Goal: Task Accomplishment & Management: Manage account settings

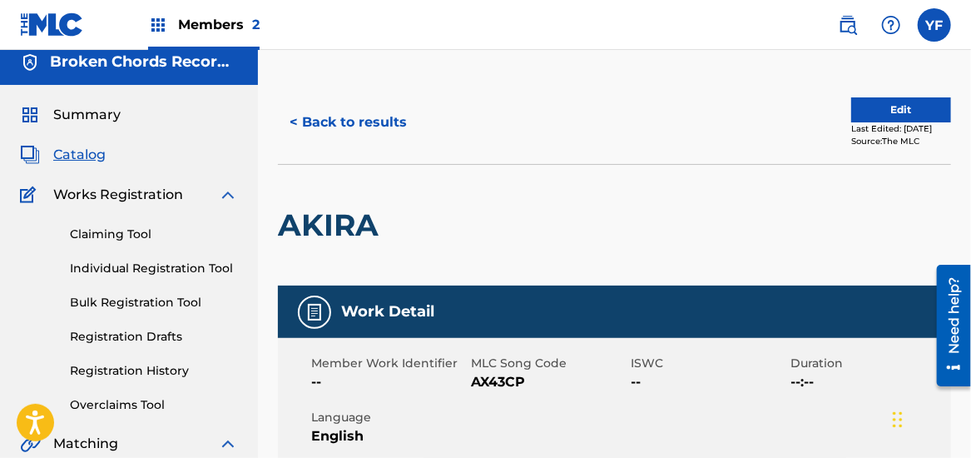
click at [851, 101] on button "Edit" at bounding box center [901, 109] width 100 height 25
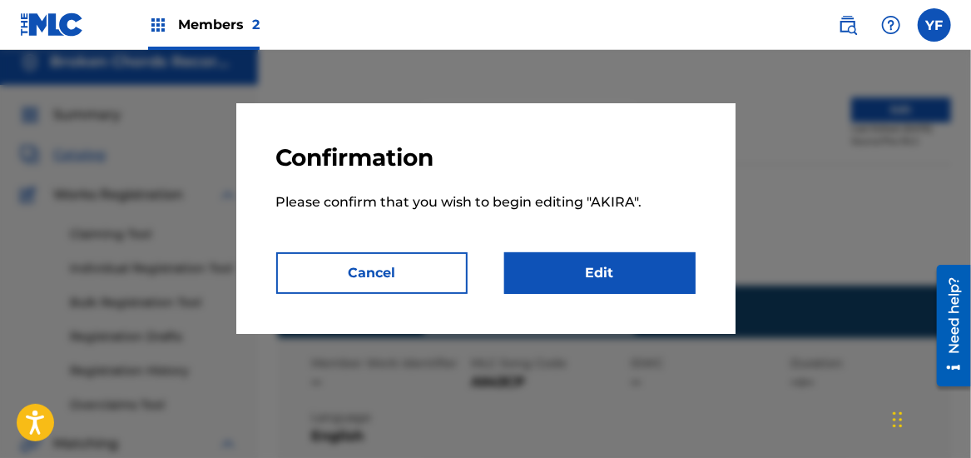
click at [636, 271] on link "Edit" at bounding box center [599, 273] width 191 height 42
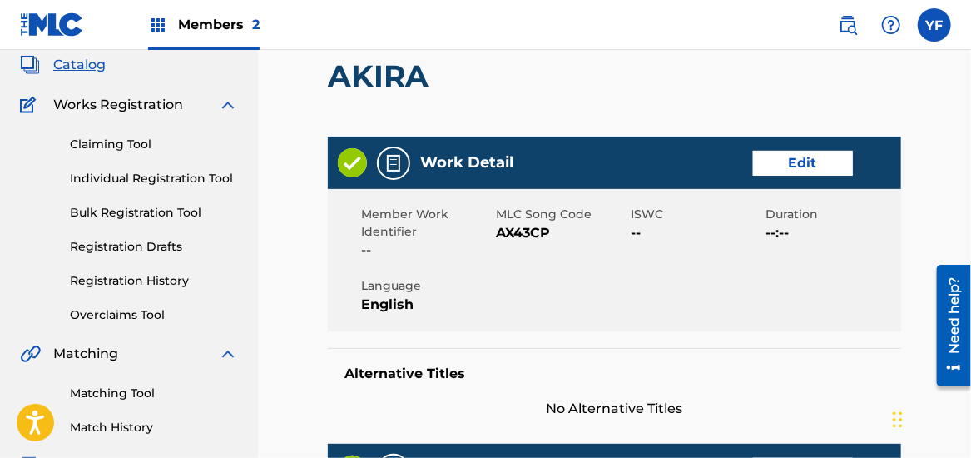
scroll to position [100, 0]
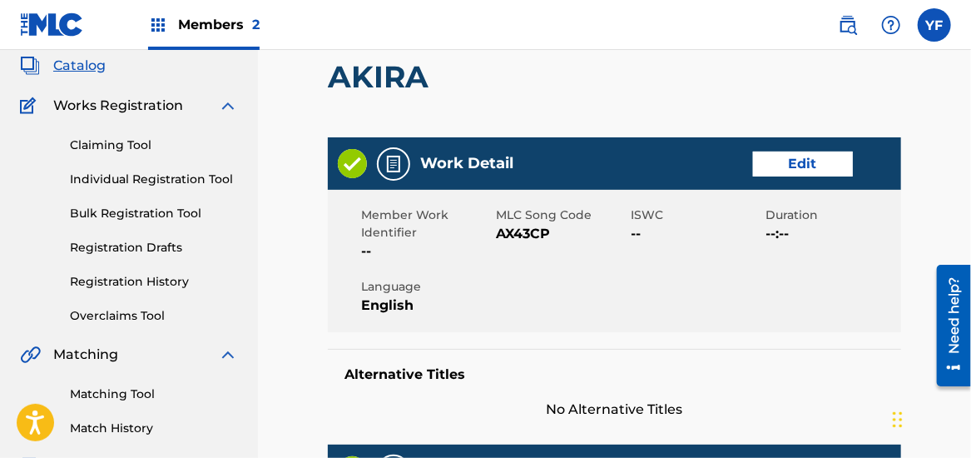
click at [804, 159] on link "Edit" at bounding box center [803, 163] width 100 height 25
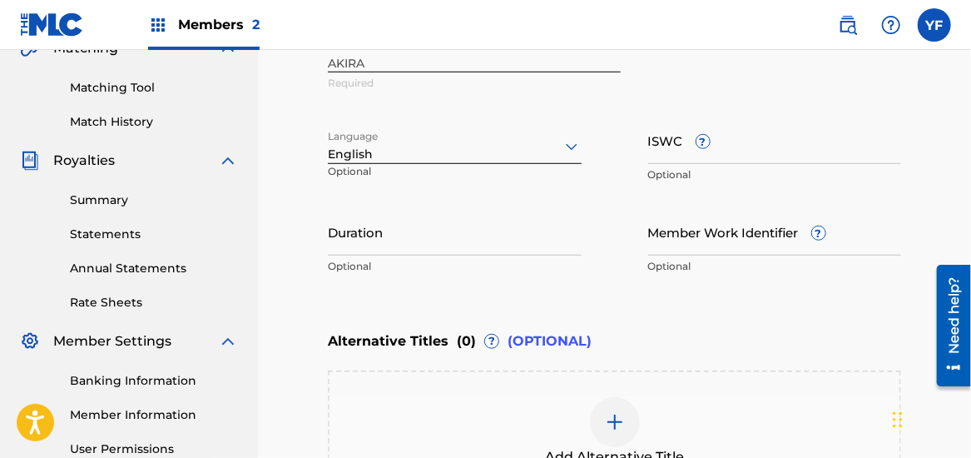
scroll to position [407, 0]
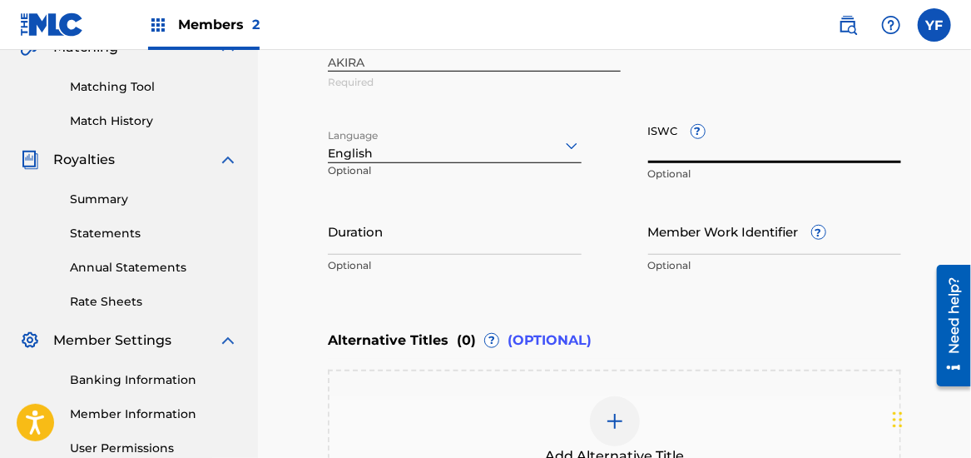
click at [656, 148] on input "ISWC ?" at bounding box center [775, 139] width 254 height 47
paste input "QZ8252231063"
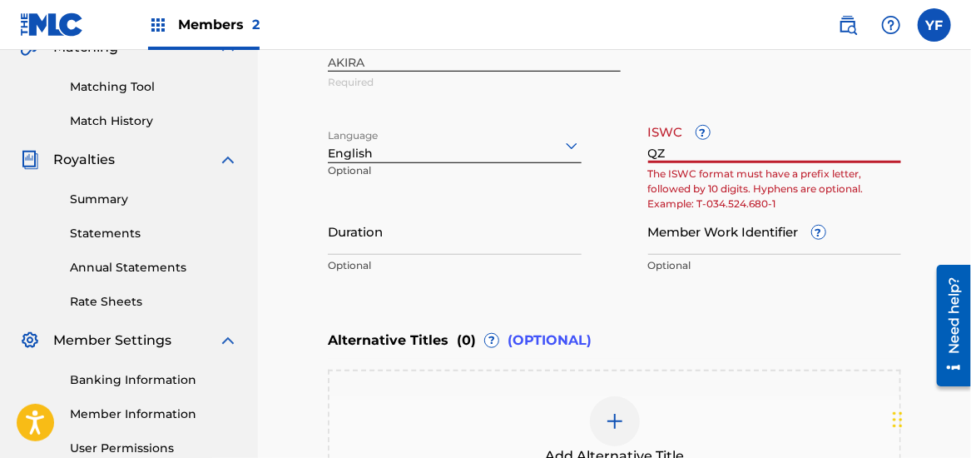
type input "Q"
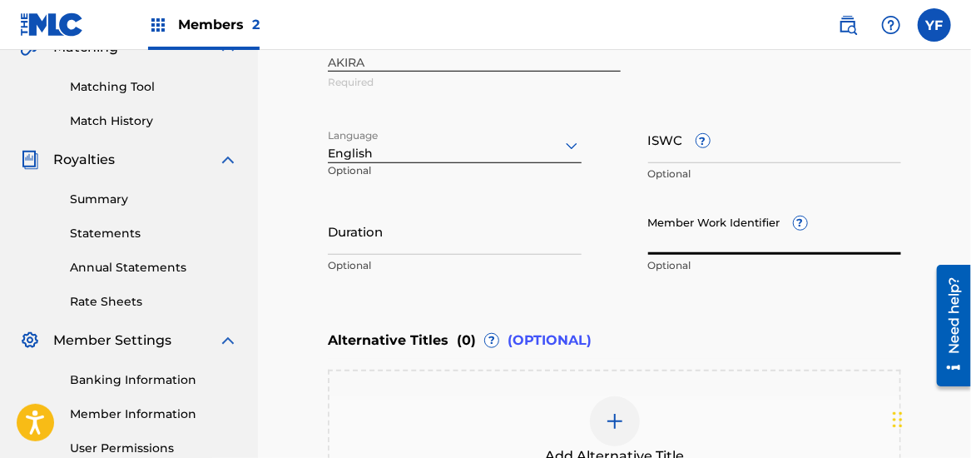
click at [671, 238] on input "Member Work Identifier ?" at bounding box center [775, 230] width 254 height 47
paste input "QZ8252231063"
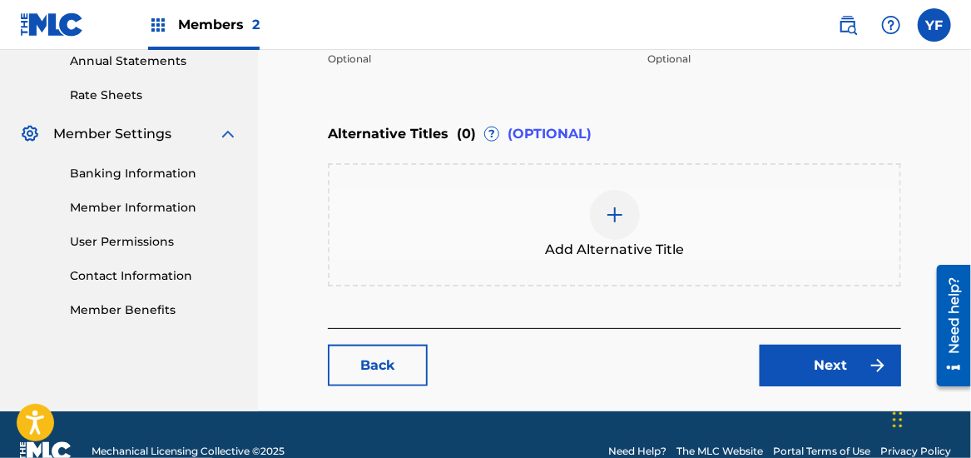
scroll to position [646, 0]
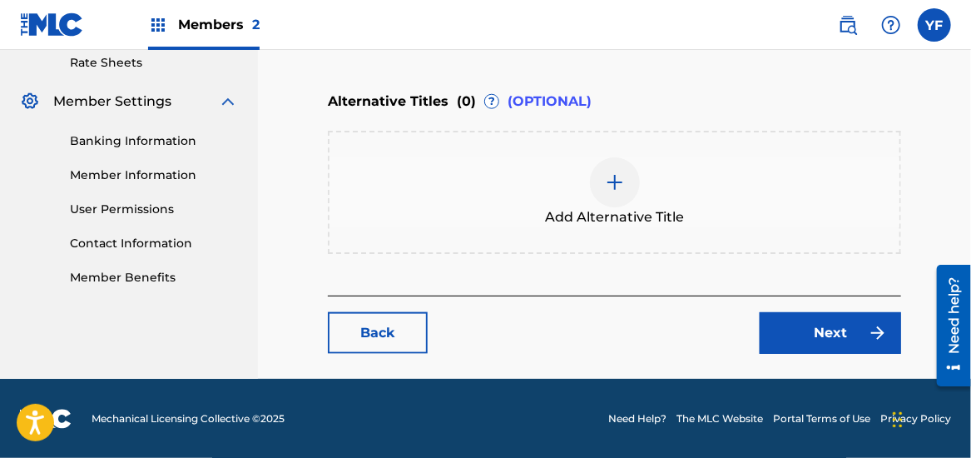
type input "QZ8252231063"
click at [820, 331] on link "Next" at bounding box center [830, 333] width 141 height 42
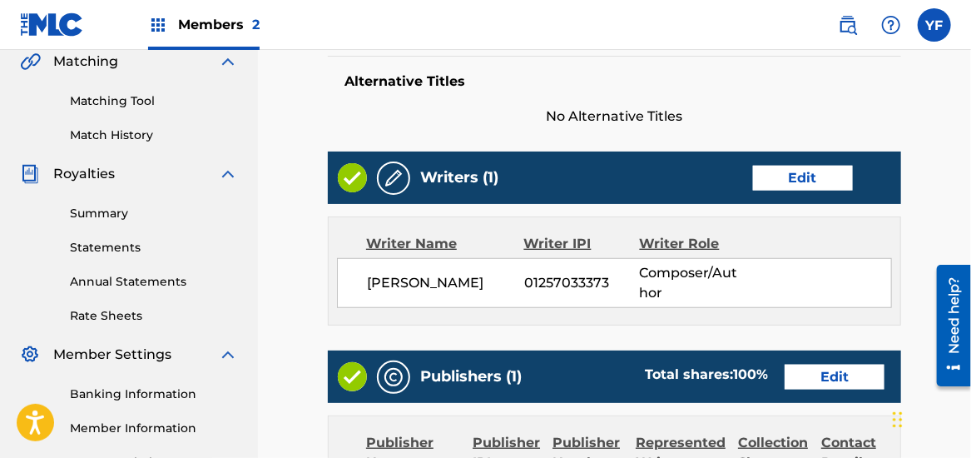
scroll to position [394, 0]
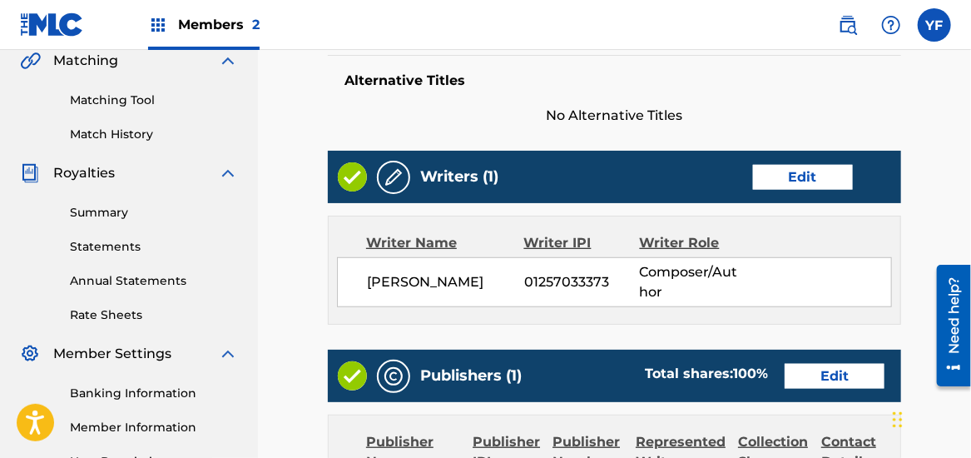
click at [785, 162] on div "Writers (1) Edit" at bounding box center [614, 177] width 573 height 52
click at [786, 167] on link "Edit" at bounding box center [803, 177] width 100 height 25
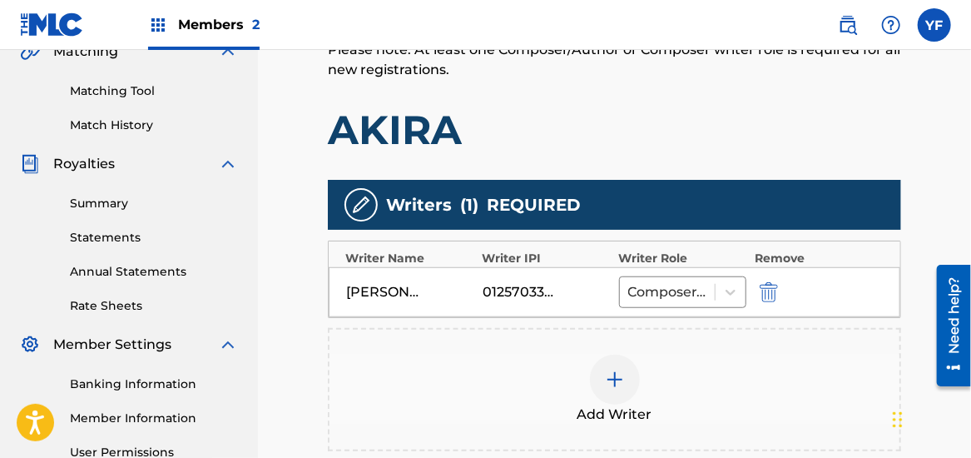
scroll to position [409, 0]
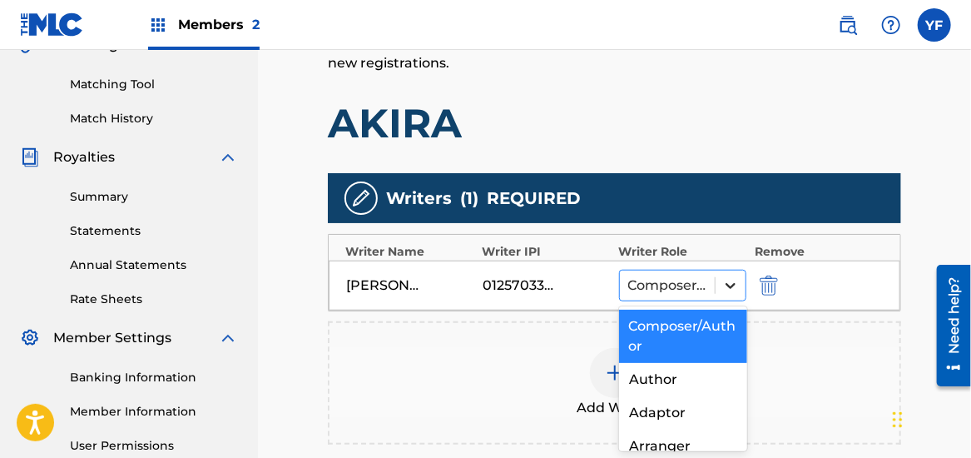
click at [727, 283] on icon at bounding box center [730, 286] width 10 height 6
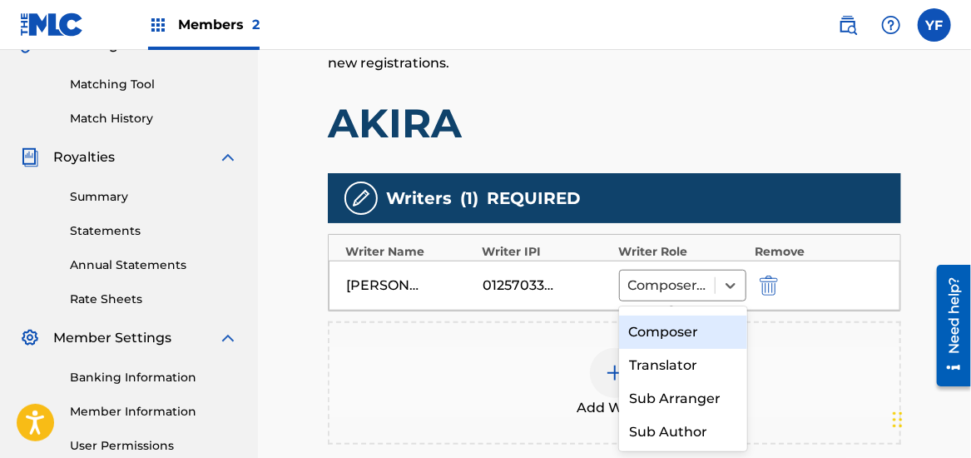
scroll to position [0, 0]
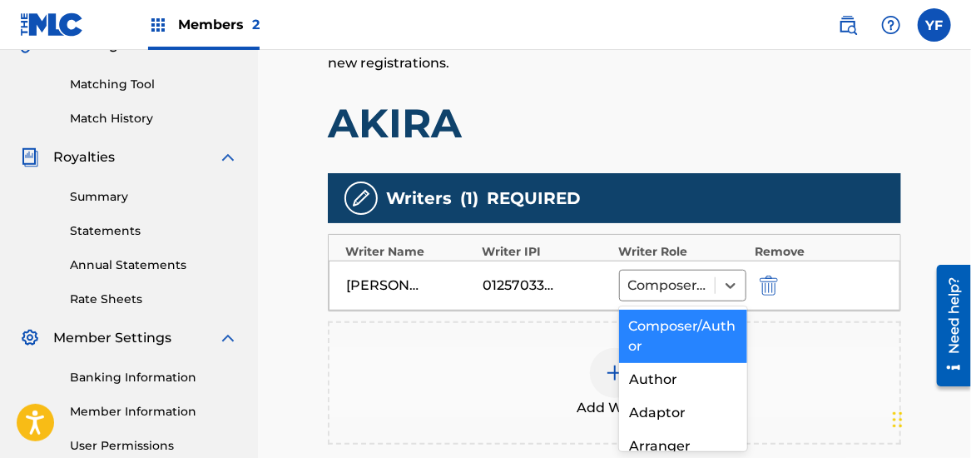
click at [676, 334] on div "Composer/Author" at bounding box center [683, 335] width 128 height 53
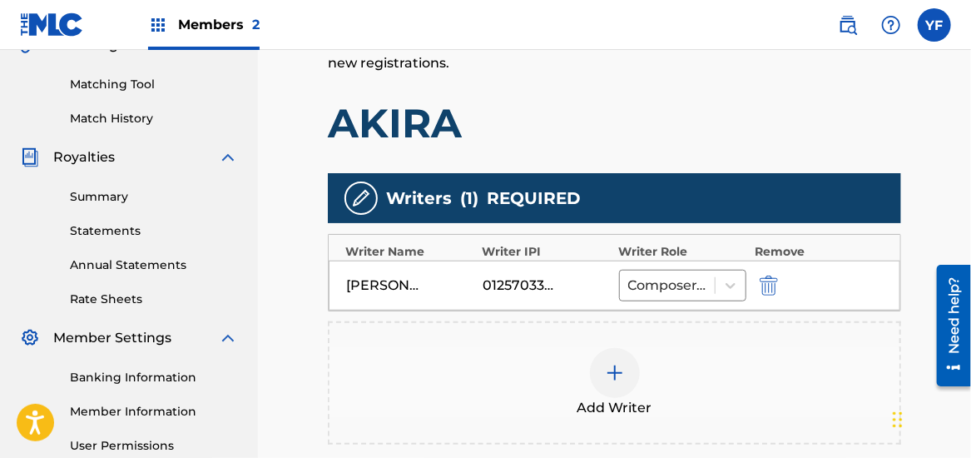
click at [616, 371] on img at bounding box center [615, 373] width 20 height 20
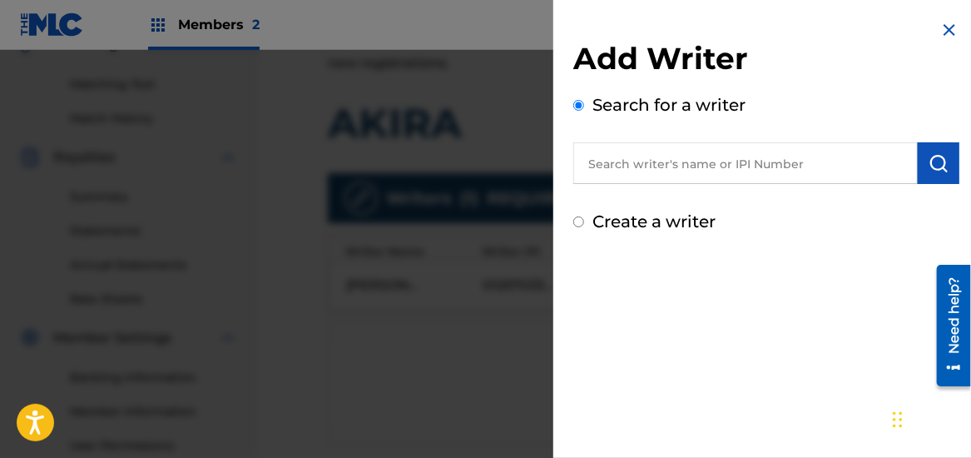
click at [943, 28] on img at bounding box center [949, 30] width 20 height 20
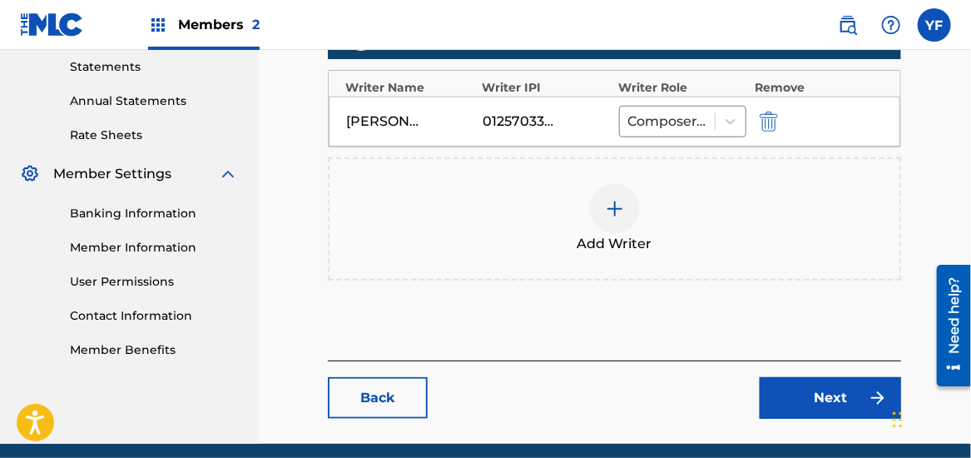
scroll to position [637, 0]
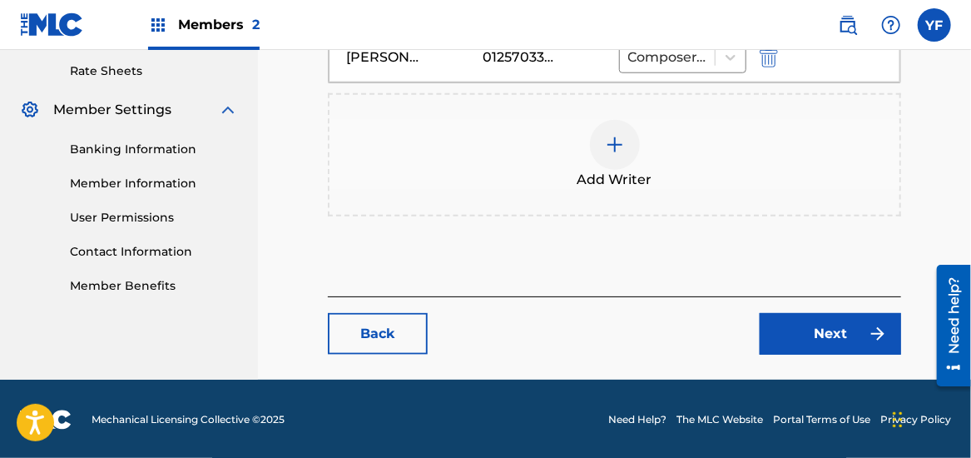
click at [799, 327] on link "Next" at bounding box center [830, 334] width 141 height 42
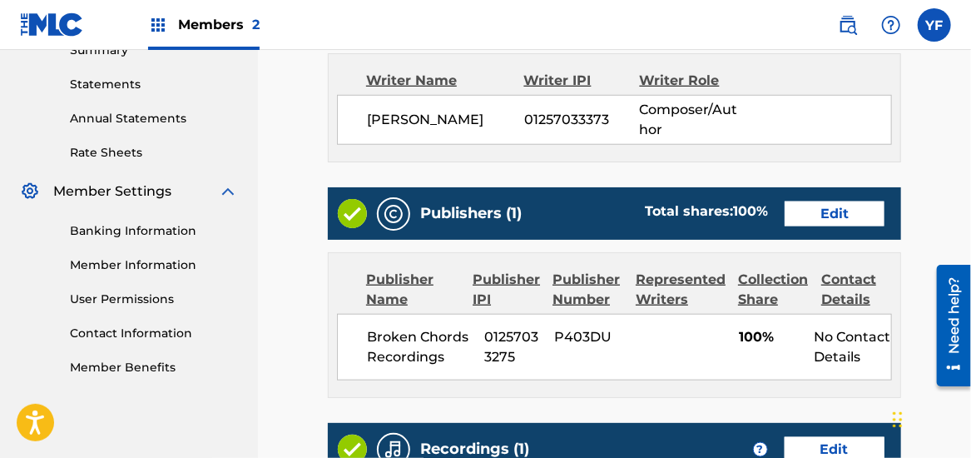
scroll to position [557, 0]
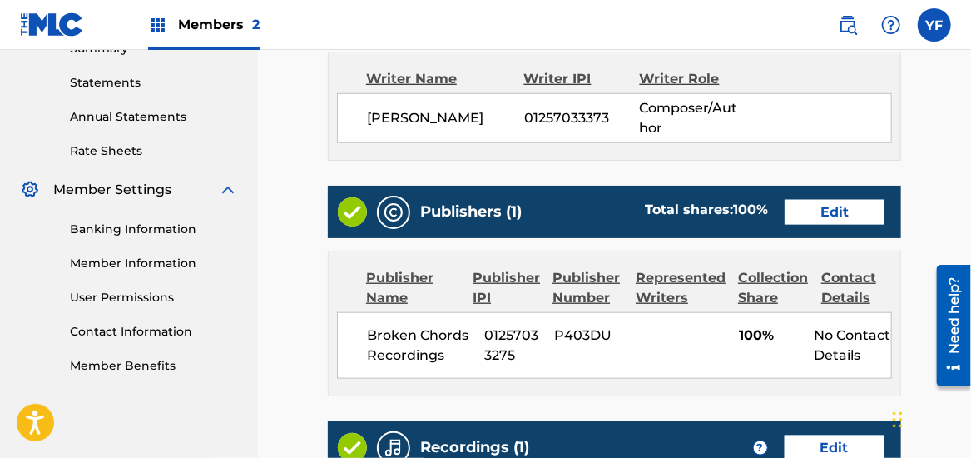
click at [832, 200] on link "Edit" at bounding box center [835, 212] width 100 height 25
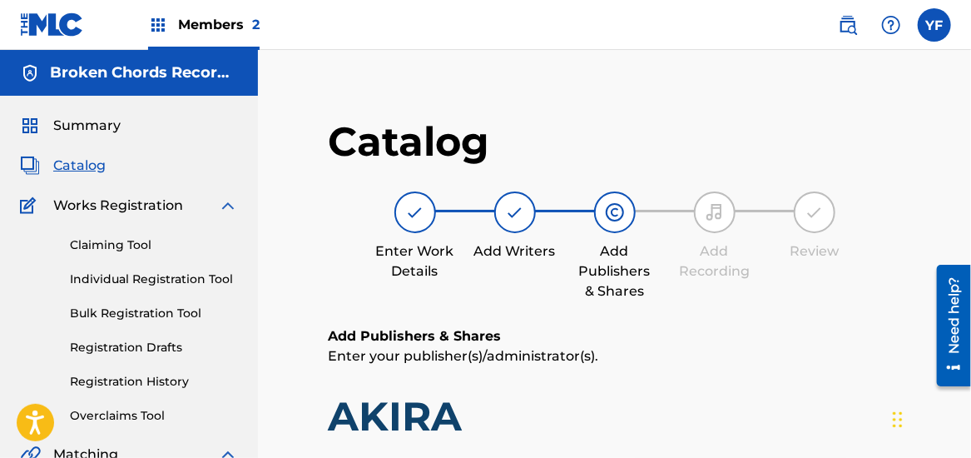
scroll to position [285, 0]
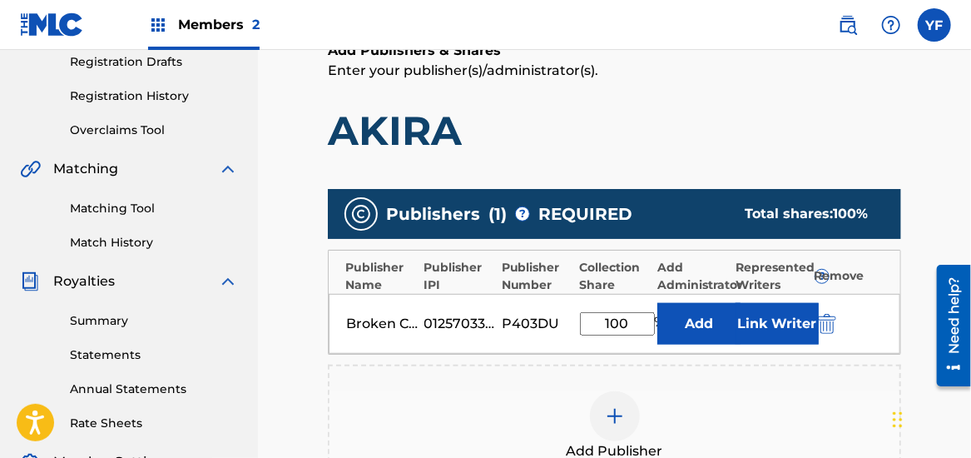
click at [745, 392] on div "Add Publisher" at bounding box center [614, 426] width 570 height 70
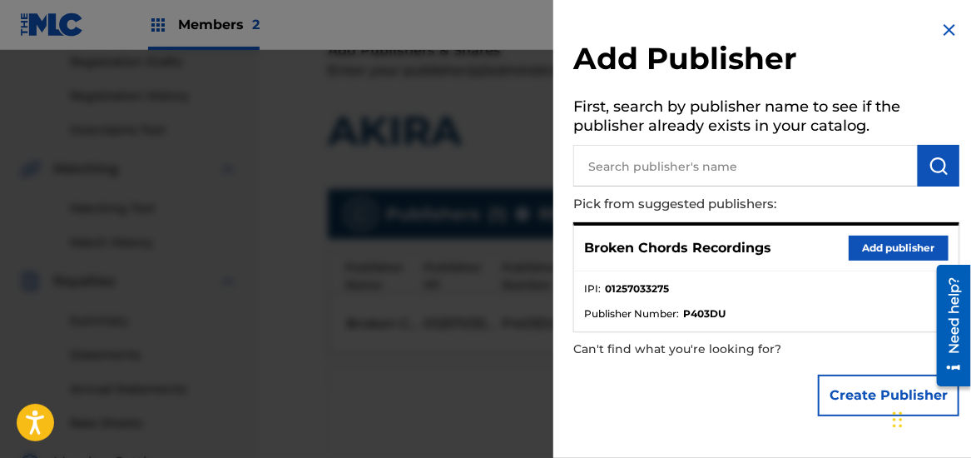
click at [949, 32] on img at bounding box center [949, 30] width 20 height 20
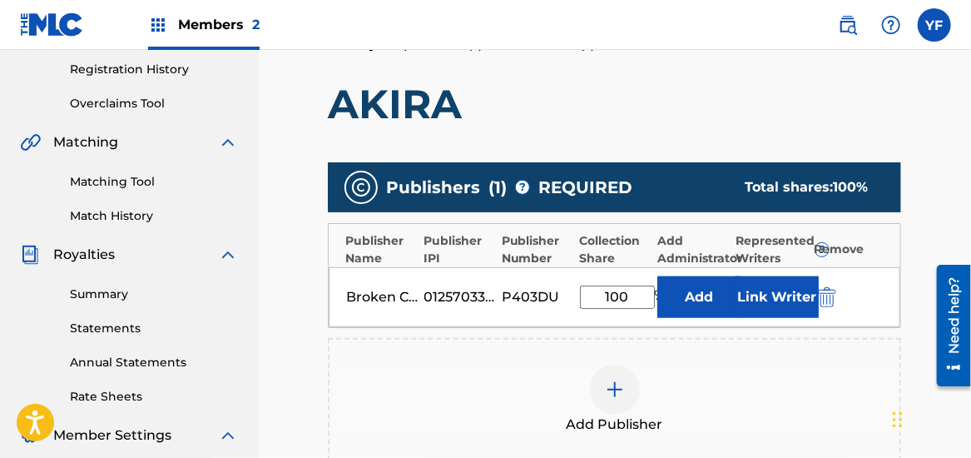
scroll to position [311, 0]
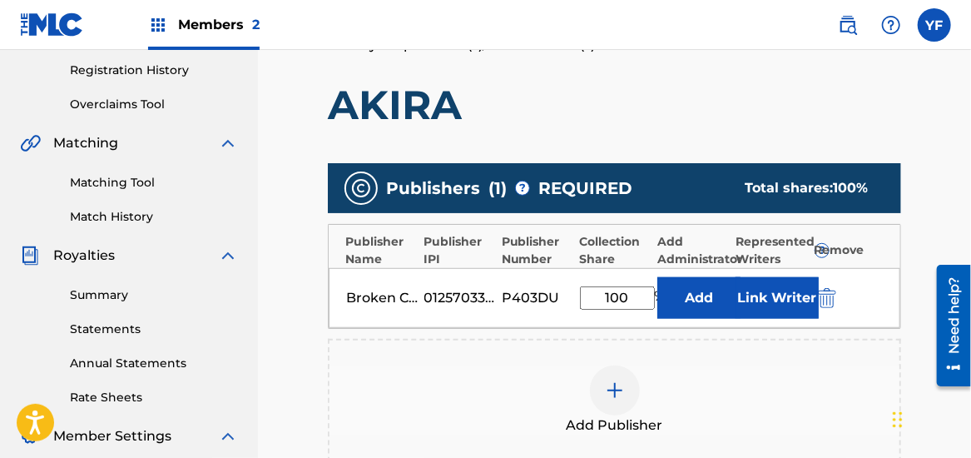
click at [787, 292] on button "Link Writer" at bounding box center [776, 298] width 83 height 42
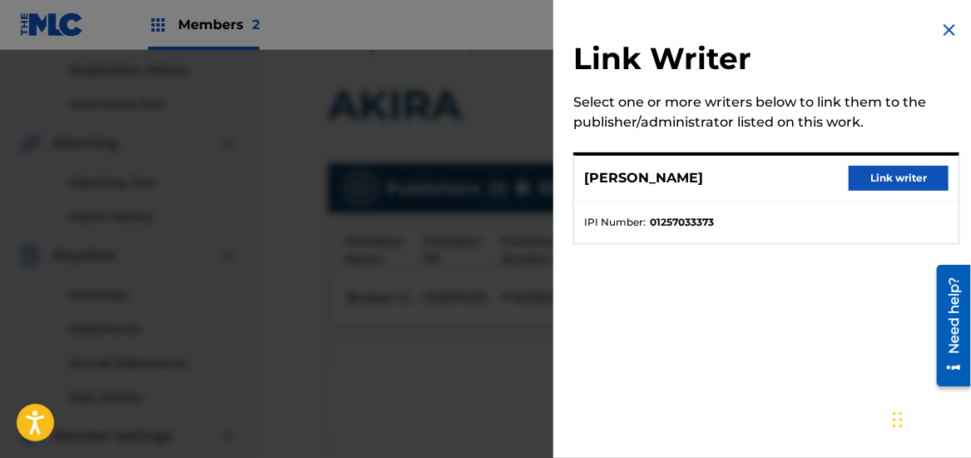
click at [887, 171] on button "Link writer" at bounding box center [899, 178] width 100 height 25
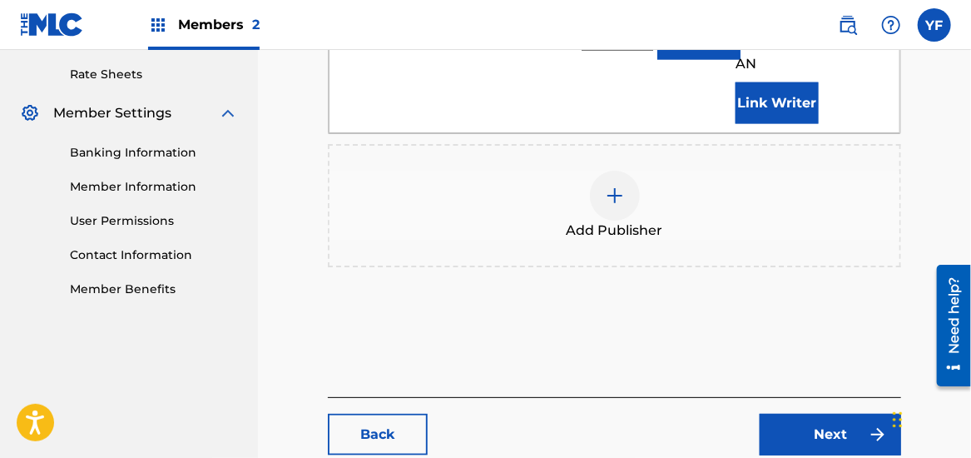
scroll to position [641, 0]
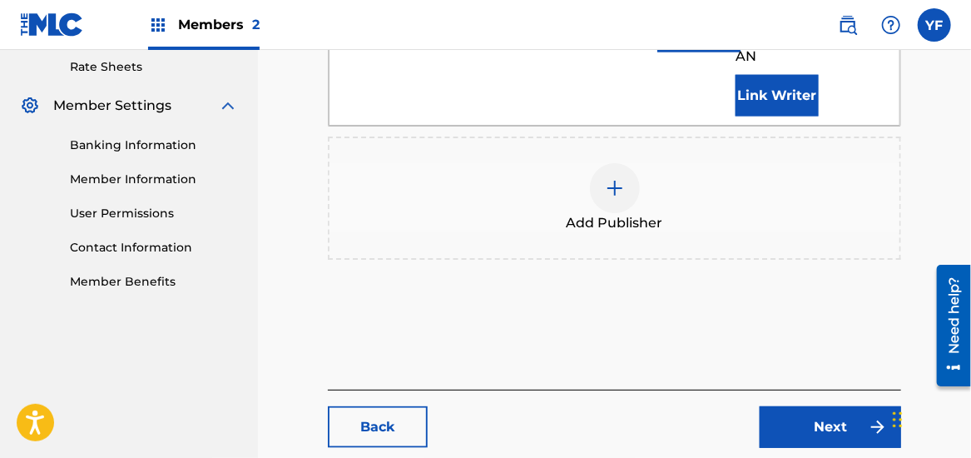
click at [864, 406] on link "Next" at bounding box center [830, 427] width 141 height 42
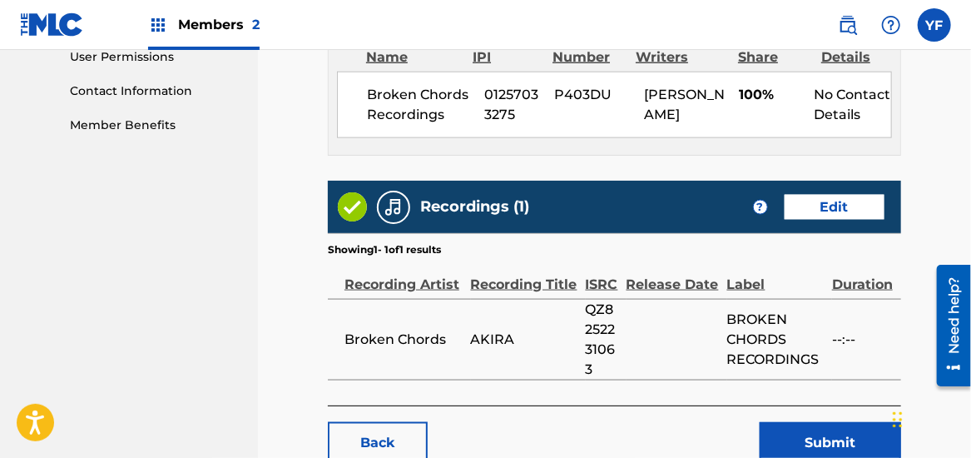
scroll to position [797, 0]
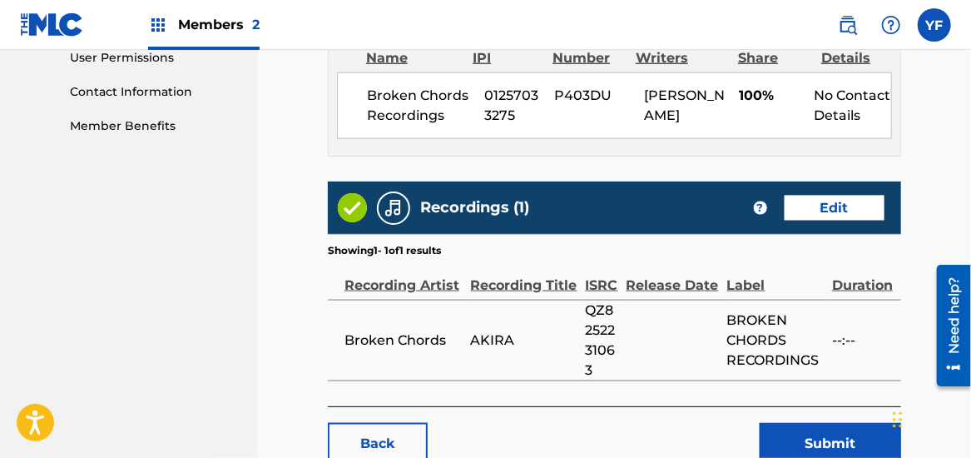
click at [840, 199] on link "Edit" at bounding box center [835, 208] width 100 height 25
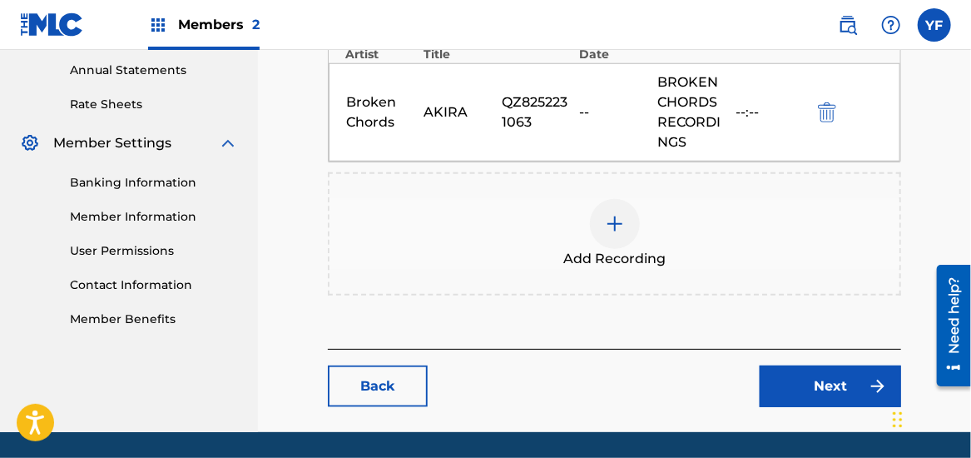
scroll to position [656, 0]
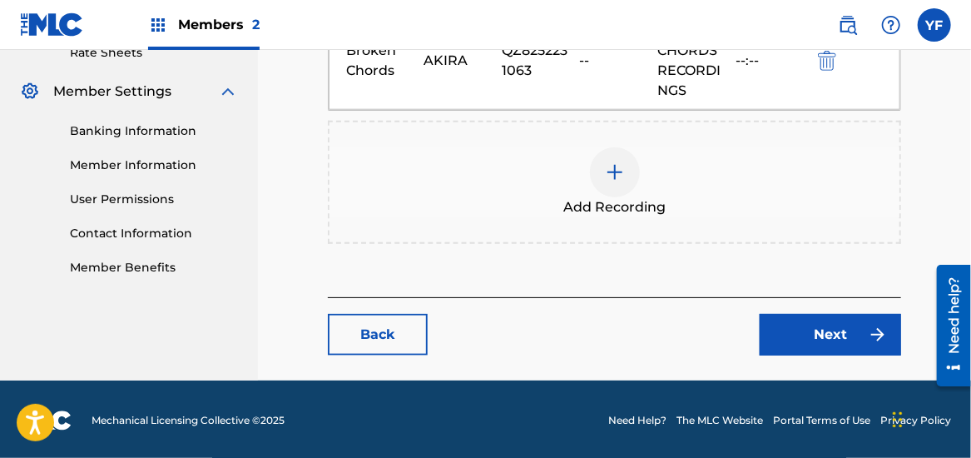
click at [817, 338] on link "Next" at bounding box center [830, 335] width 141 height 42
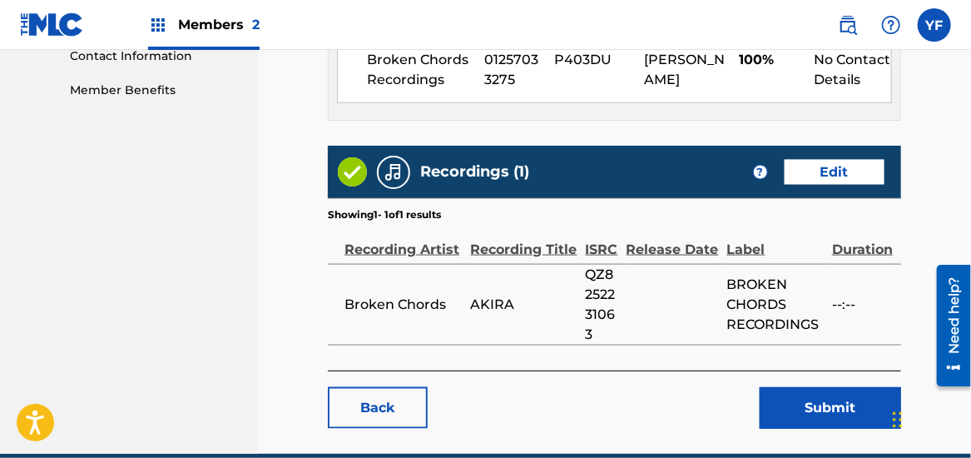
scroll to position [833, 0]
click at [826, 168] on link "Edit" at bounding box center [835, 172] width 100 height 25
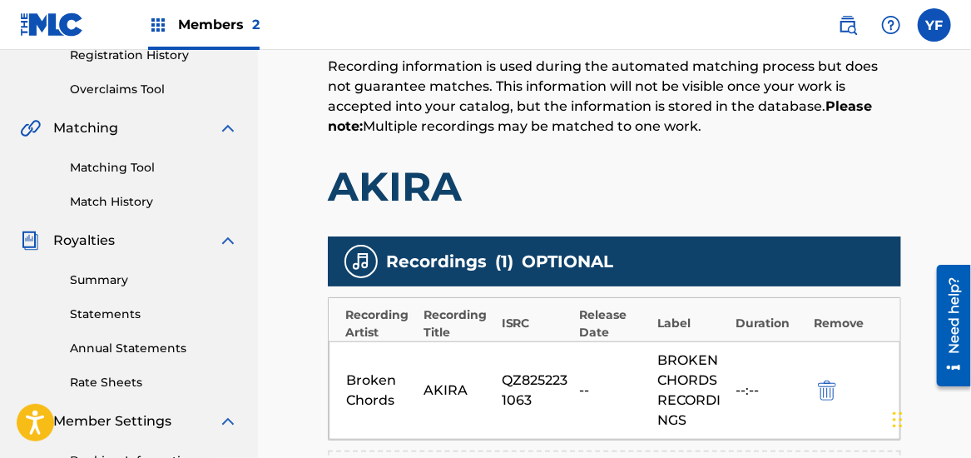
scroll to position [327, 0]
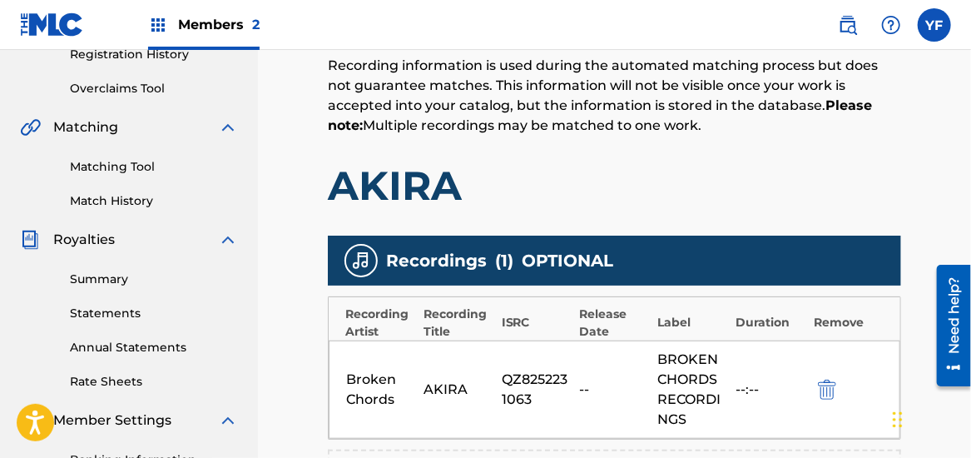
click at [586, 384] on div "--" at bounding box center [615, 389] width 70 height 20
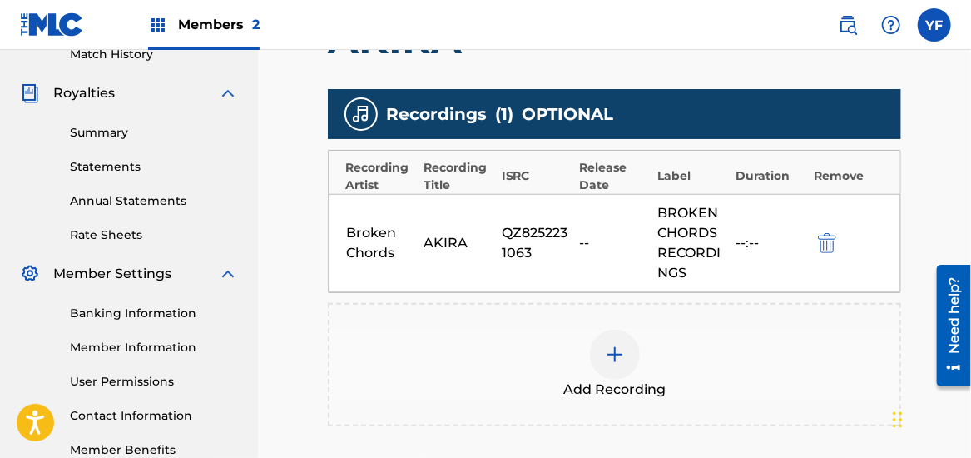
scroll to position [473, 0]
click at [615, 359] on img at bounding box center [615, 354] width 20 height 20
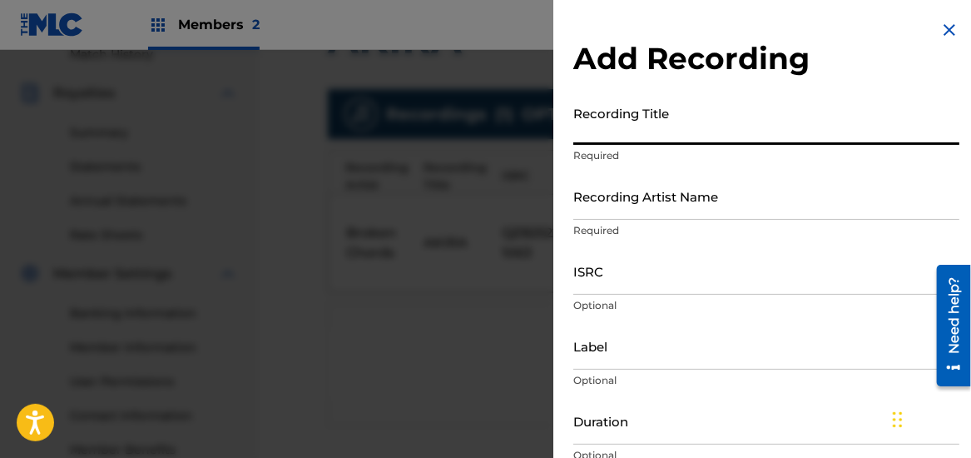
click at [698, 122] on input "Recording Title" at bounding box center [766, 120] width 386 height 47
type input "AKIRA"
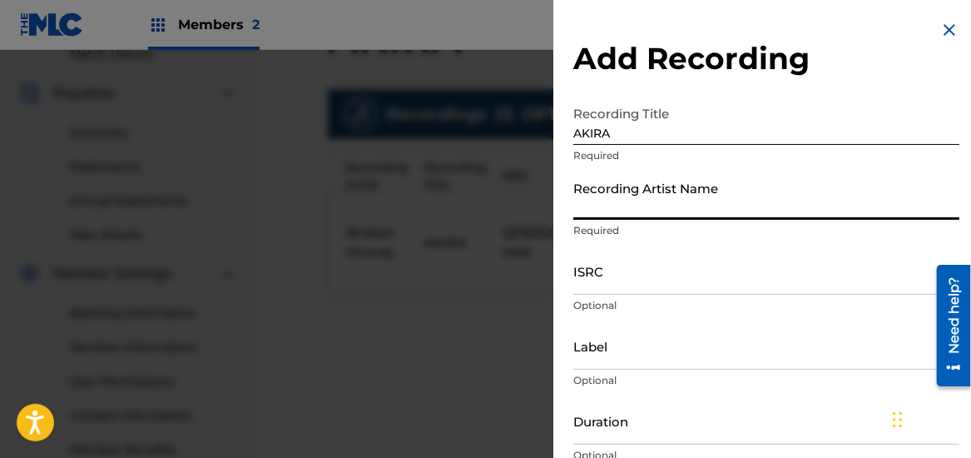
click at [591, 208] on input "Recording Artist Name" at bounding box center [766, 195] width 386 height 47
type input "Broken Chords"
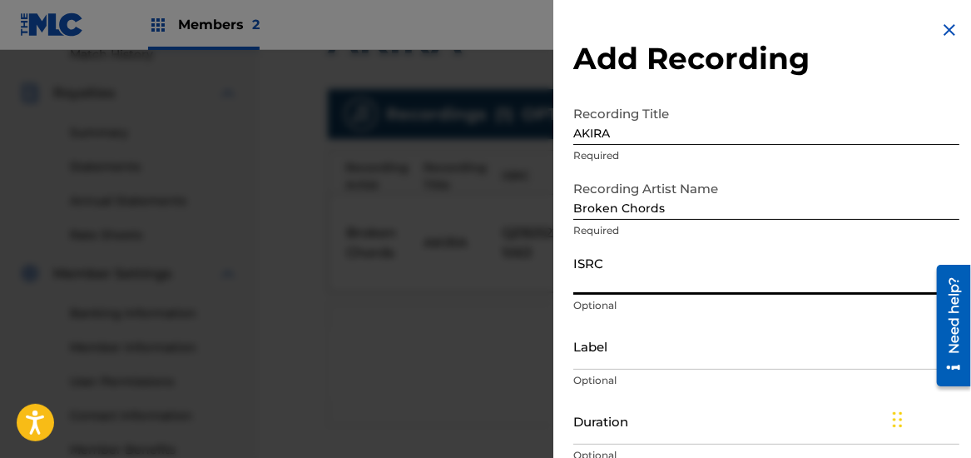
click at [598, 281] on input "ISRC" at bounding box center [766, 270] width 386 height 47
click at [614, 280] on input "ISRC" at bounding box center [766, 270] width 386 height 47
paste input "QZ8252231063"
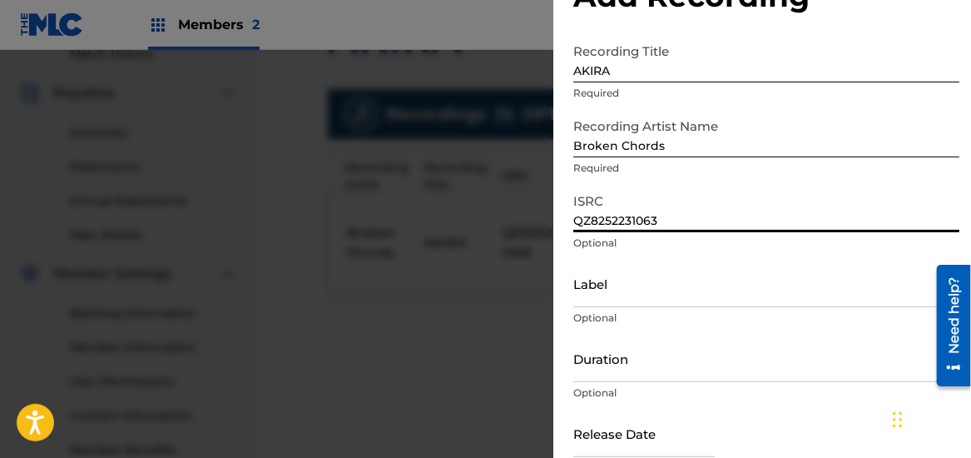
scroll to position [63, 0]
type input "QZ8252231063"
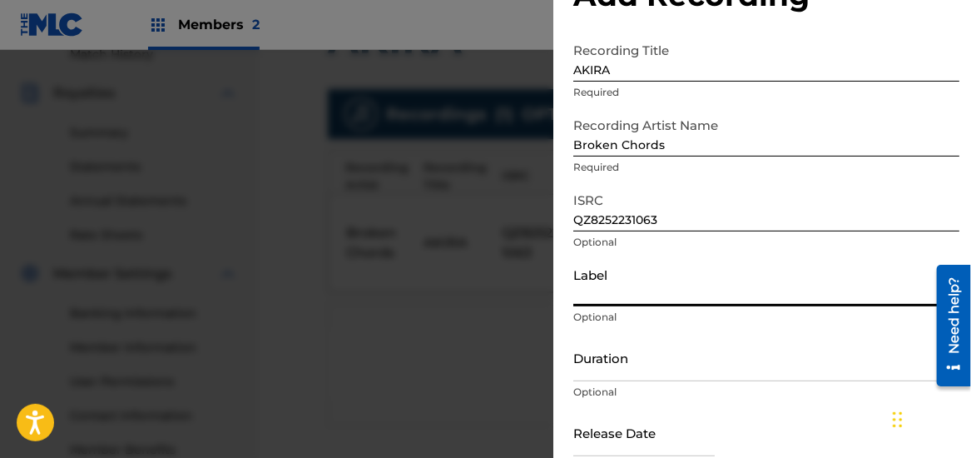
click at [599, 285] on input "Label" at bounding box center [766, 282] width 386 height 47
type input "b"
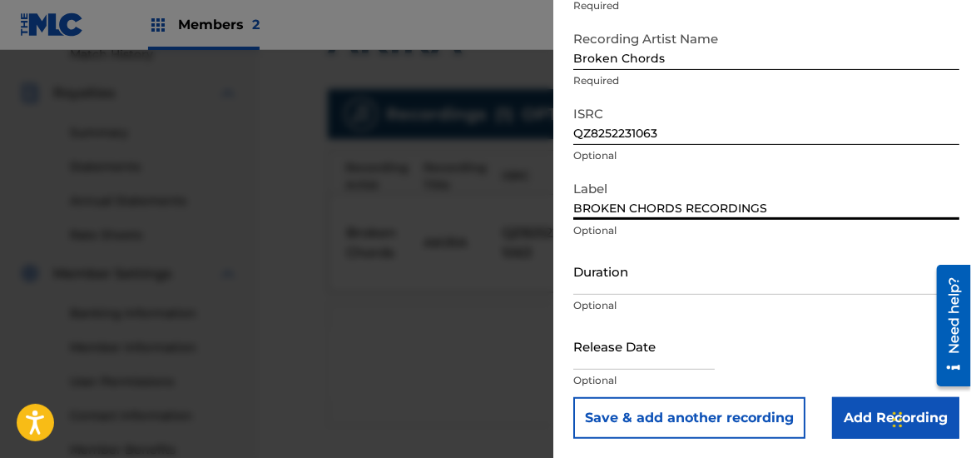
scroll to position [149, 0]
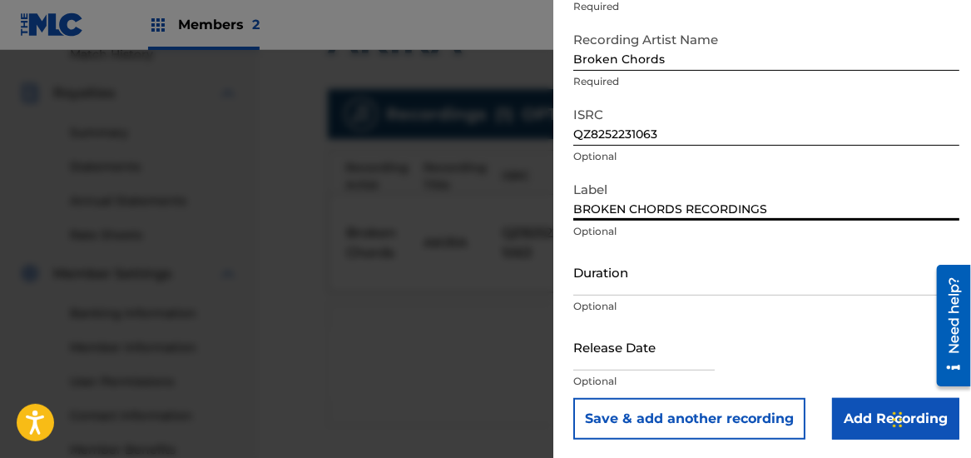
type input "BROKEN CHORDS RECORDINGS"
select select "8"
select select "2025"
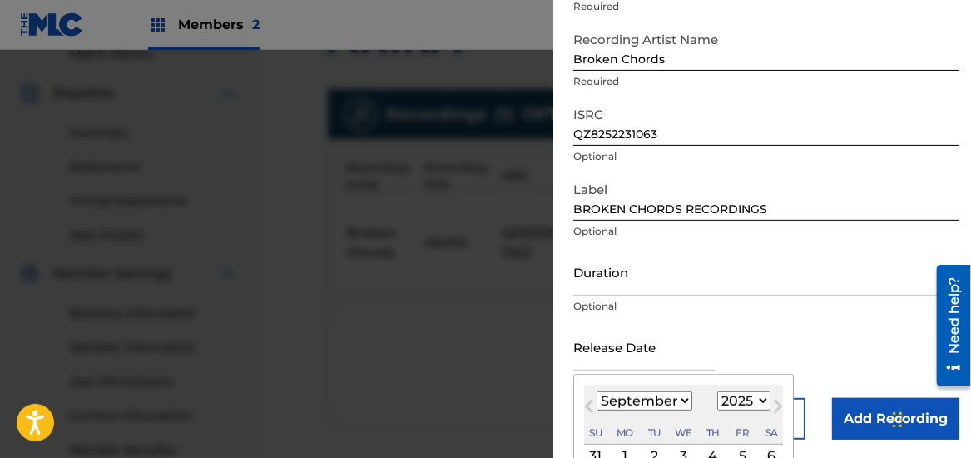
click at [597, 349] on input "text" at bounding box center [643, 346] width 141 height 47
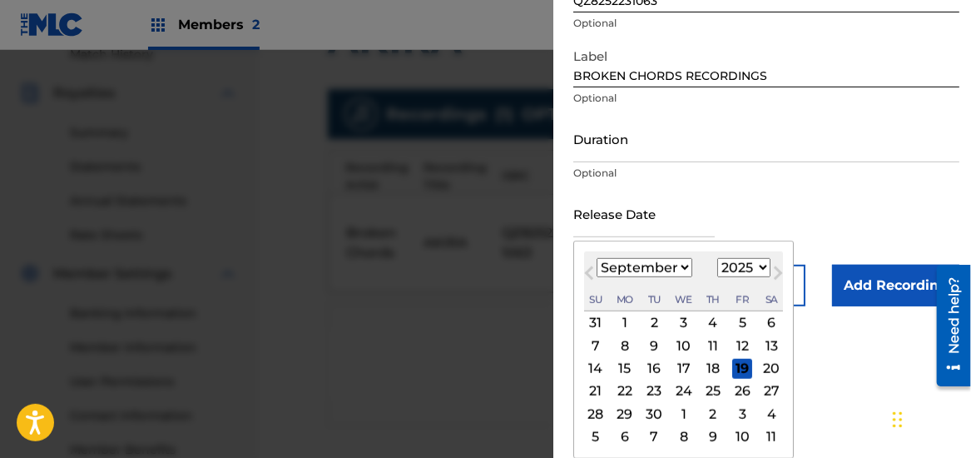
click at [680, 264] on select "January February March April May June July August September October November De…" at bounding box center [645, 267] width 96 height 19
select select "11"
click at [597, 258] on select "January February March April May June July August September October November De…" at bounding box center [645, 267] width 96 height 19
click at [596, 346] on div "7" at bounding box center [596, 345] width 20 height 20
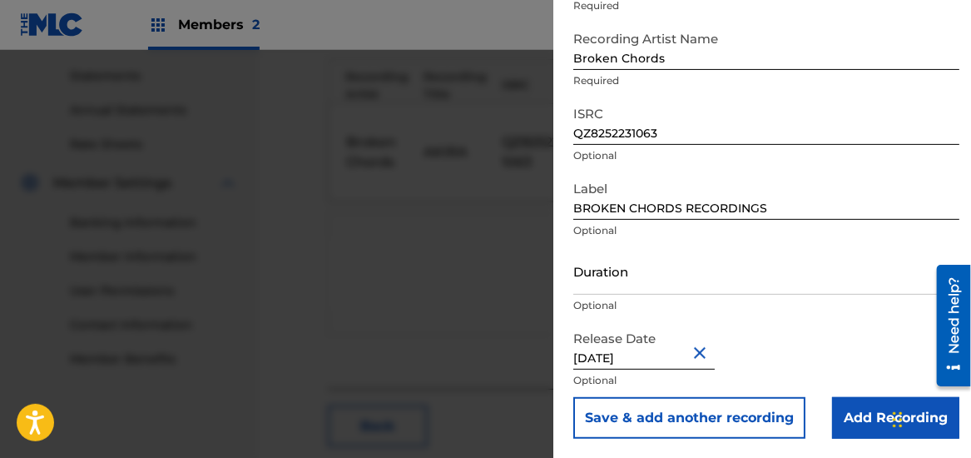
scroll to position [560, 0]
type input "[DATE]"
click at [873, 416] on input "Add Recording" at bounding box center [895, 418] width 127 height 42
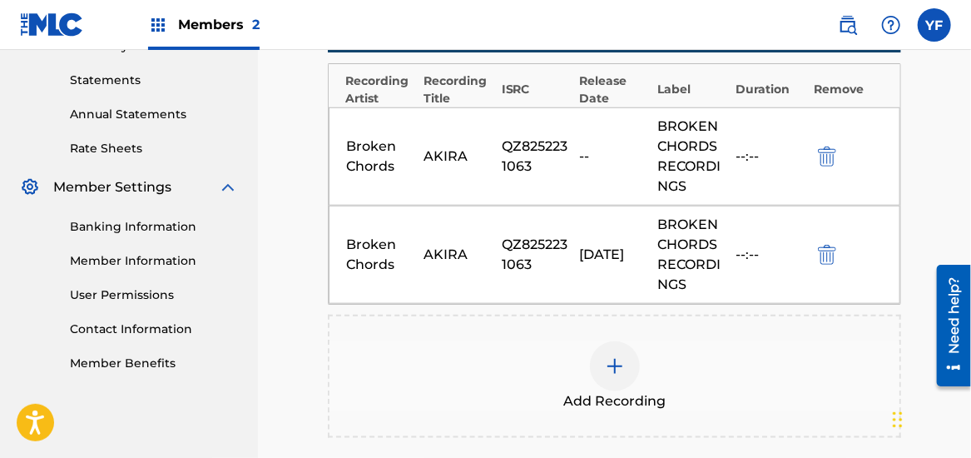
click at [831, 151] on img "submit" at bounding box center [827, 156] width 18 height 20
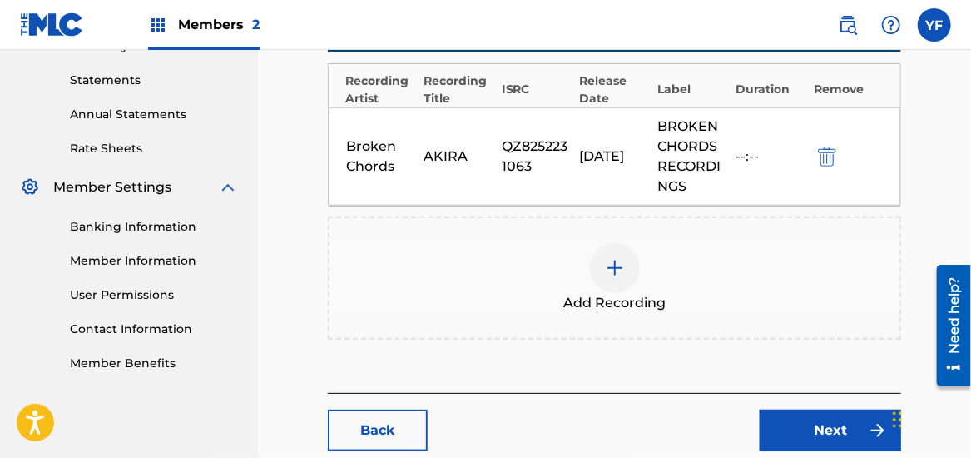
click at [810, 424] on link "Next" at bounding box center [830, 430] width 141 height 42
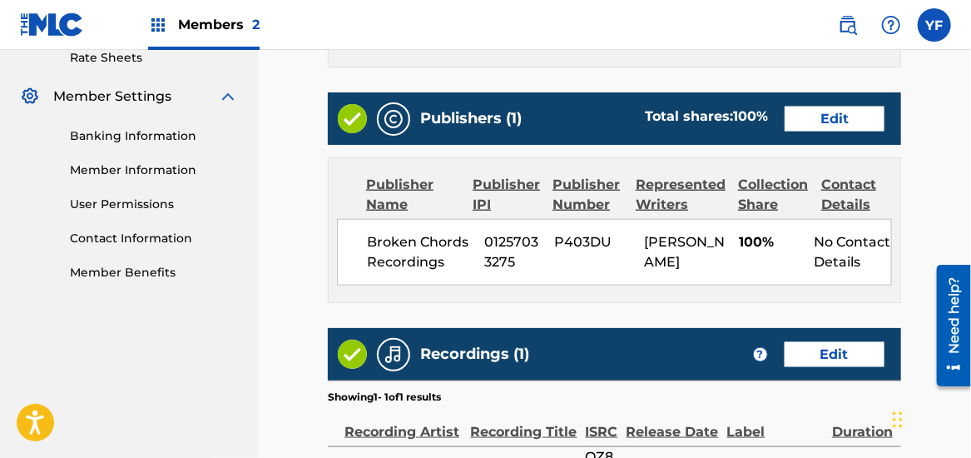
scroll to position [651, 0]
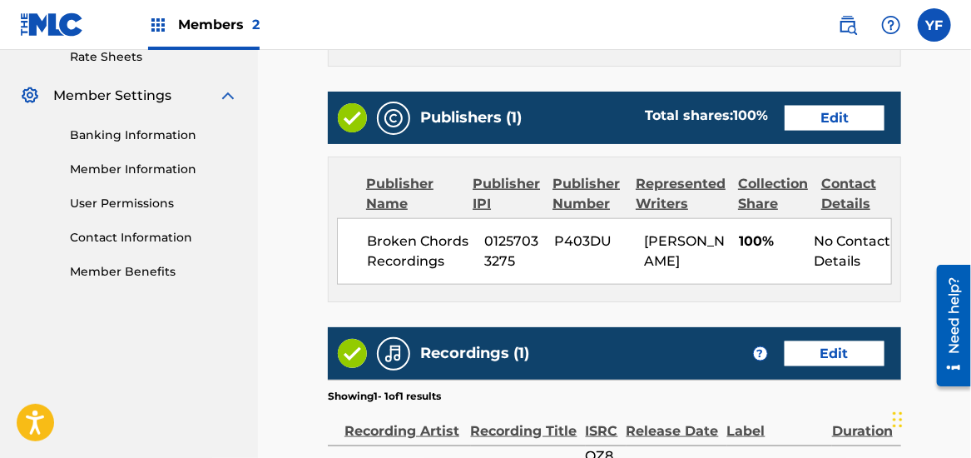
click at [835, 114] on link "Edit" at bounding box center [835, 118] width 100 height 25
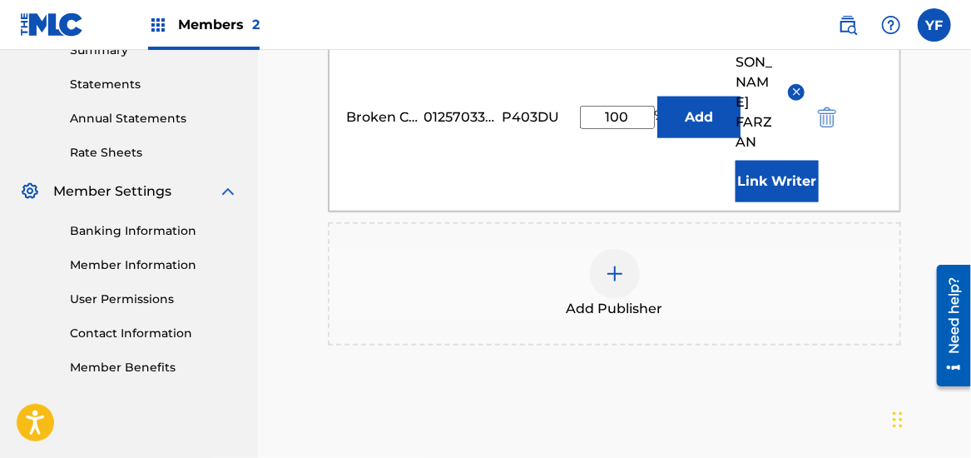
scroll to position [695, 0]
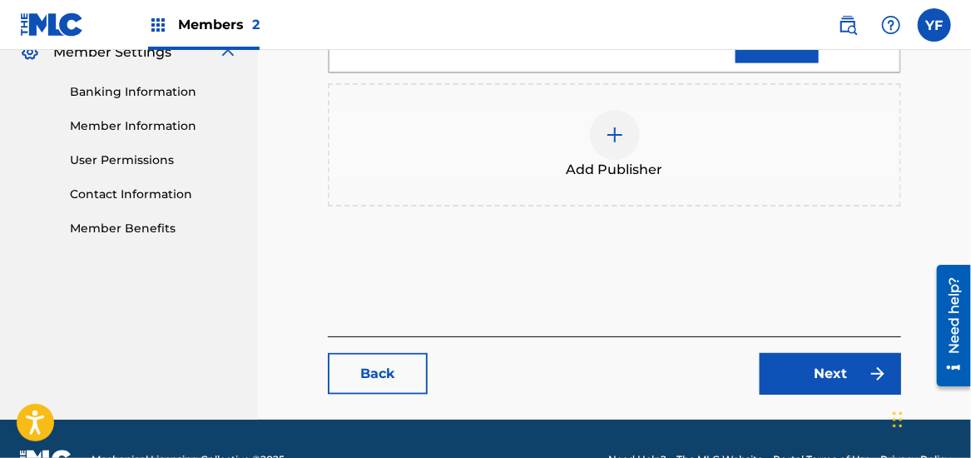
click at [812, 353] on link "Next" at bounding box center [830, 374] width 141 height 42
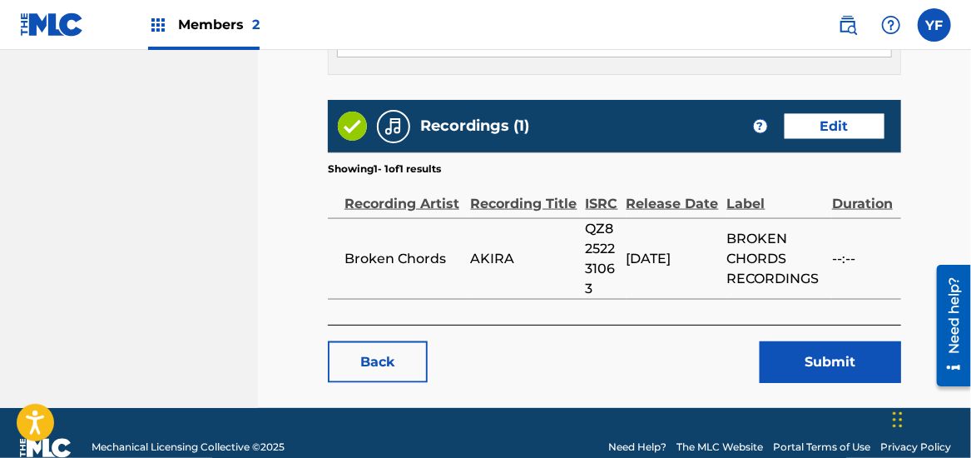
scroll to position [879, 0]
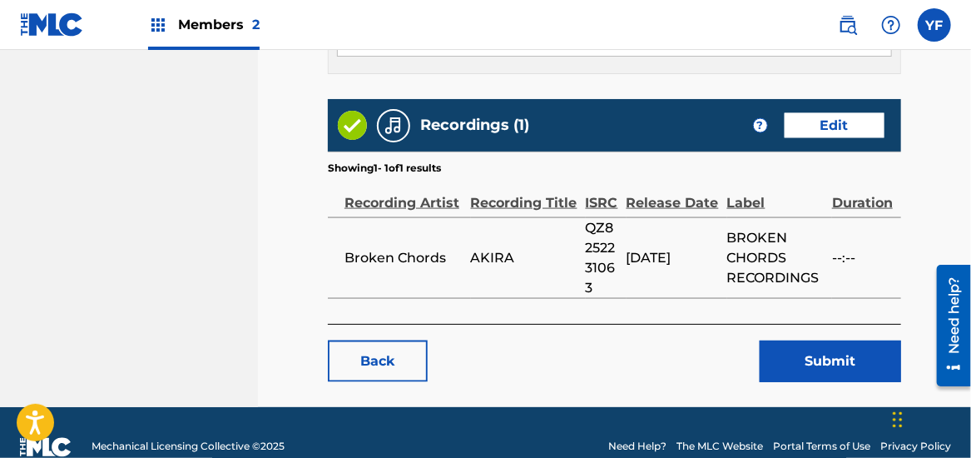
click at [812, 344] on button "Submit" at bounding box center [830, 361] width 141 height 42
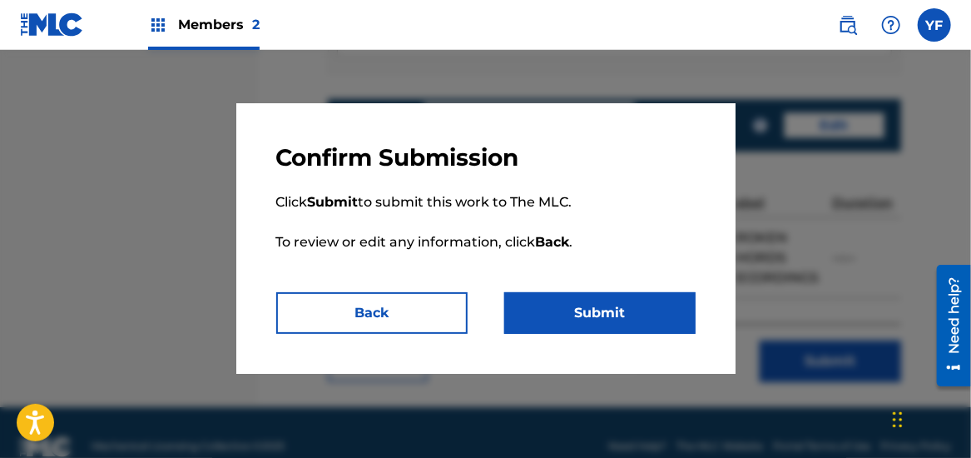
click at [603, 309] on button "Submit" at bounding box center [599, 313] width 191 height 42
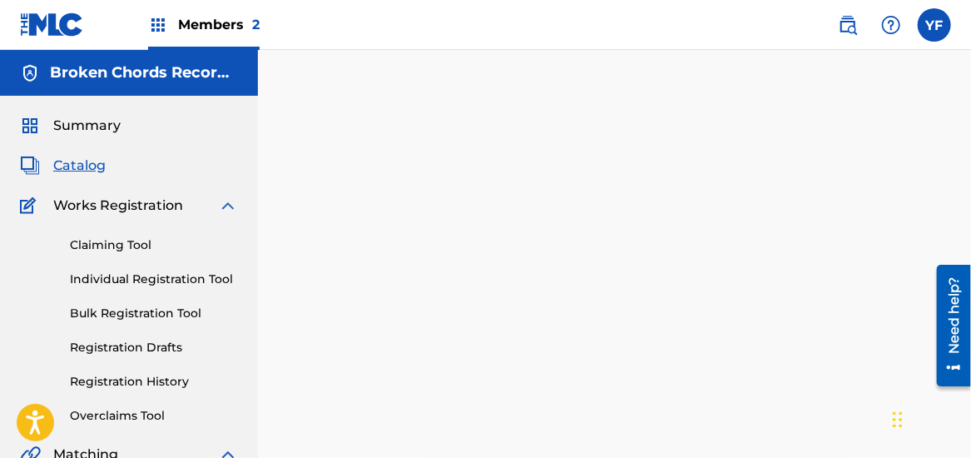
click at [126, 239] on link "Claiming Tool" at bounding box center [154, 244] width 168 height 17
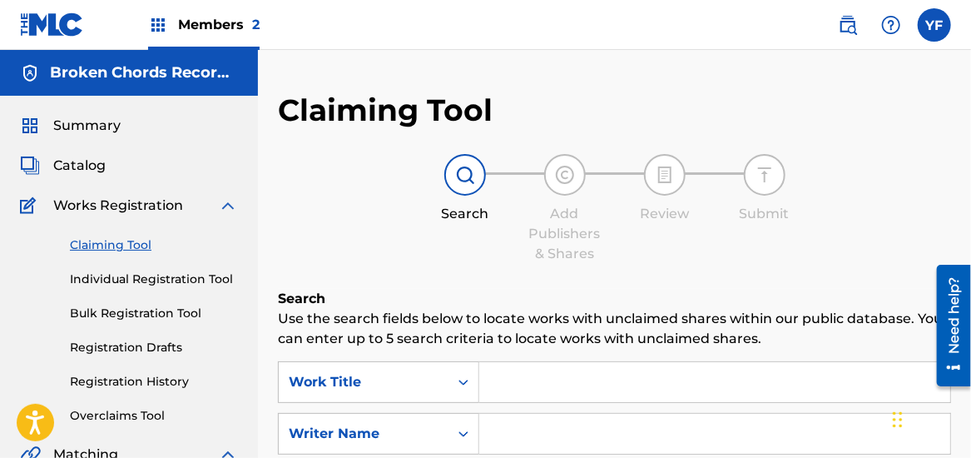
scroll to position [65, 0]
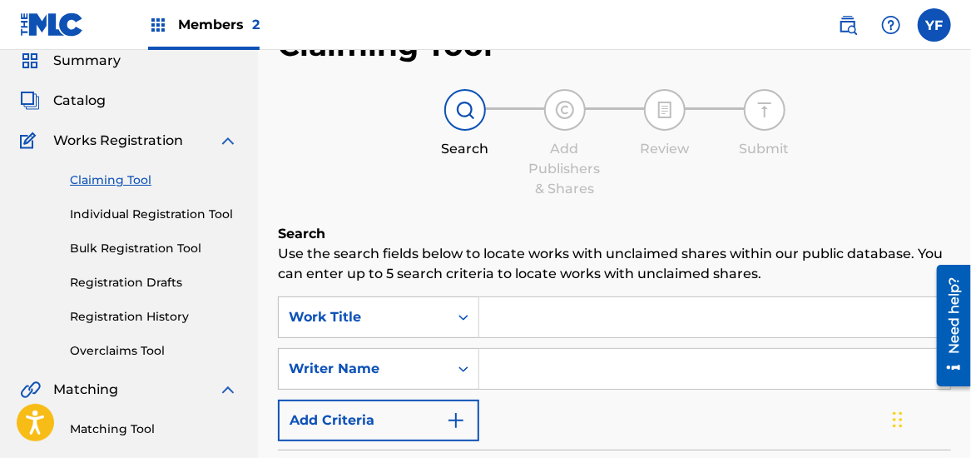
click at [517, 360] on input "Search Form" at bounding box center [714, 369] width 471 height 40
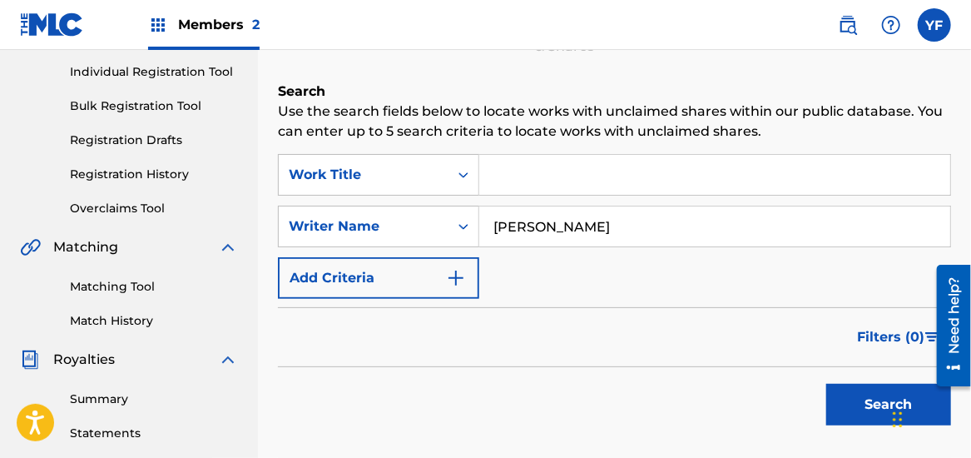
scroll to position [216, 0]
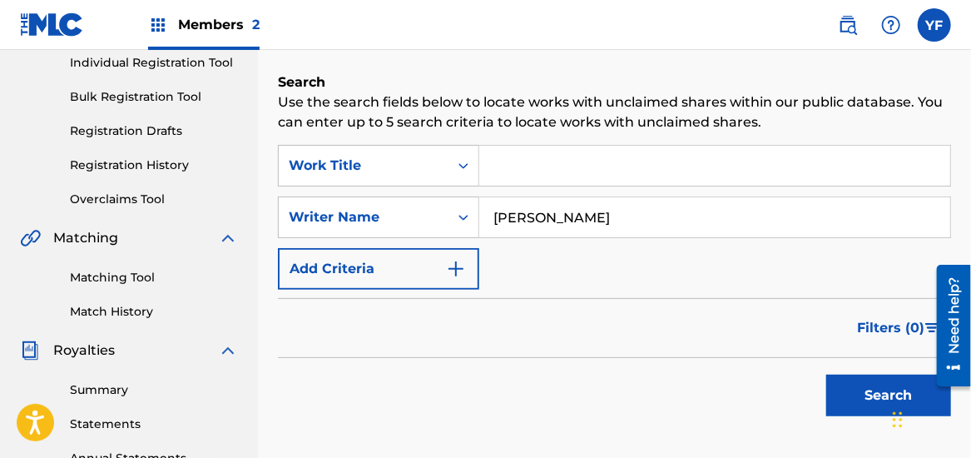
click at [860, 400] on button "Search" at bounding box center [888, 395] width 125 height 42
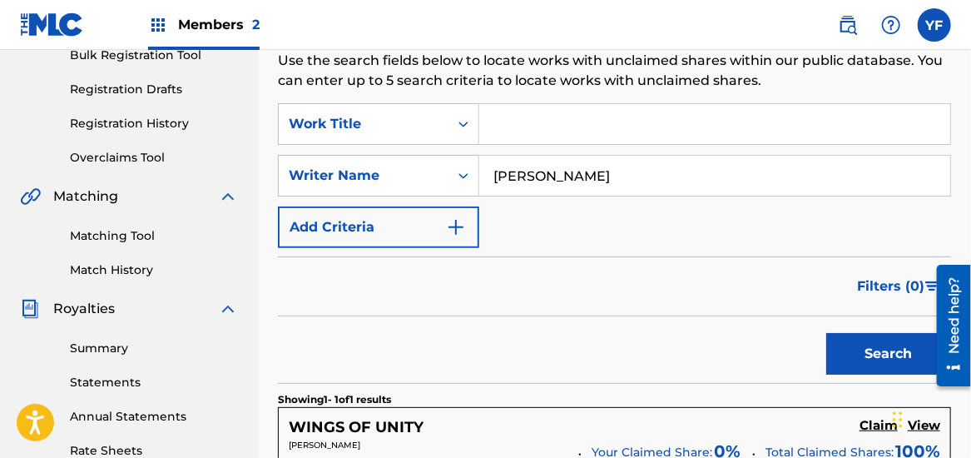
scroll to position [185, 0]
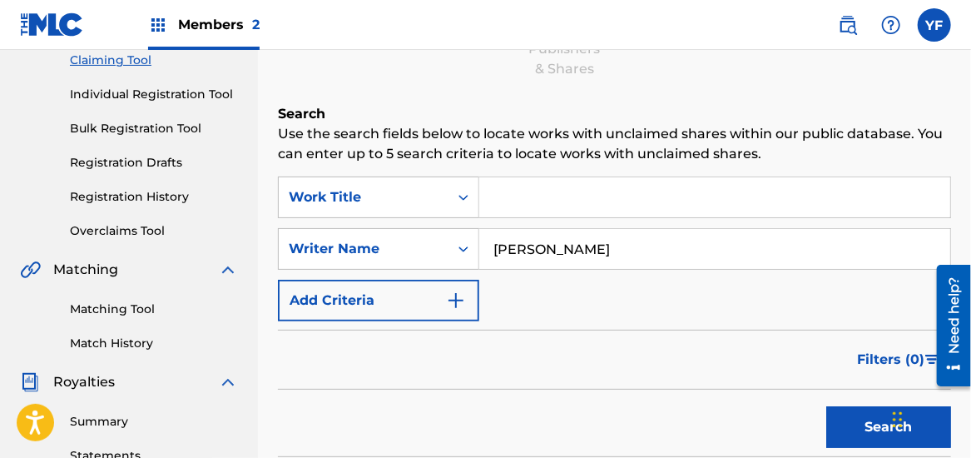
click at [599, 239] on input "[PERSON_NAME]" at bounding box center [714, 249] width 471 height 40
type input "Y"
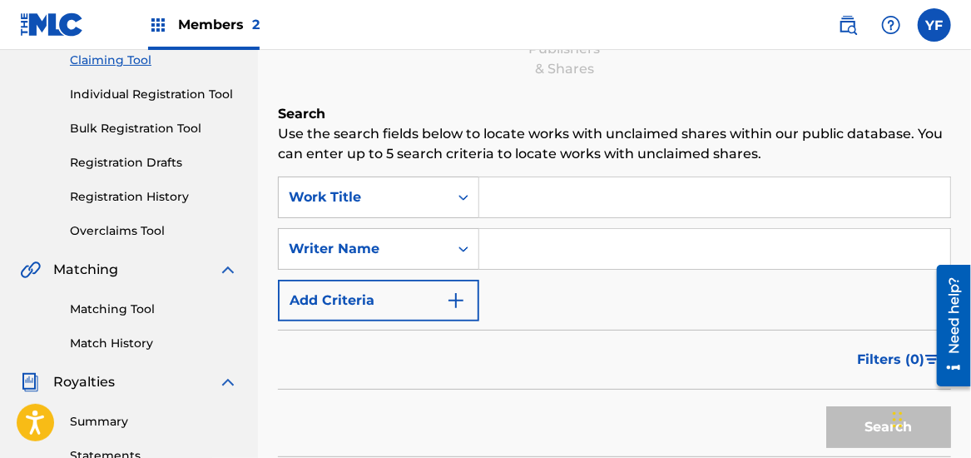
click at [514, 201] on input "Search Form" at bounding box center [714, 197] width 471 height 40
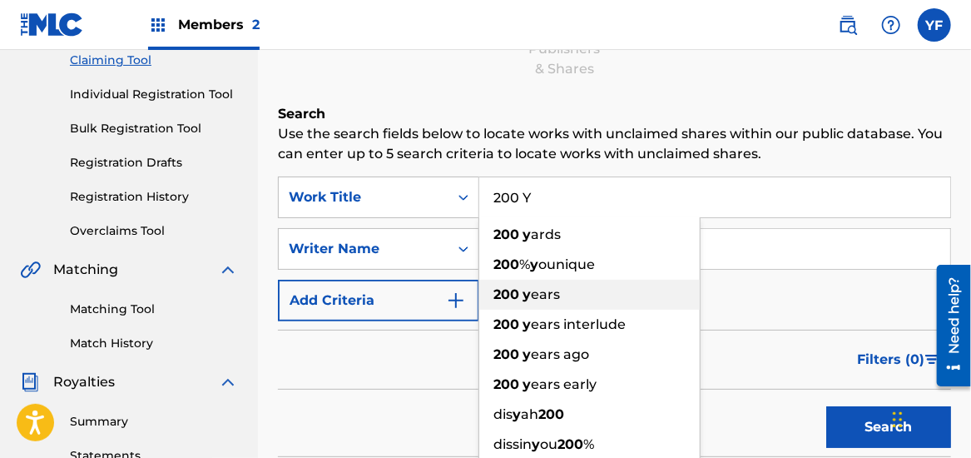
click at [556, 287] on span "ears" at bounding box center [545, 294] width 29 height 16
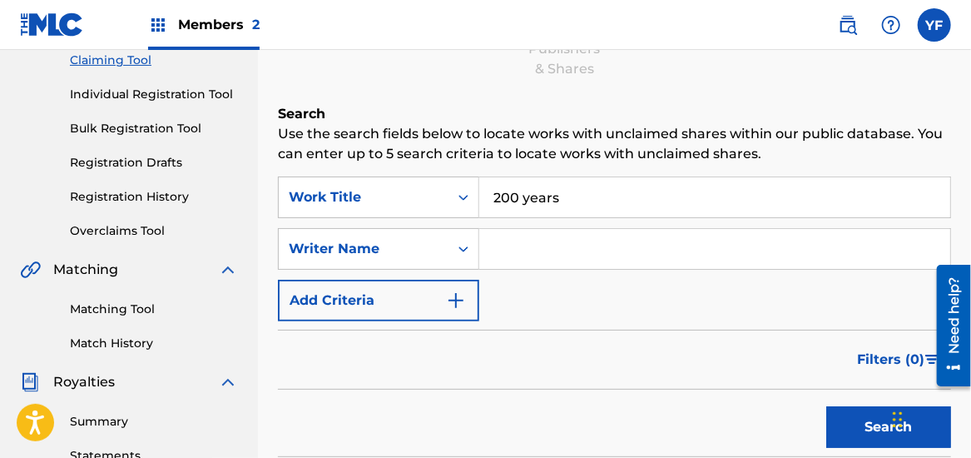
click at [866, 424] on button "Search" at bounding box center [888, 427] width 125 height 42
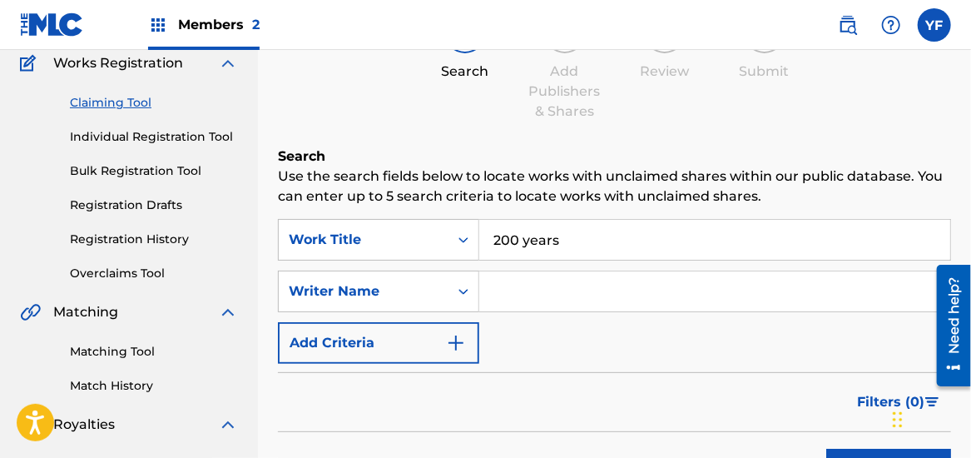
scroll to position [126, 0]
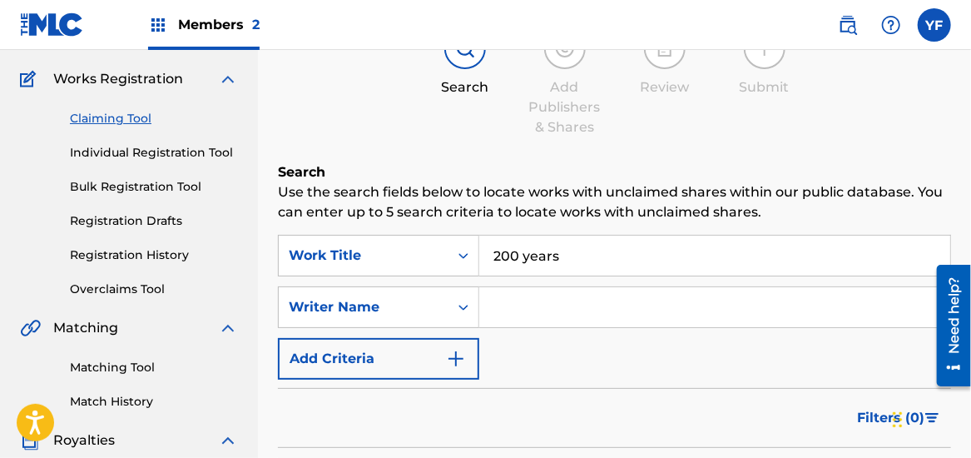
click at [588, 240] on input "200 years" at bounding box center [714, 255] width 471 height 40
type input "200 years OF S"
click at [469, 304] on icon "Search Form" at bounding box center [463, 307] width 17 height 17
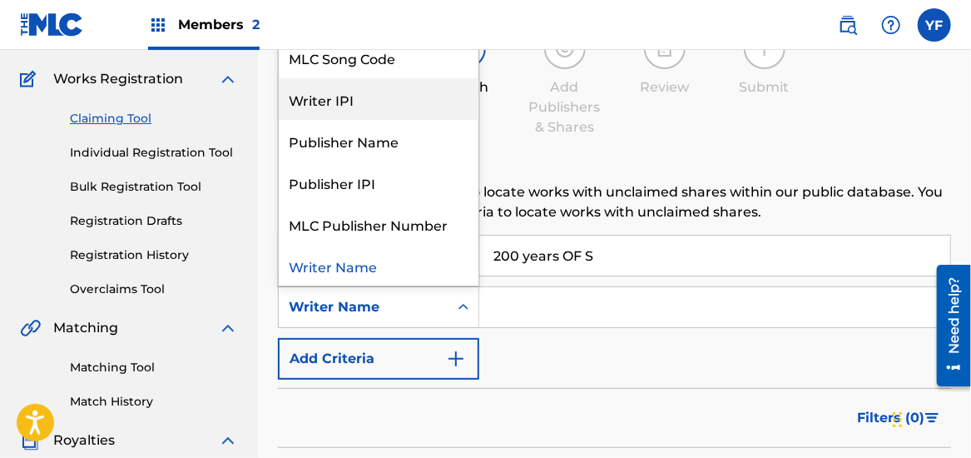
scroll to position [0, 0]
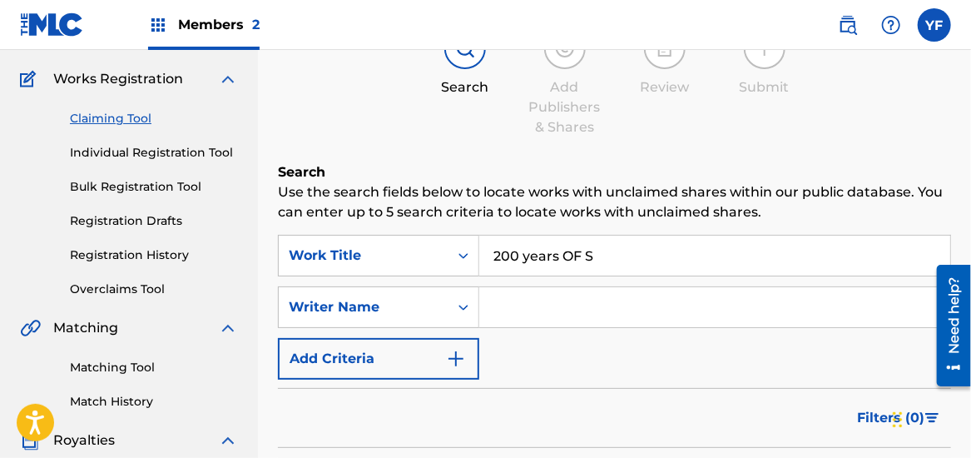
click at [394, 48] on nav "Members 2 YF YF [PERSON_NAME] [EMAIL_ADDRESS][DOMAIN_NAME] Notification Prefere…" at bounding box center [485, 25] width 971 height 50
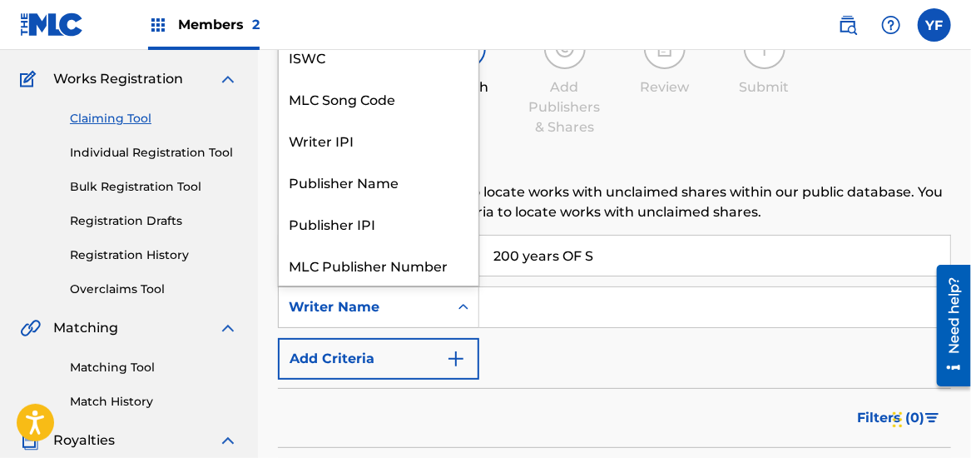
click at [467, 301] on icon "Search Form" at bounding box center [463, 307] width 17 height 17
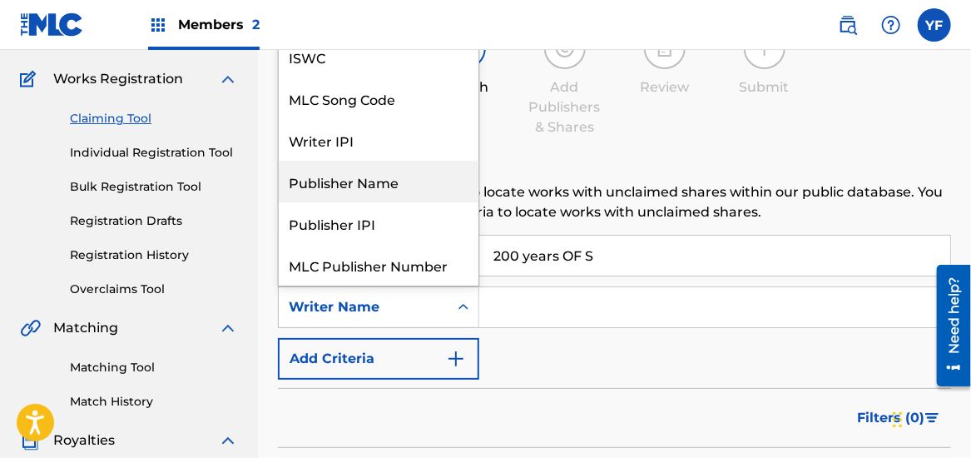
click at [391, 185] on div "Publisher Name" at bounding box center [379, 182] width 200 height 42
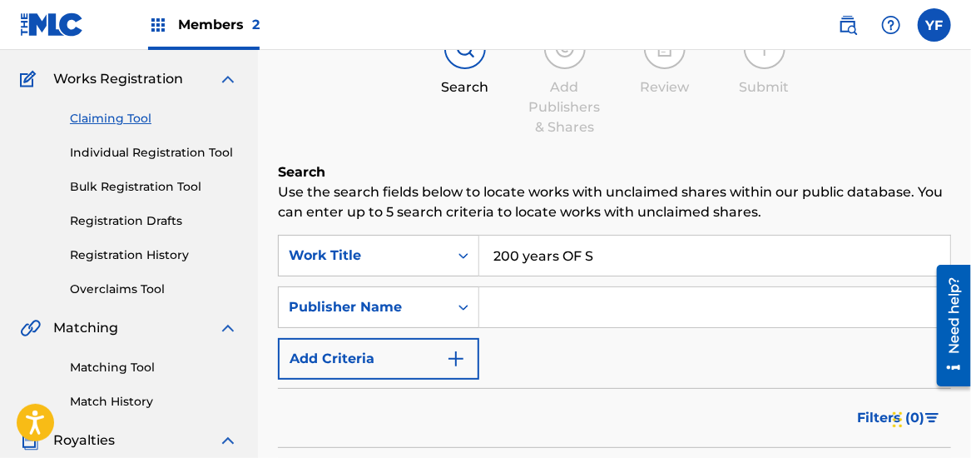
click at [573, 305] on input "Search Form" at bounding box center [714, 307] width 471 height 40
type input "b"
type input "bROKEN CHORDS RECORDINGS"
click at [639, 260] on input "200 years OF S" at bounding box center [714, 255] width 471 height 40
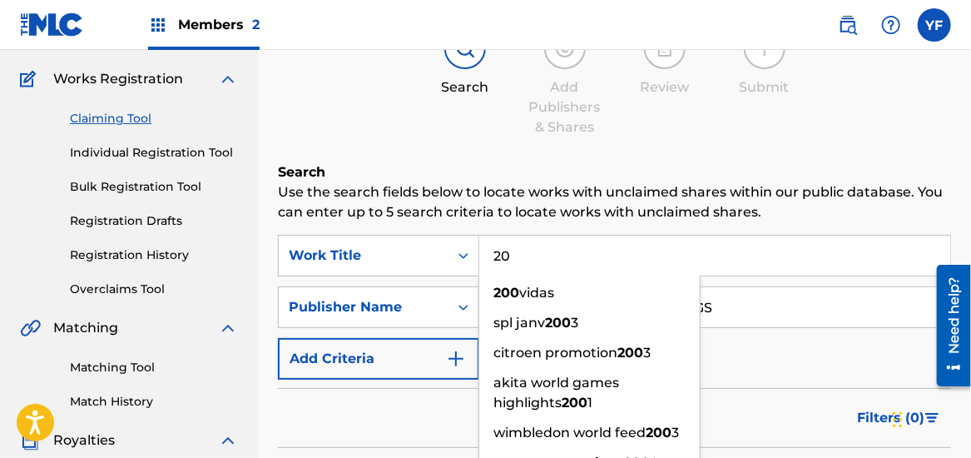
type input "2"
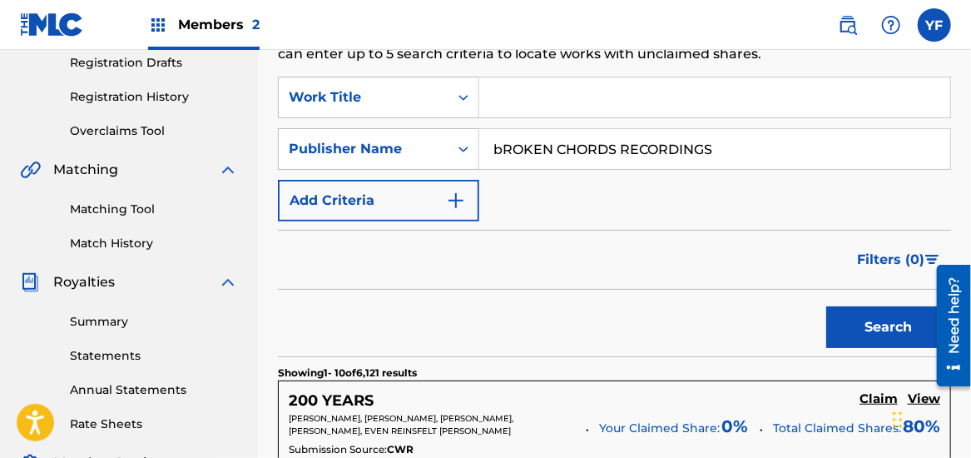
scroll to position [286, 0]
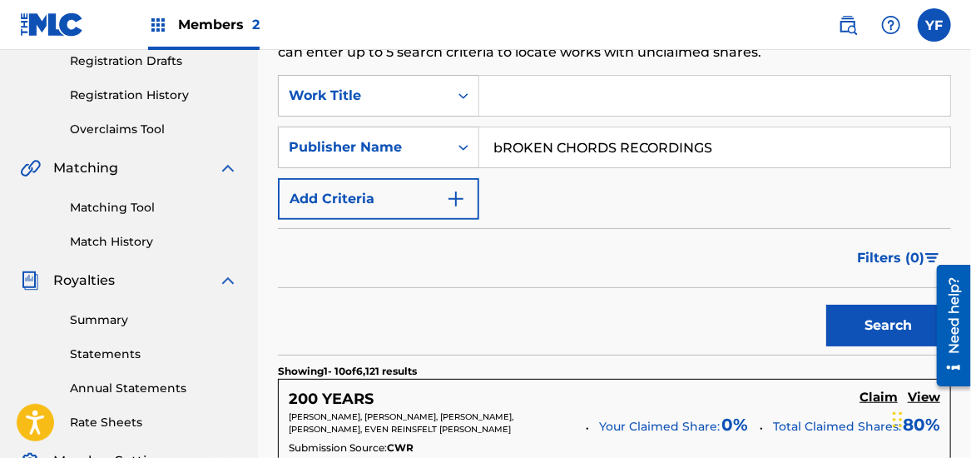
click at [864, 329] on button "Search" at bounding box center [888, 325] width 125 height 42
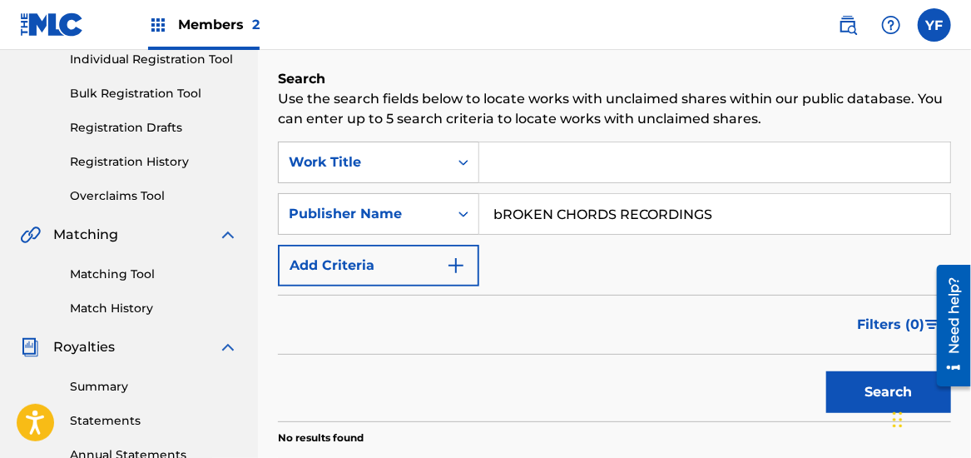
scroll to position [220, 0]
click at [742, 218] on input "bROKEN CHORDS RECORDINGS" at bounding box center [714, 214] width 471 height 40
type input "b"
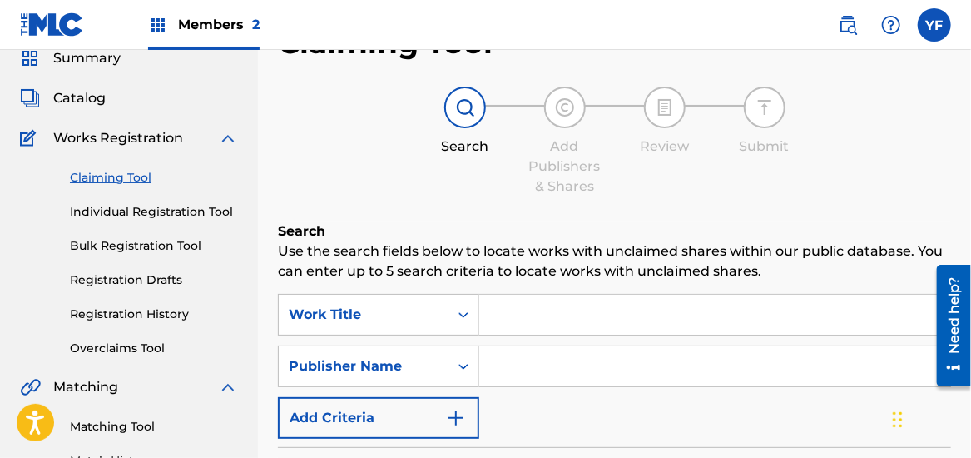
scroll to position [0, 0]
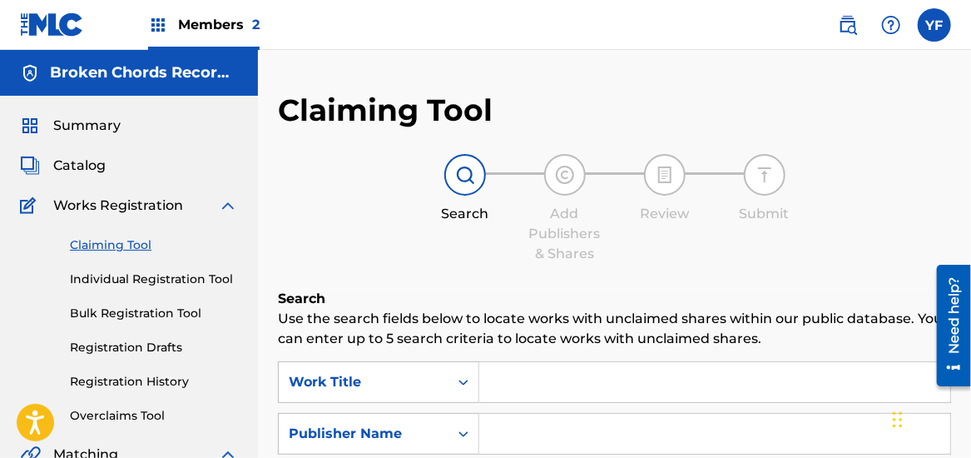
click at [125, 245] on link "Claiming Tool" at bounding box center [154, 244] width 168 height 17
click at [463, 381] on icon "Search Form" at bounding box center [463, 382] width 17 height 17
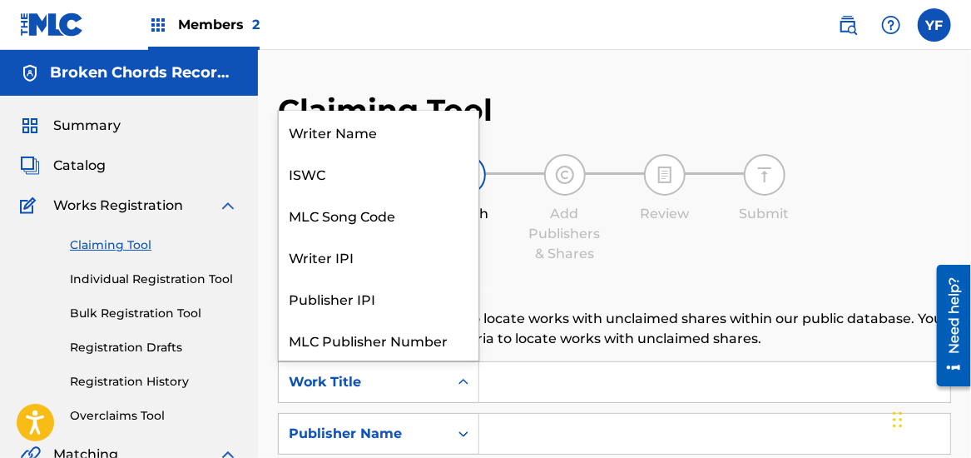
scroll to position [41, 0]
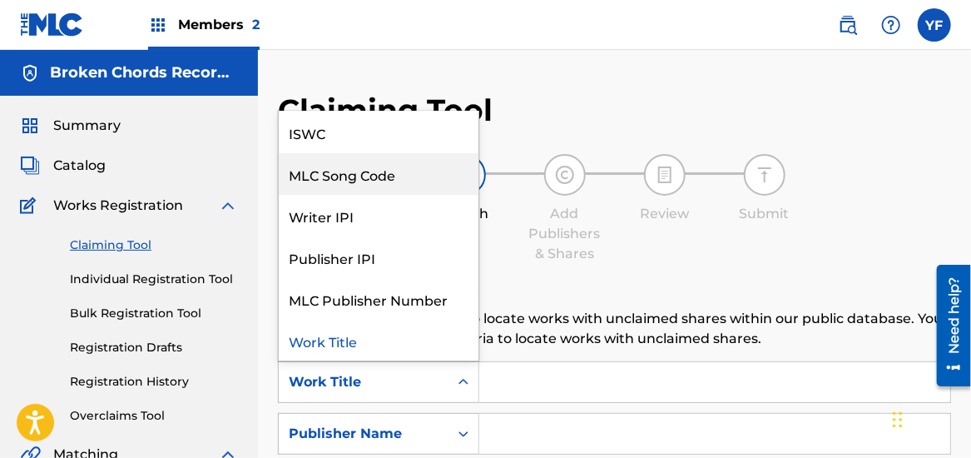
click at [397, 171] on div "MLC Song Code" at bounding box center [379, 174] width 200 height 42
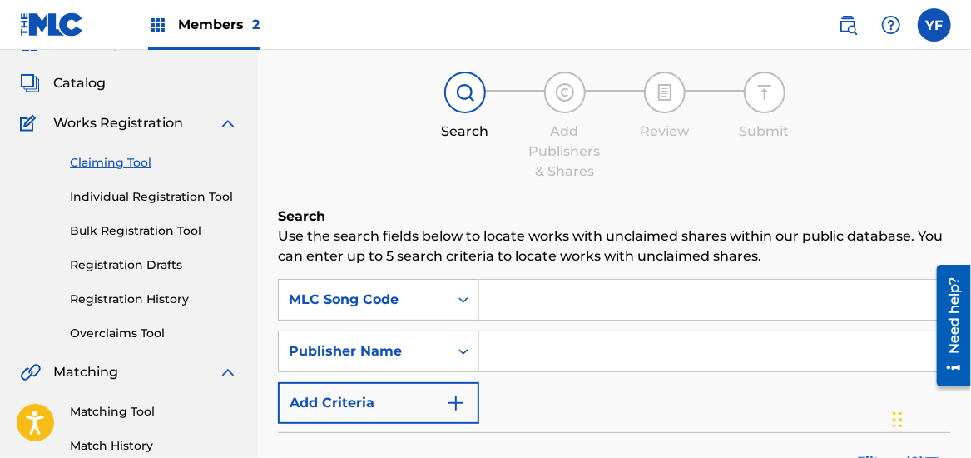
scroll to position [90, 0]
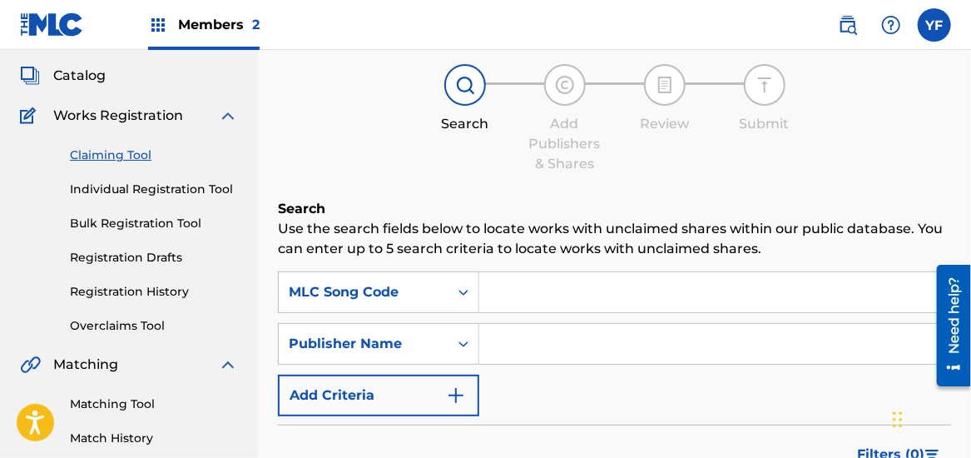
click at [647, 295] on input "Search Form" at bounding box center [714, 292] width 471 height 40
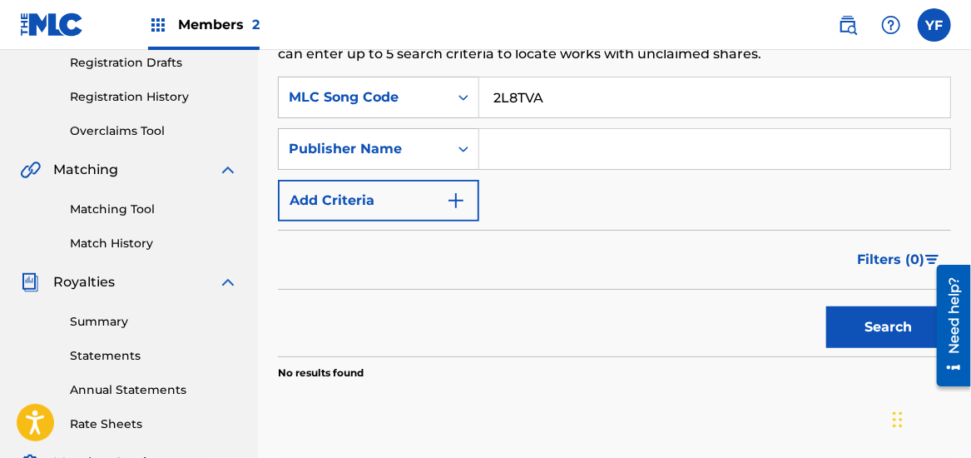
type input "2L8TVA"
click at [850, 312] on button "Search" at bounding box center [888, 327] width 125 height 42
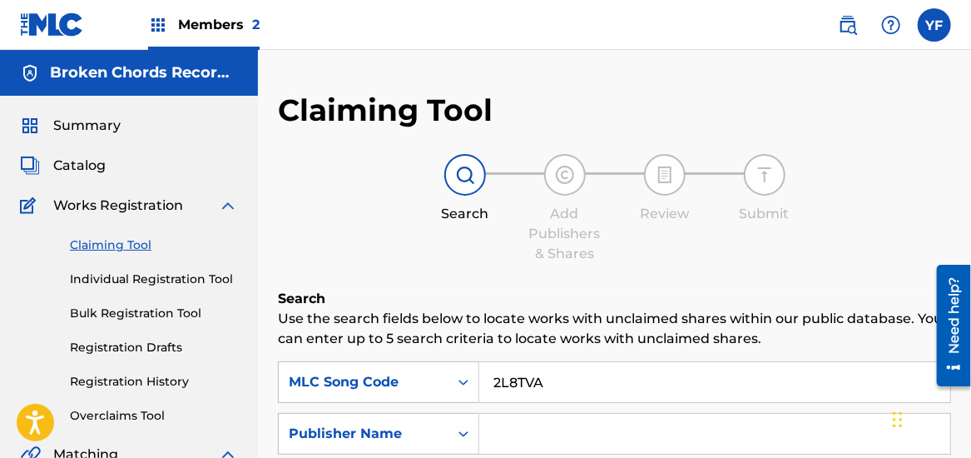
click at [91, 169] on span "Catalog" at bounding box center [79, 166] width 52 height 20
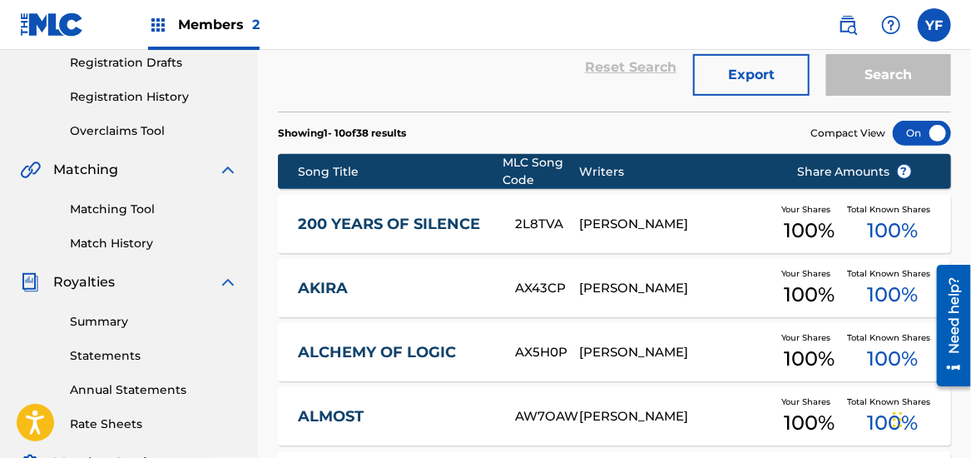
scroll to position [291, 0]
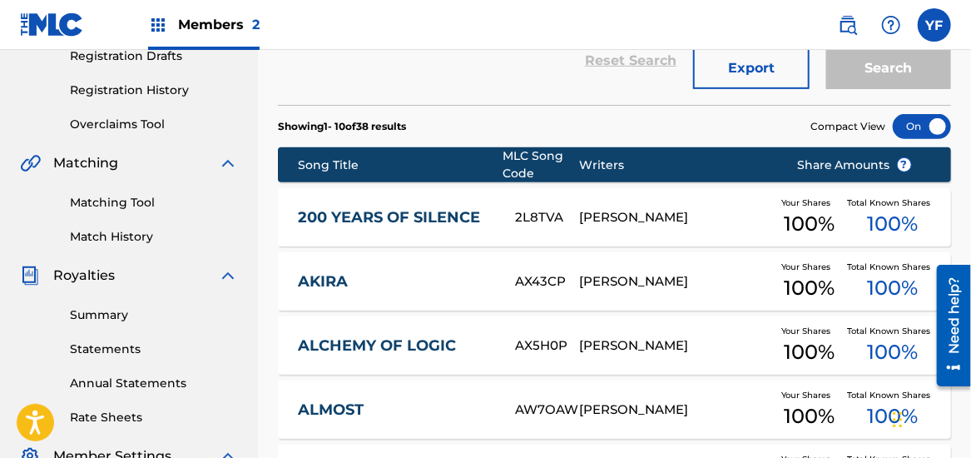
click at [884, 212] on span "100 %" at bounding box center [892, 224] width 51 height 30
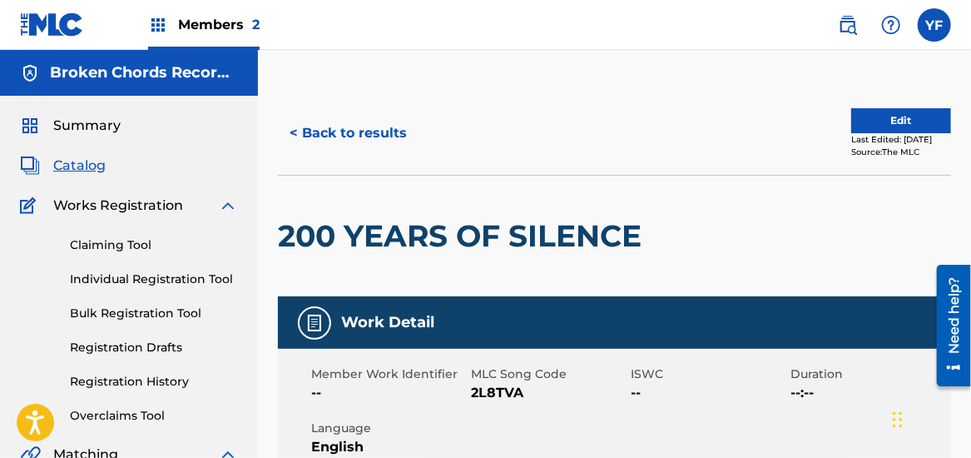
click at [879, 115] on button "Edit" at bounding box center [901, 120] width 100 height 25
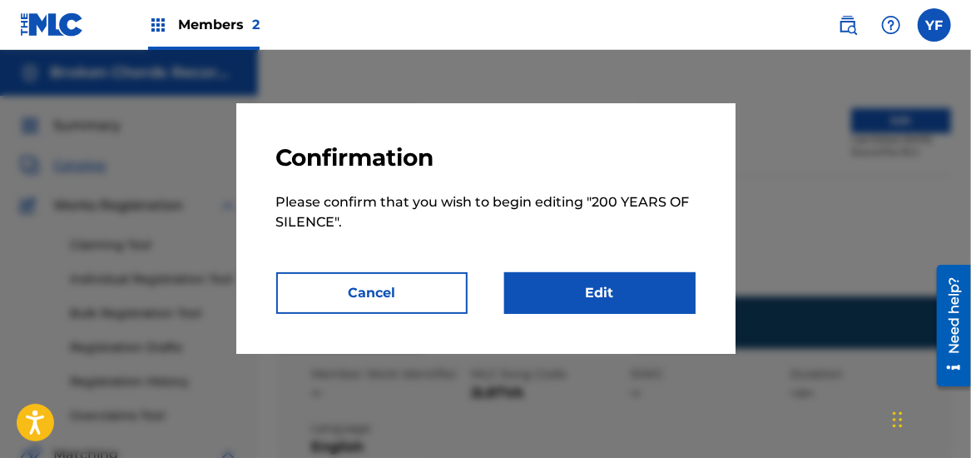
click at [633, 285] on link "Edit" at bounding box center [599, 293] width 191 height 42
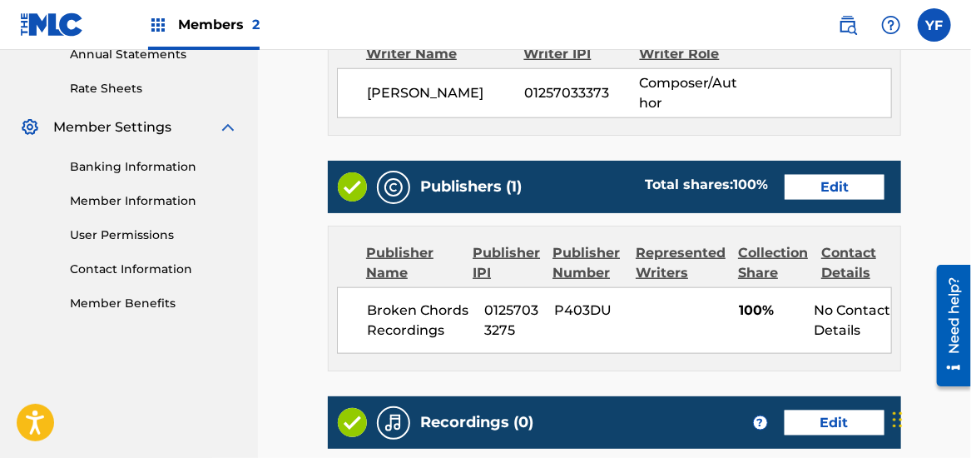
scroll to position [620, 0]
click at [825, 188] on link "Edit" at bounding box center [835, 187] width 100 height 25
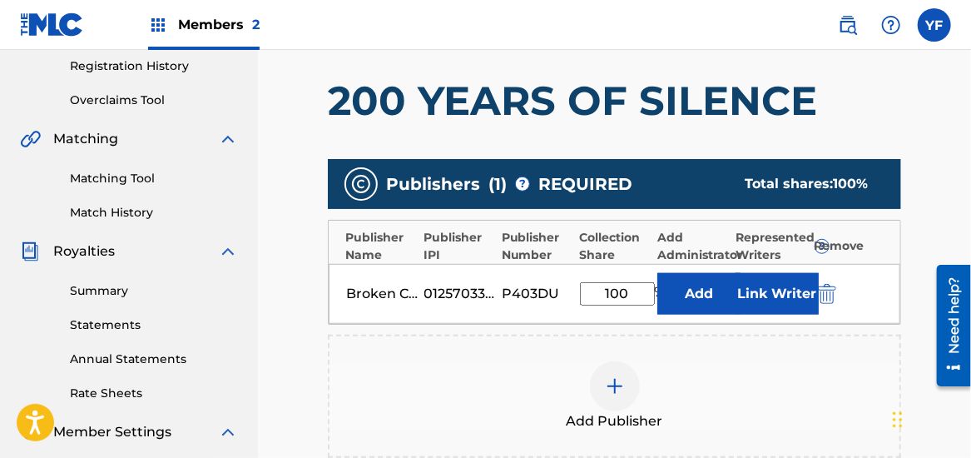
scroll to position [316, 0]
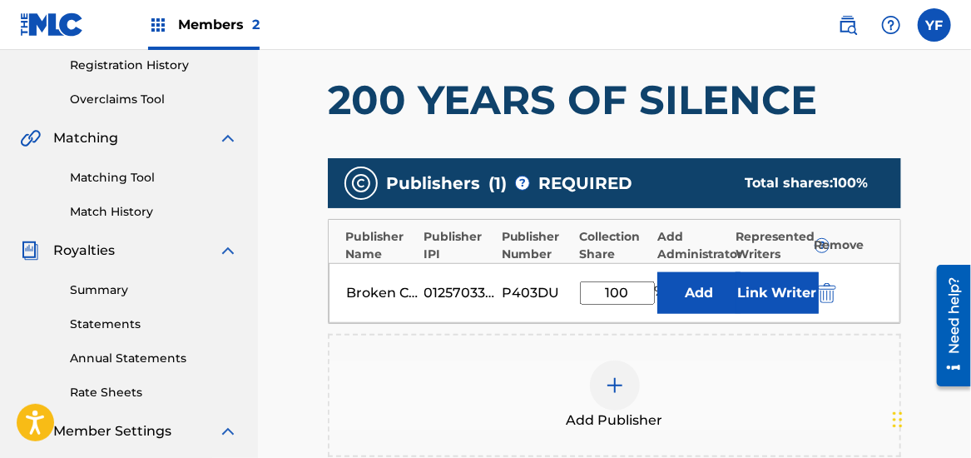
click at [775, 288] on button "Link Writer" at bounding box center [776, 293] width 83 height 42
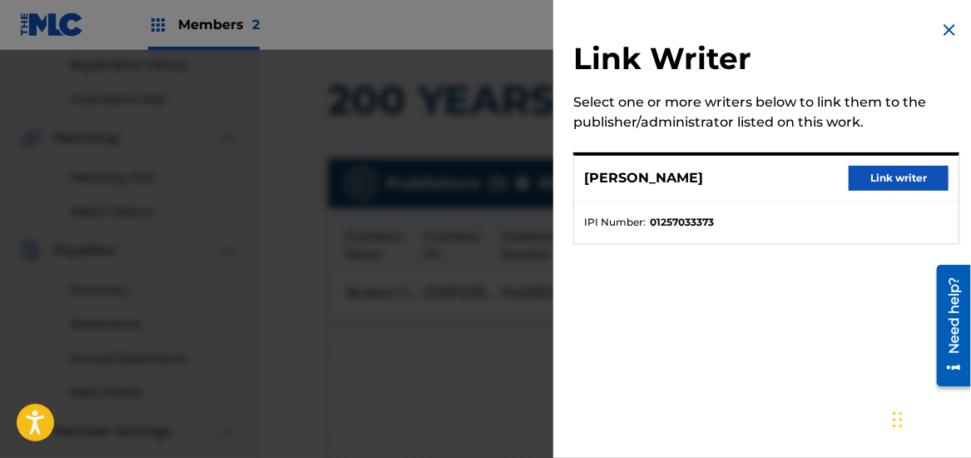
click at [884, 170] on button "Link writer" at bounding box center [899, 178] width 100 height 25
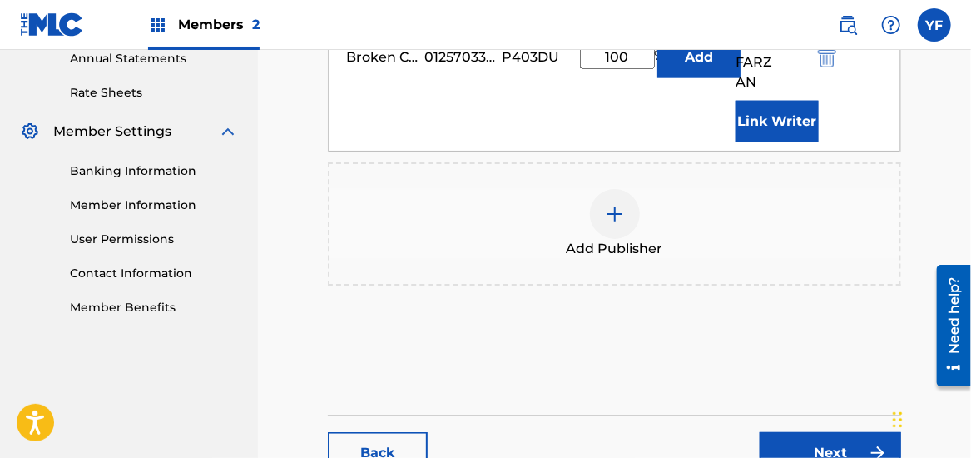
scroll to position [619, 0]
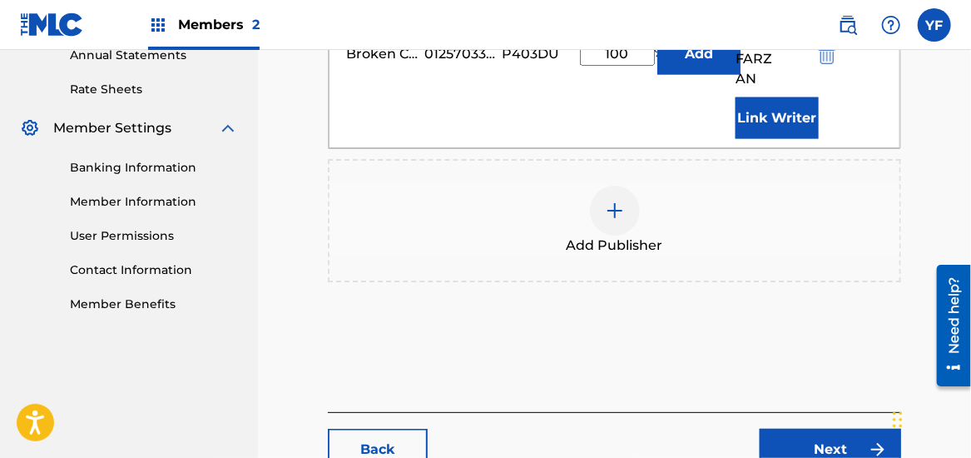
click at [822, 428] on link "Next" at bounding box center [830, 449] width 141 height 42
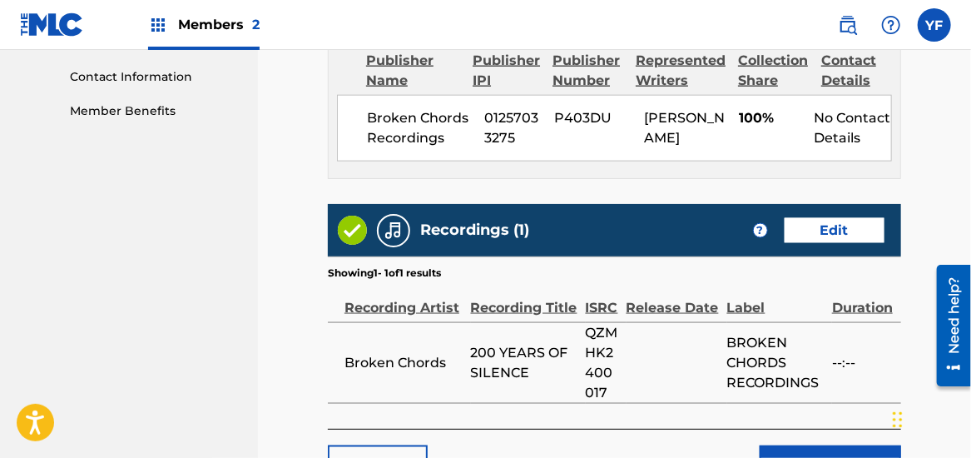
scroll to position [810, 0]
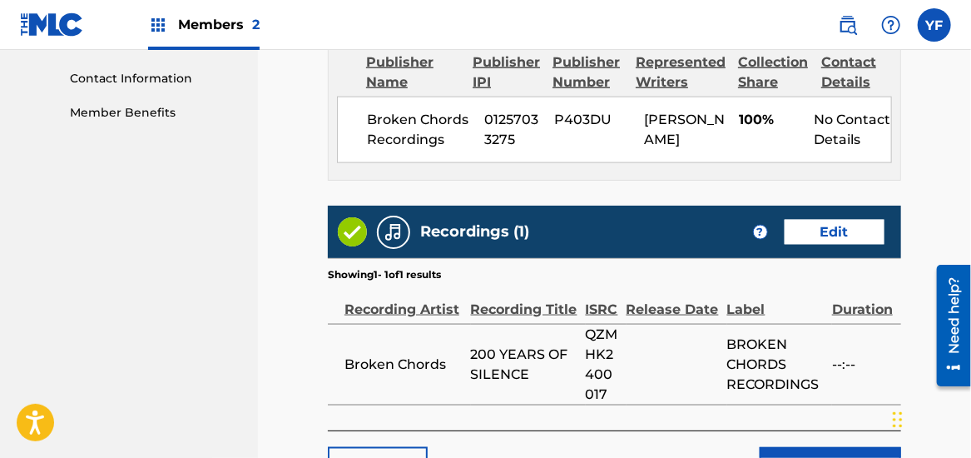
click at [862, 220] on link "Edit" at bounding box center [835, 232] width 100 height 25
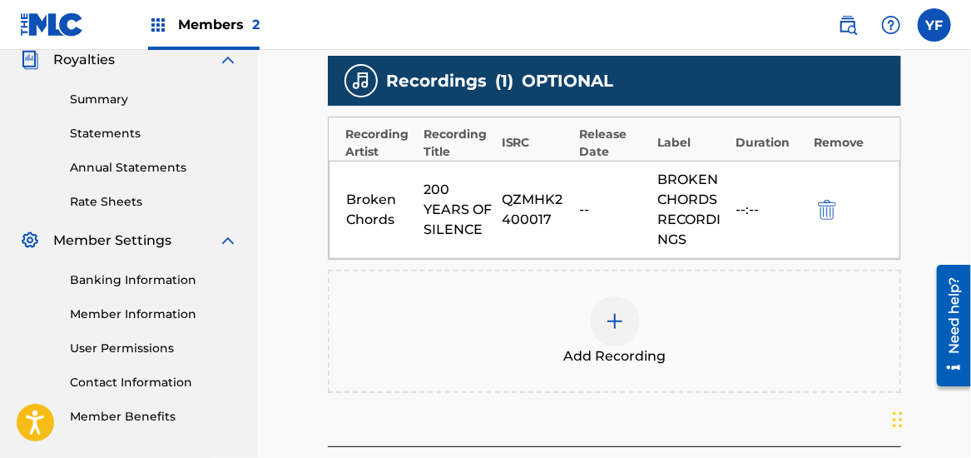
scroll to position [506, 0]
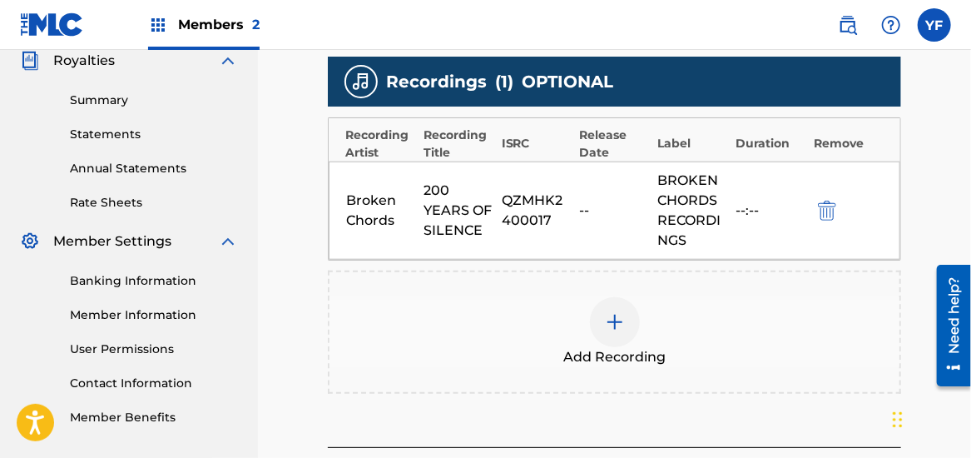
click at [611, 323] on img at bounding box center [615, 322] width 20 height 20
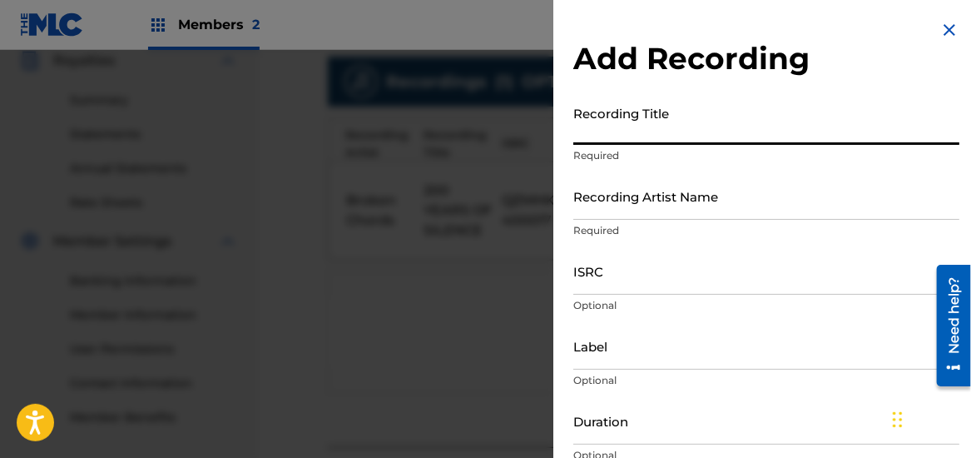
click at [671, 125] on input "Recording Title" at bounding box center [766, 120] width 386 height 47
click at [608, 283] on input "ISRC" at bounding box center [766, 270] width 386 height 47
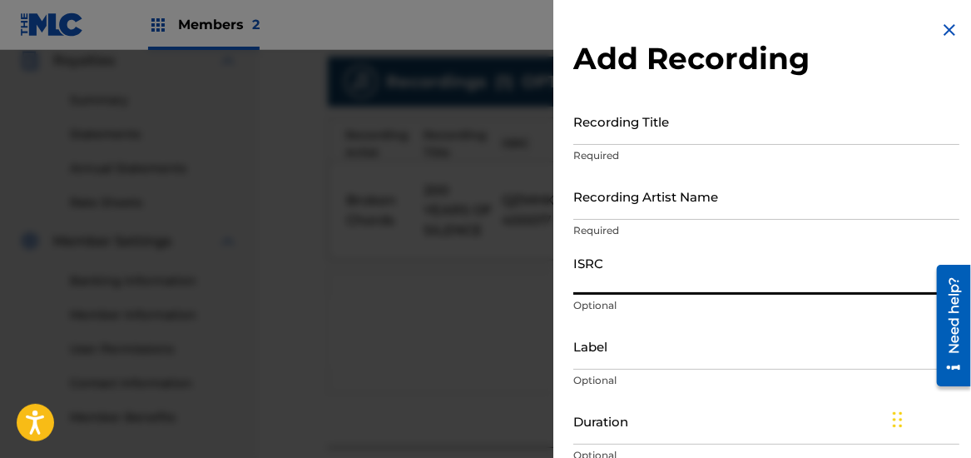
paste input "198887557530"
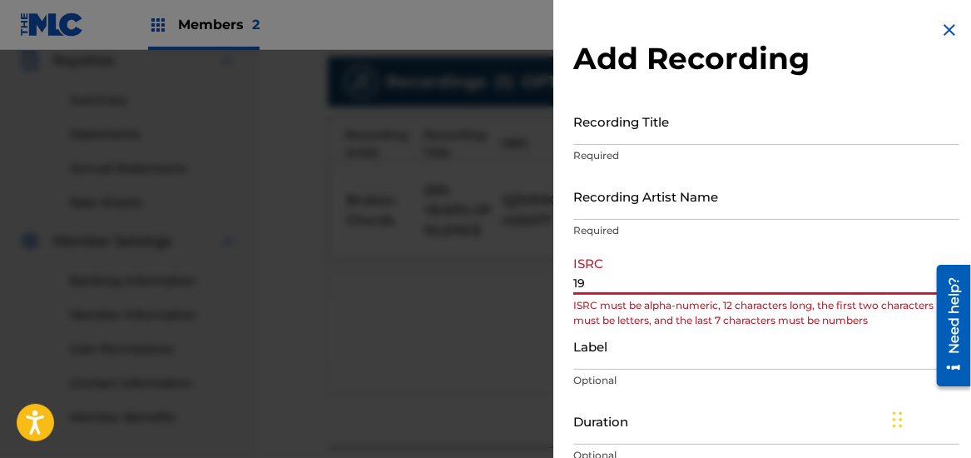
type input "1"
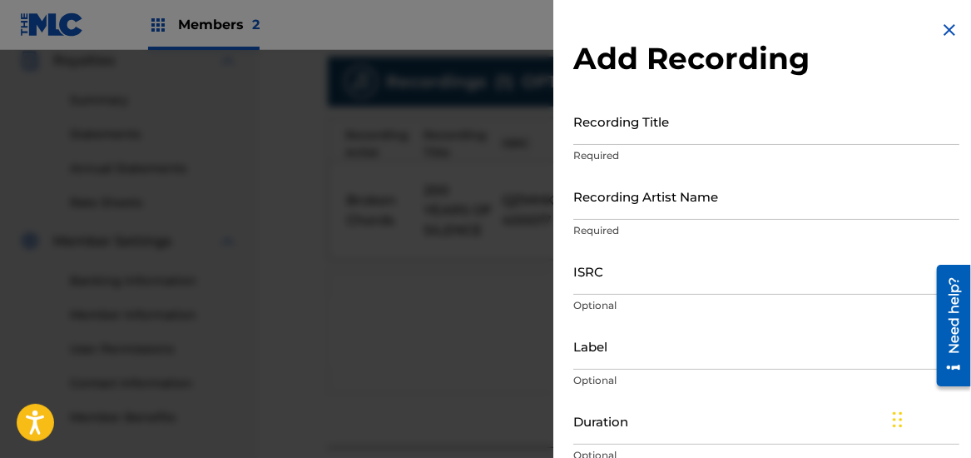
click at [622, 272] on input "ISRC" at bounding box center [766, 270] width 386 height 47
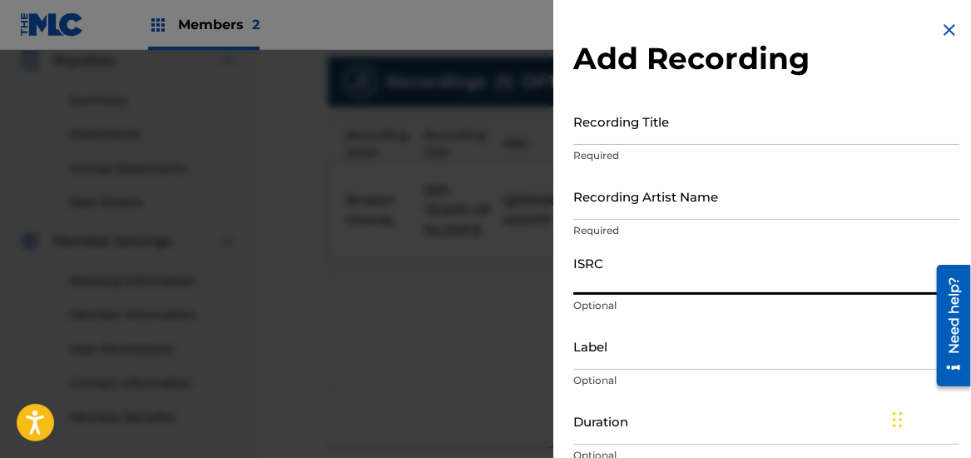
click at [622, 272] on input "ISRC" at bounding box center [766, 270] width 386 height 47
paste input "QZWFF2434428"
click at [622, 272] on input "QZWFF2434428" at bounding box center [766, 270] width 386 height 47
type input "QZWFF2434428"
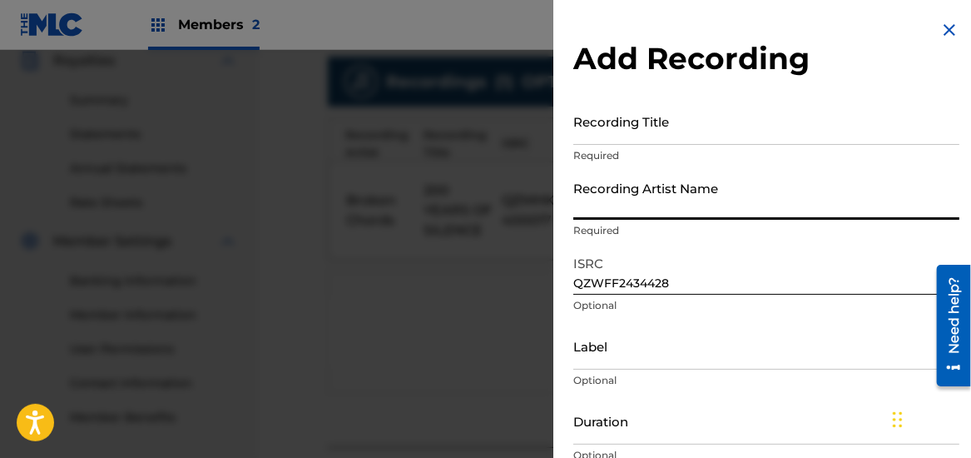
click at [619, 204] on input "Recording Artist Name" at bounding box center [766, 195] width 386 height 47
type input "Broken Chords"
type input "BROKEN CHORDS RECORDINGS"
type input "[DATE]"
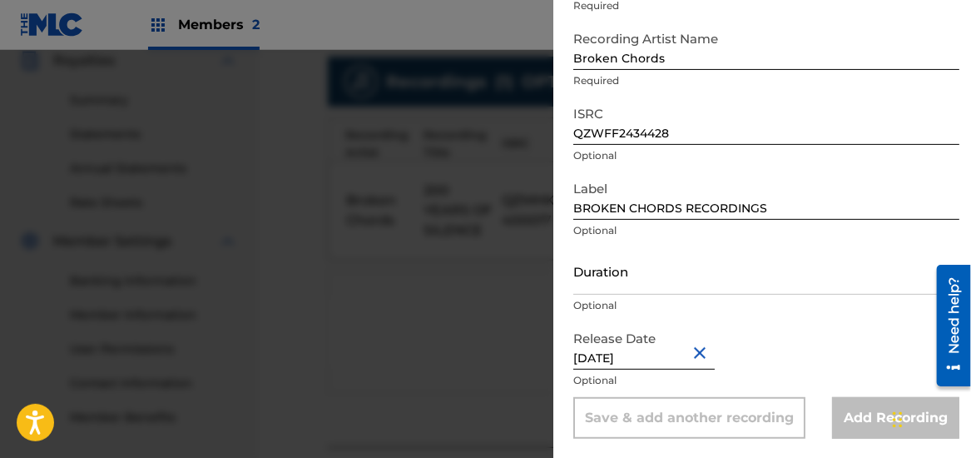
select select "11"
select select "2020"
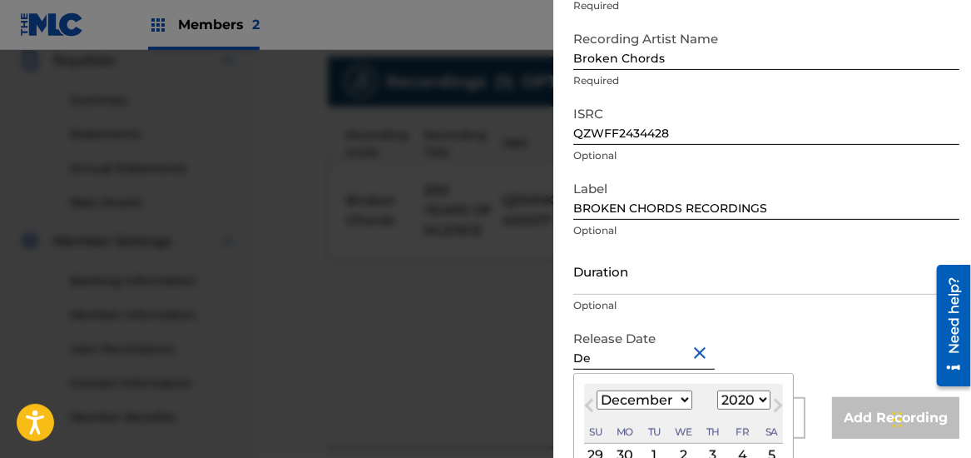
type input "D"
type input "0"
type input "[DATE]"
select select "7"
select select "2024"
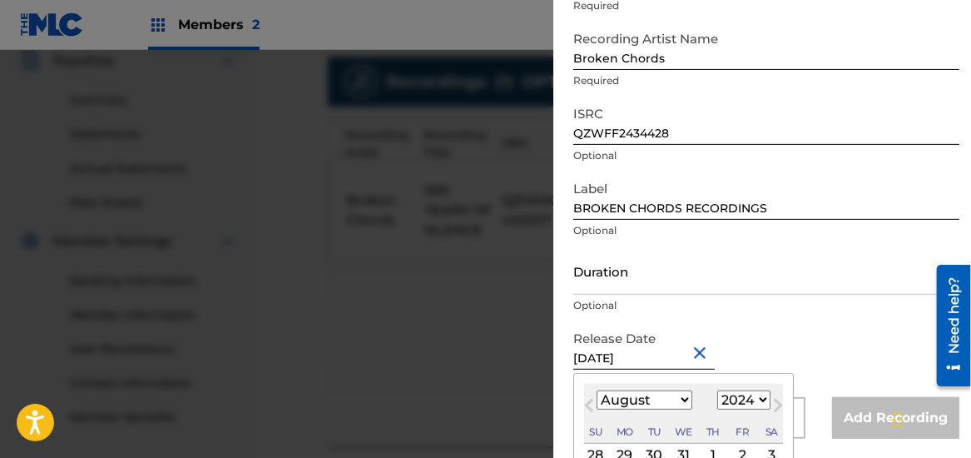
scroll to position [282, 0]
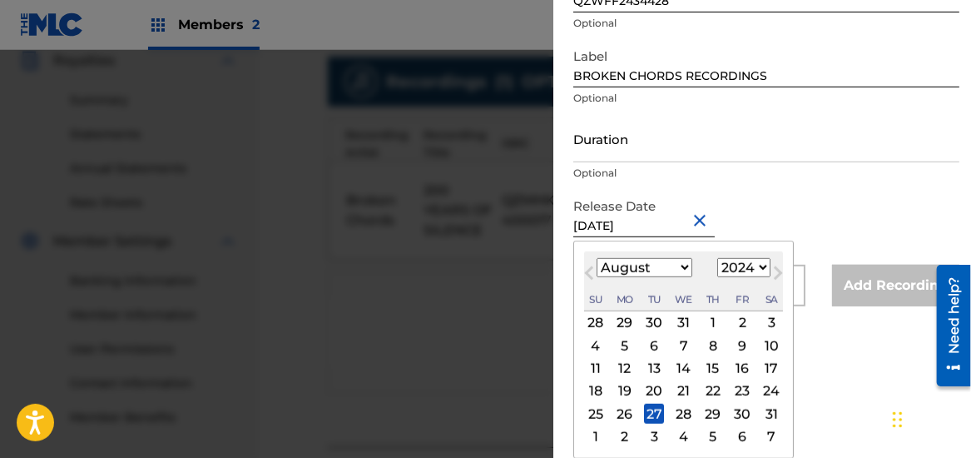
type input "[DATE]"
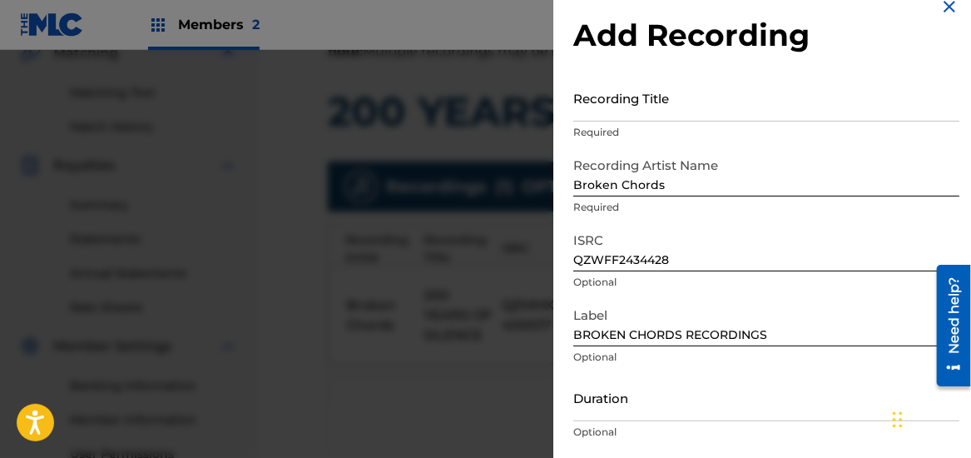
scroll to position [0, 0]
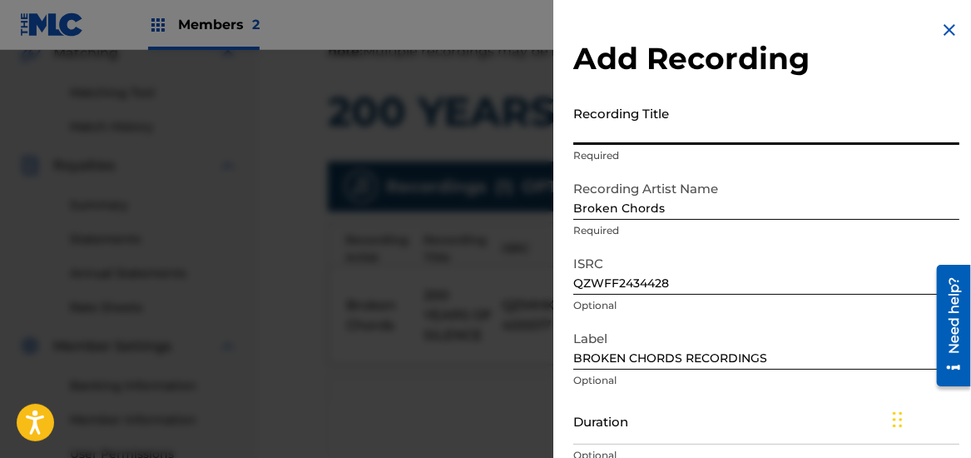
click at [640, 131] on input "Recording Title" at bounding box center [766, 120] width 386 height 47
click at [618, 129] on input "Recording Title" at bounding box center [766, 120] width 386 height 47
paste input "200 YEARS OF SILENCE"
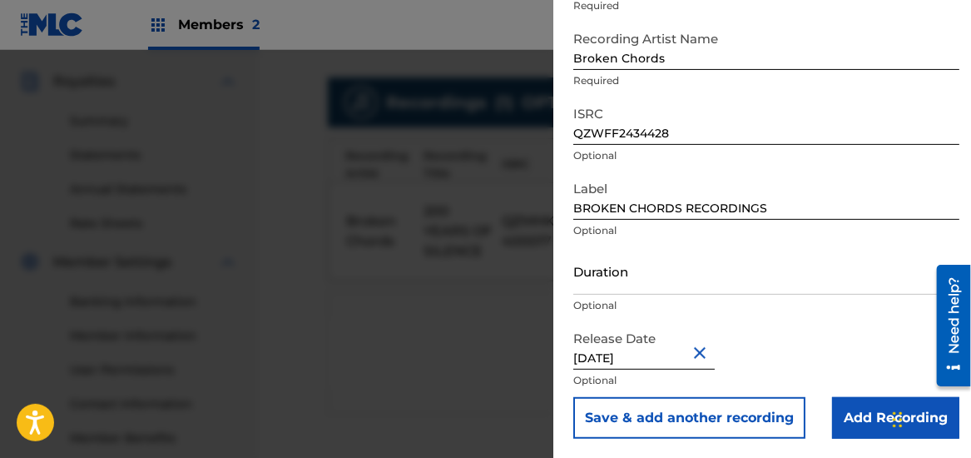
scroll to position [596, 0]
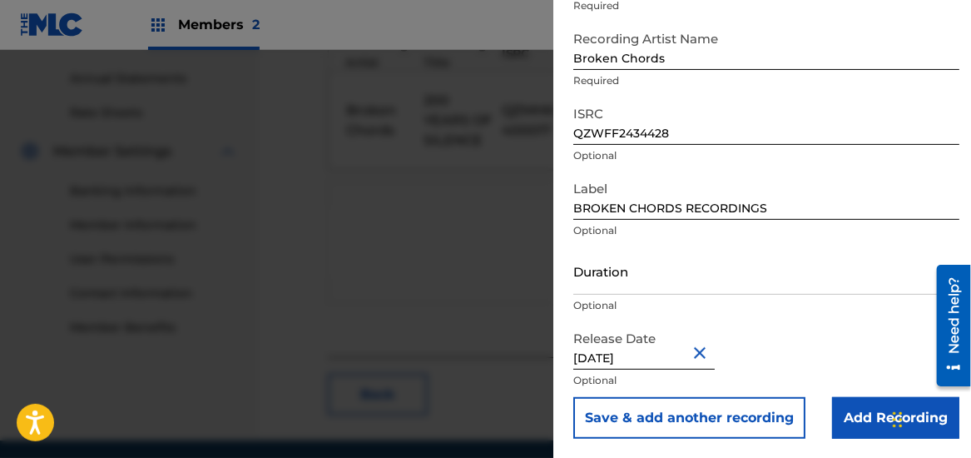
type input "200 YEARS OF SILENCE"
click at [873, 411] on input "Add Recording" at bounding box center [895, 418] width 127 height 42
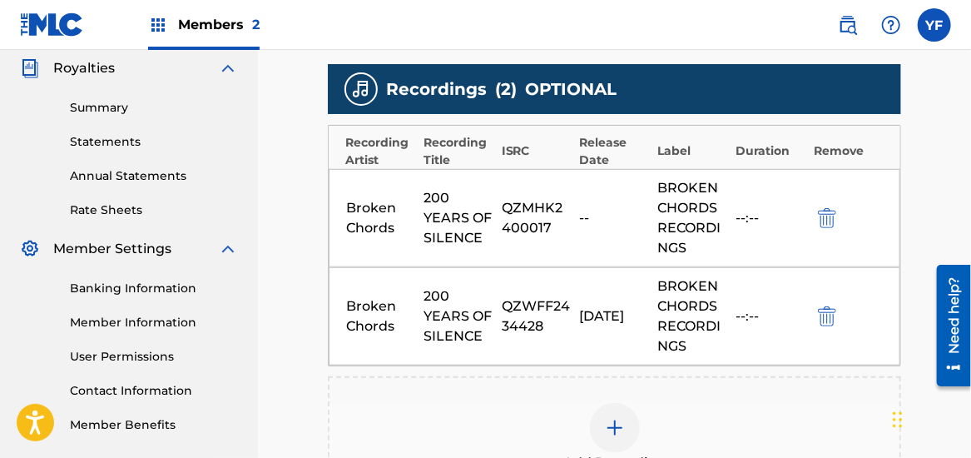
scroll to position [499, 0]
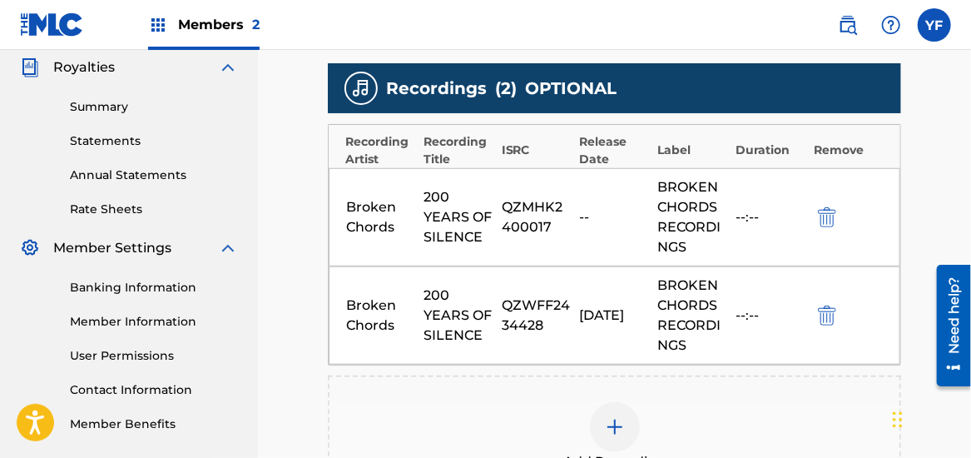
click at [825, 210] on img "submit" at bounding box center [827, 217] width 18 height 20
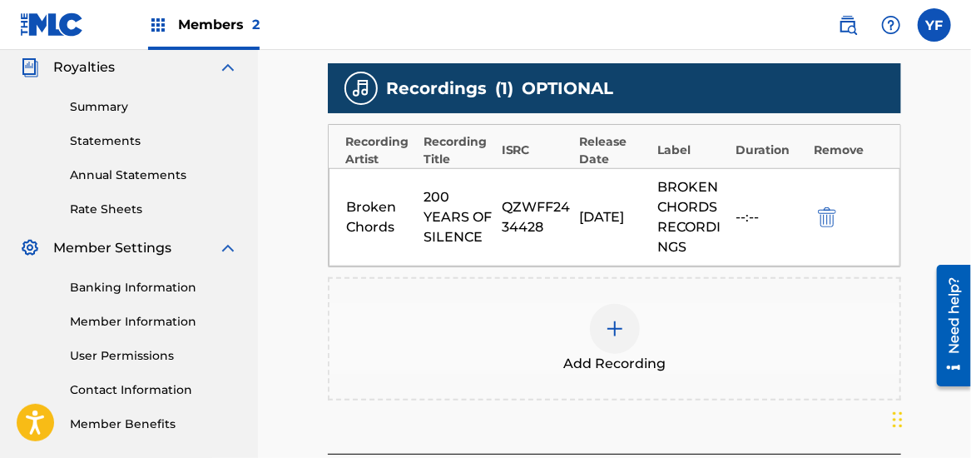
scroll to position [656, 0]
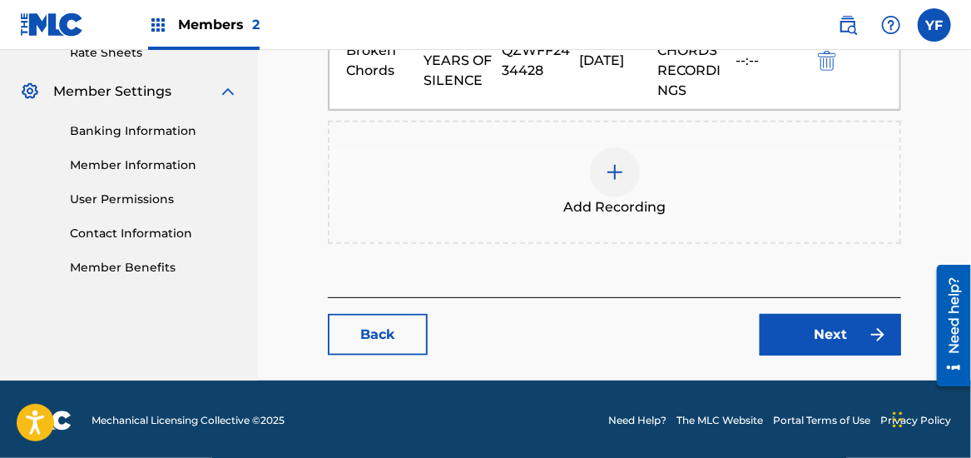
click at [845, 328] on link "Next" at bounding box center [830, 335] width 141 height 42
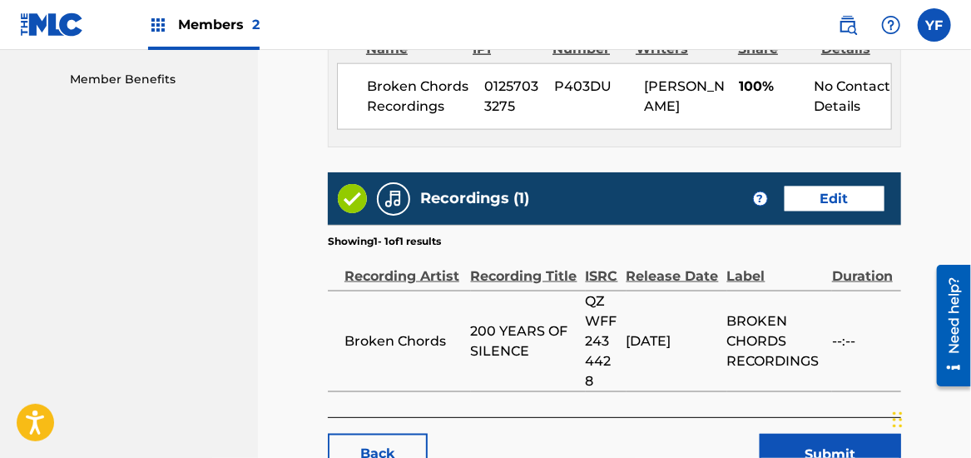
scroll to position [921, 0]
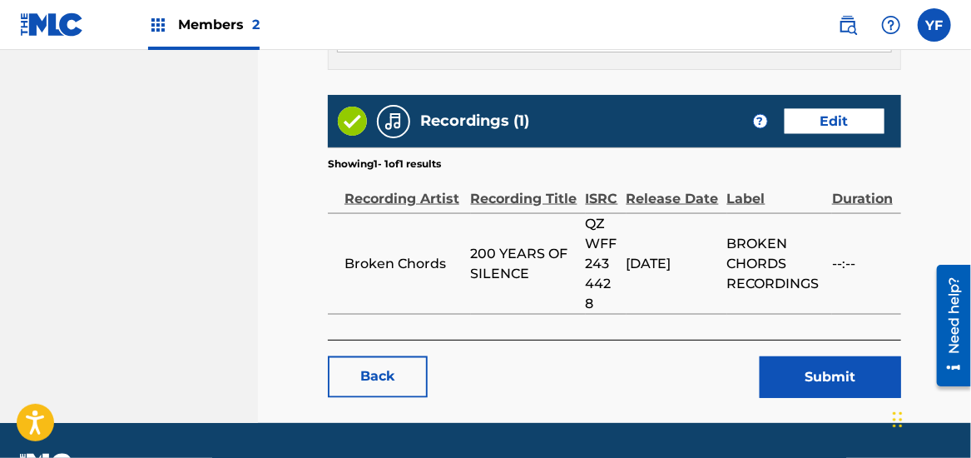
click at [831, 368] on button "Submit" at bounding box center [830, 377] width 141 height 42
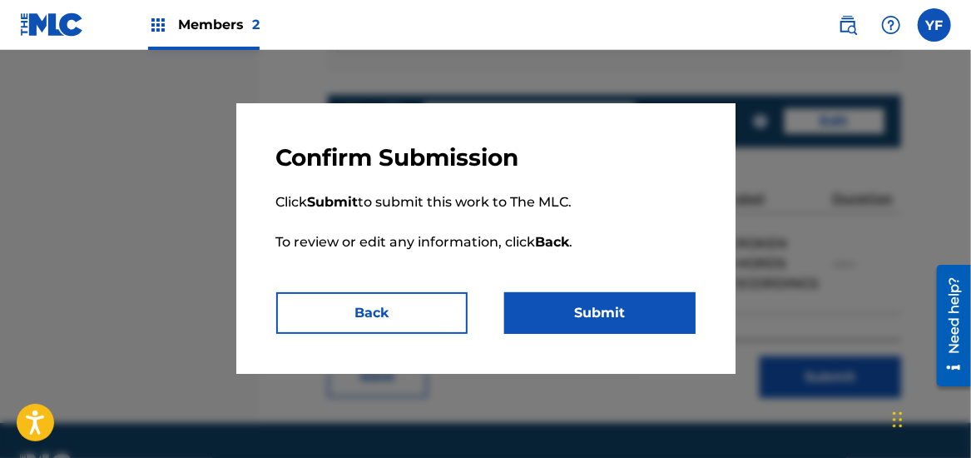
click at [606, 329] on button "Submit" at bounding box center [599, 313] width 191 height 42
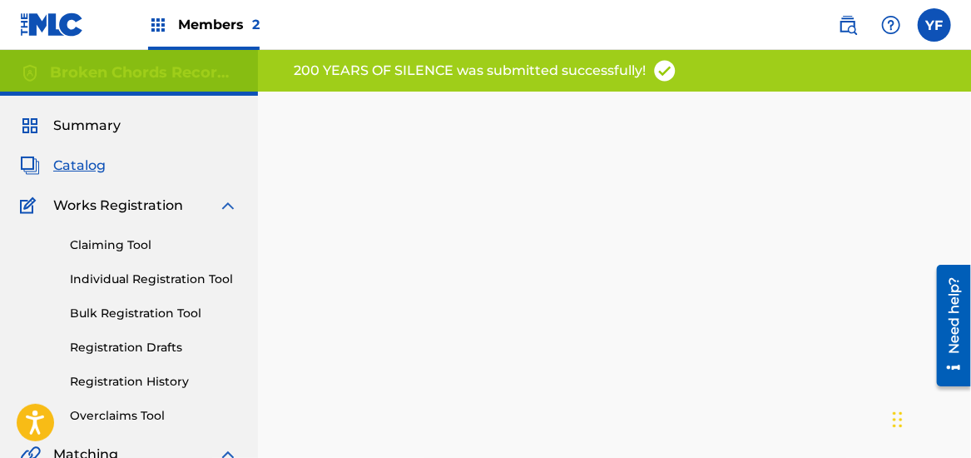
click at [83, 161] on span "Catalog" at bounding box center [79, 166] width 52 height 20
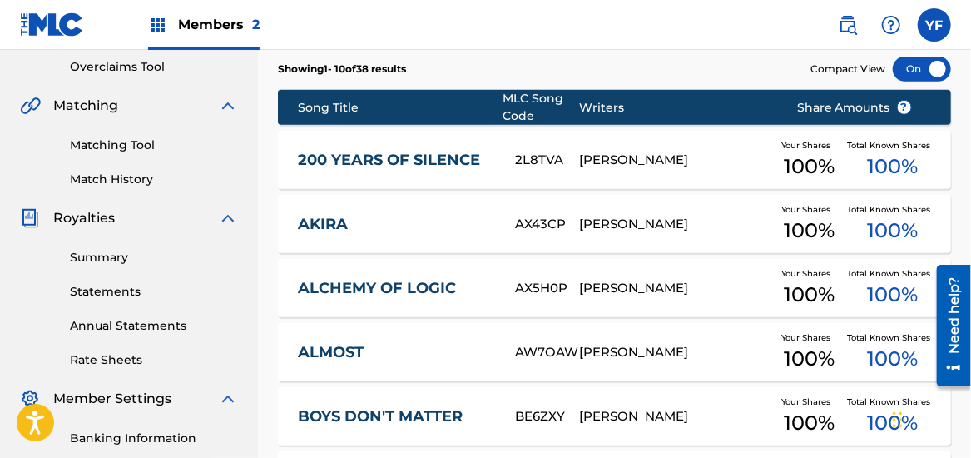
scroll to position [349, 0]
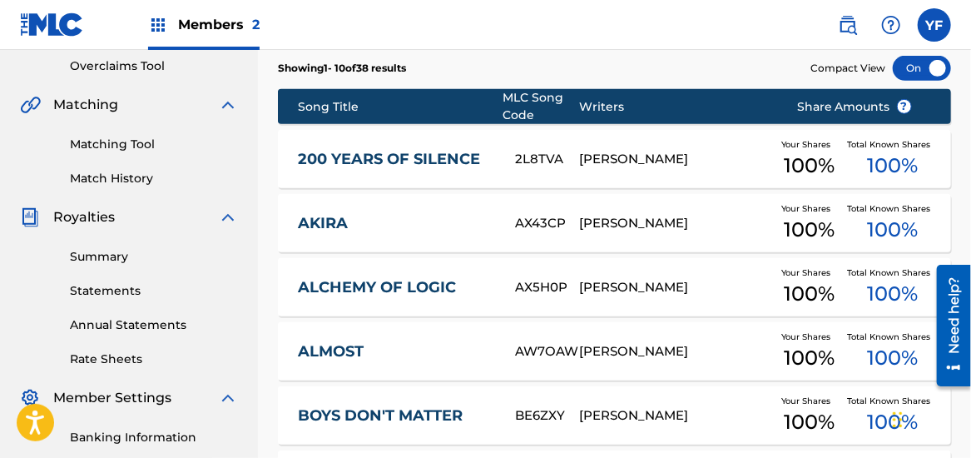
click at [867, 295] on span "100 %" at bounding box center [892, 294] width 51 height 30
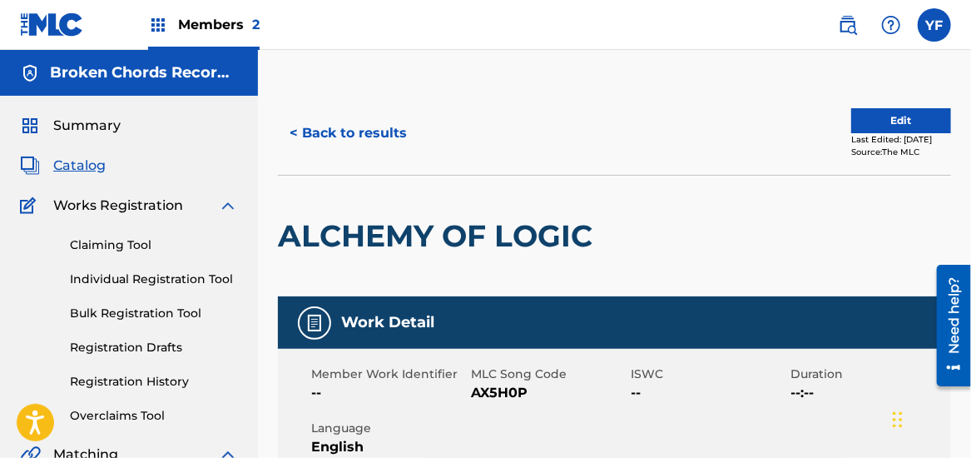
click at [870, 117] on button "Edit" at bounding box center [901, 120] width 100 height 25
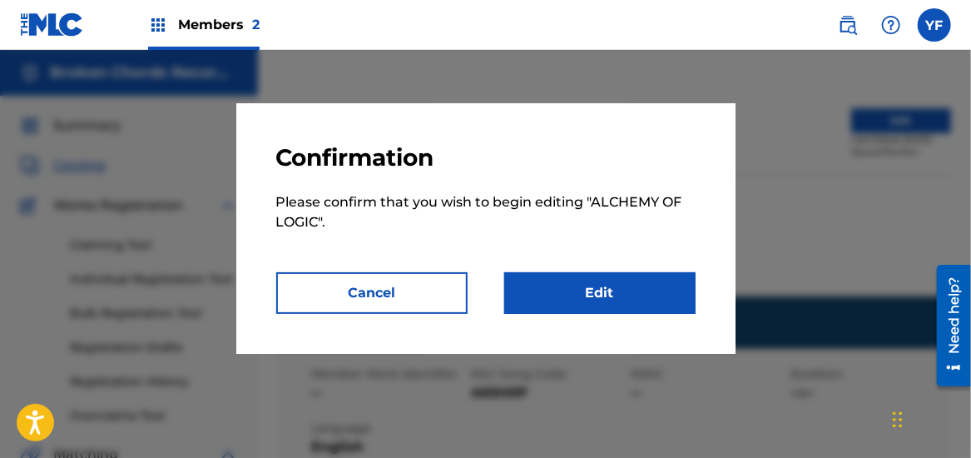
click at [646, 287] on link "Edit" at bounding box center [599, 293] width 191 height 42
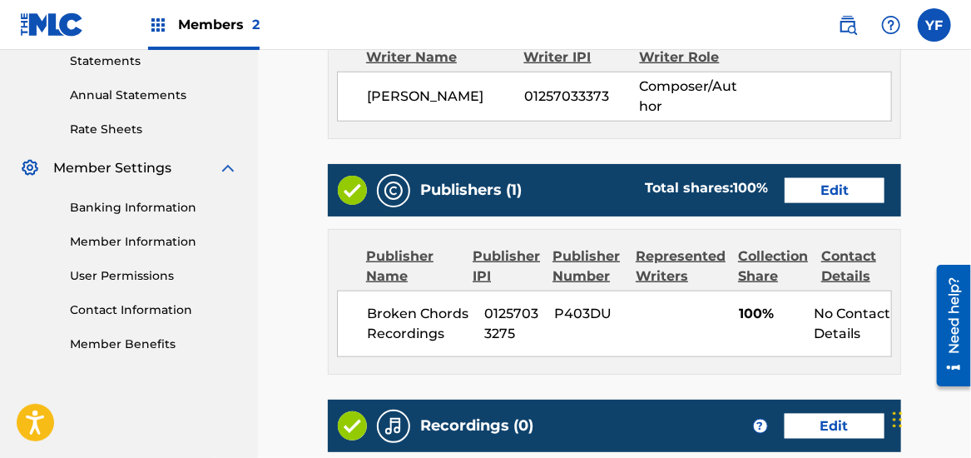
scroll to position [580, 0]
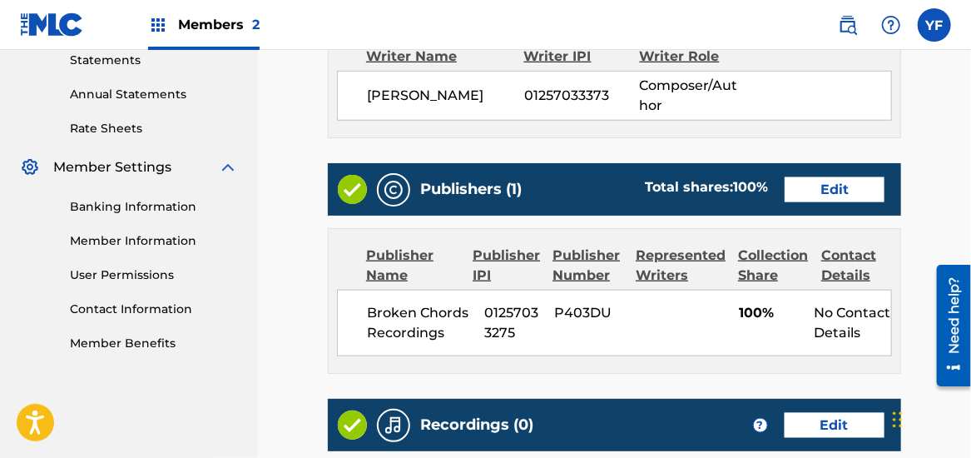
click at [818, 181] on link "Edit" at bounding box center [835, 189] width 100 height 25
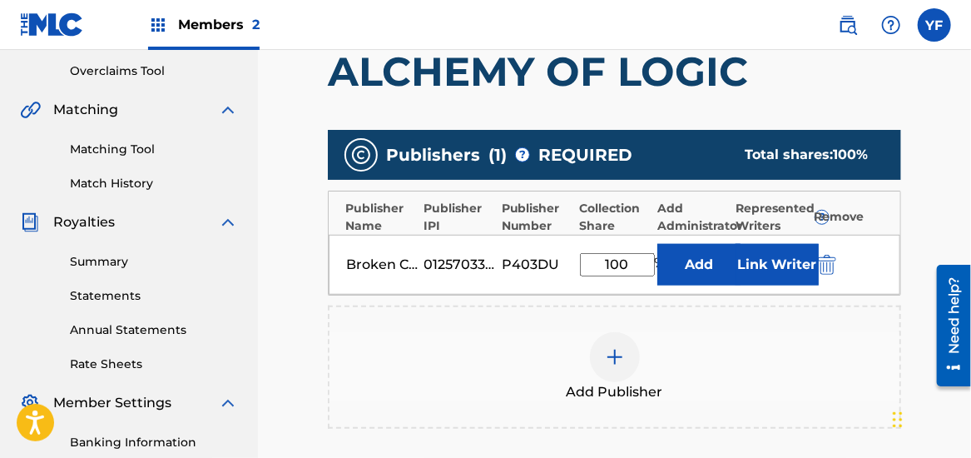
scroll to position [345, 0]
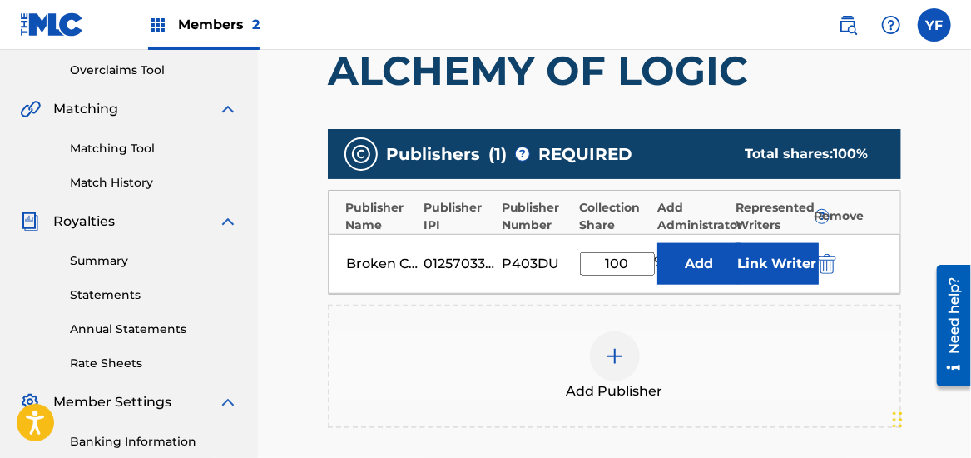
click at [783, 255] on button "Link Writer" at bounding box center [776, 264] width 83 height 42
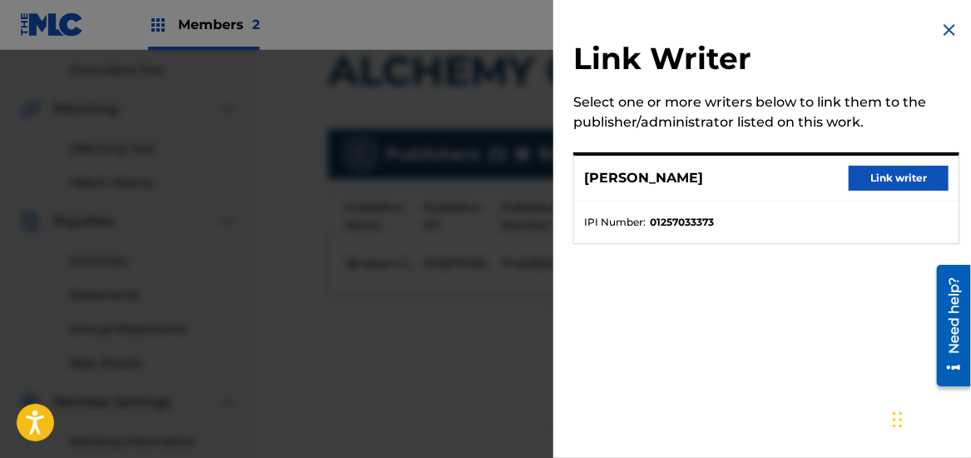
click at [906, 174] on button "Link writer" at bounding box center [899, 178] width 100 height 25
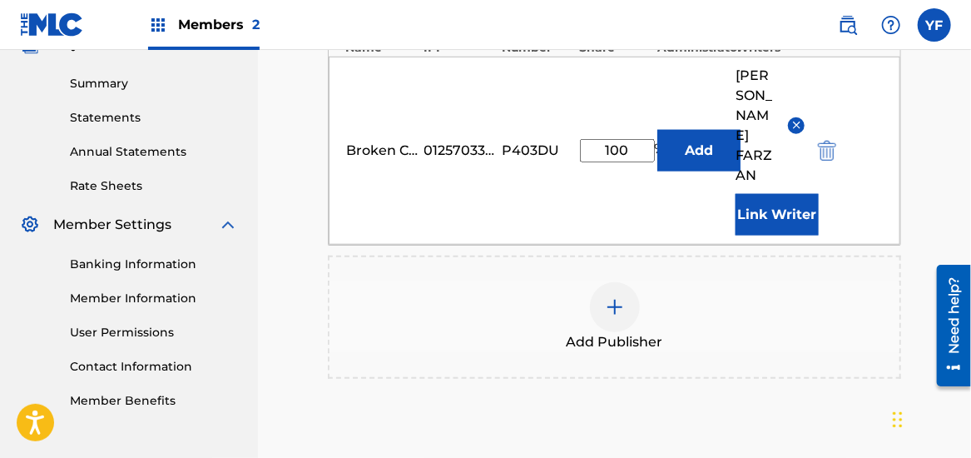
scroll to position [522, 0]
click at [606, 332] on span "Add Publisher" at bounding box center [615, 342] width 97 height 20
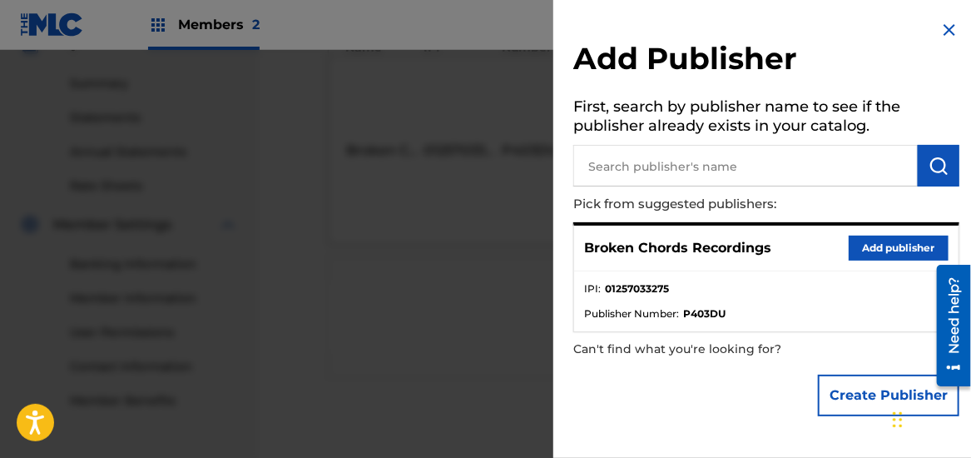
click at [885, 243] on button "Add publisher" at bounding box center [899, 247] width 100 height 25
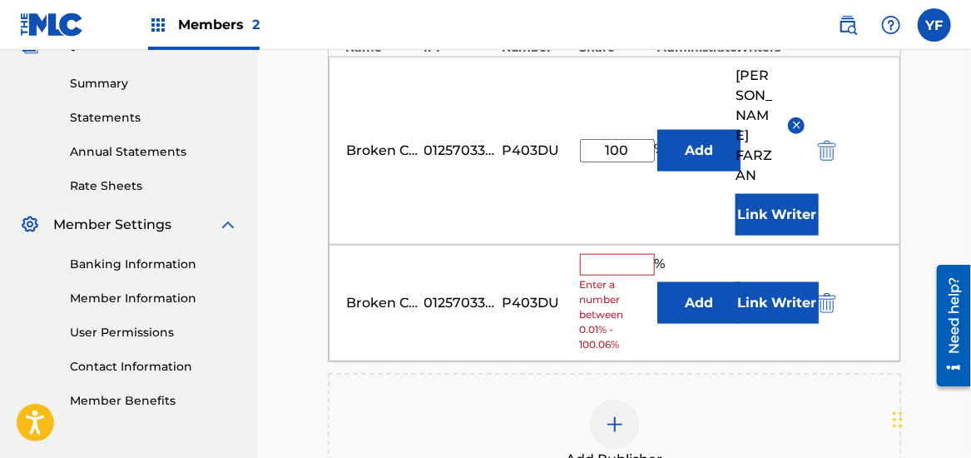
click at [829, 293] on img "submit" at bounding box center [827, 303] width 18 height 20
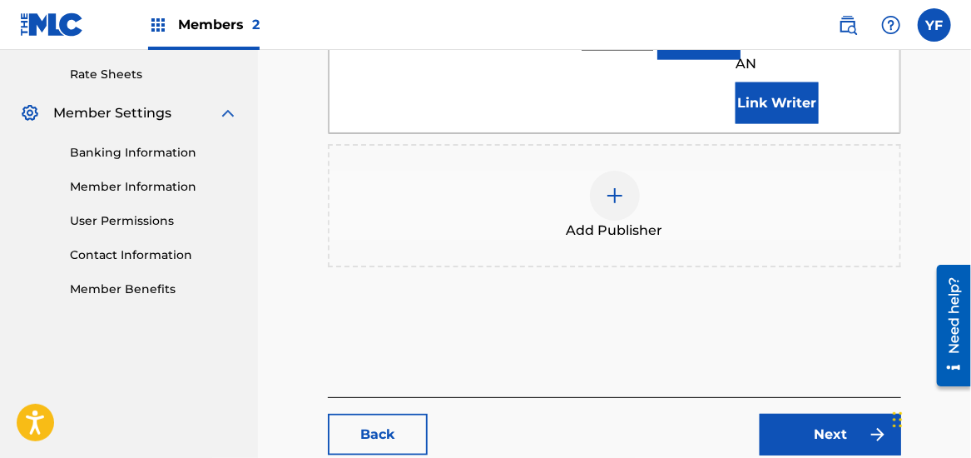
scroll to position [635, 0]
click at [851, 413] on link "Next" at bounding box center [830, 434] width 141 height 42
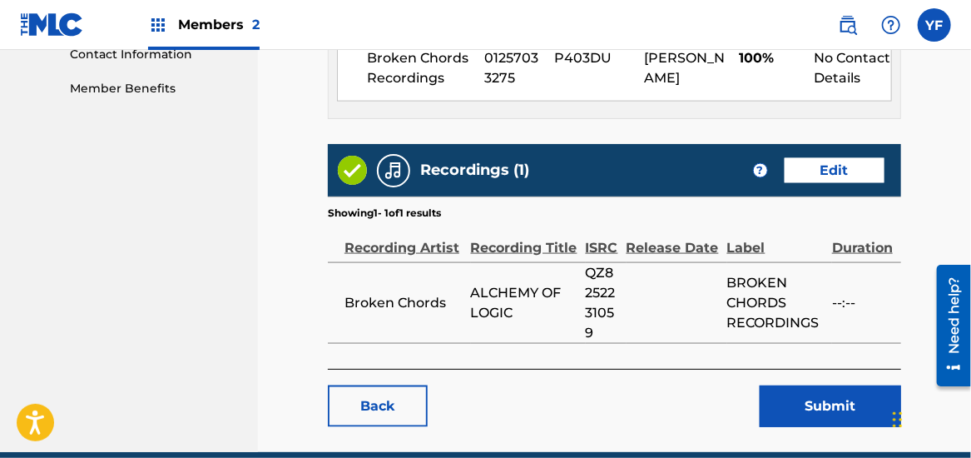
scroll to position [837, 0]
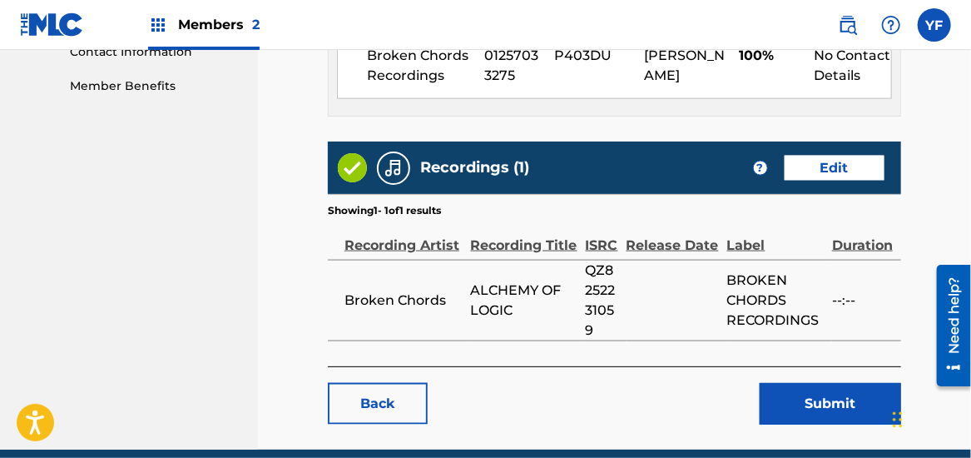
click at [853, 170] on link "Edit" at bounding box center [835, 168] width 100 height 25
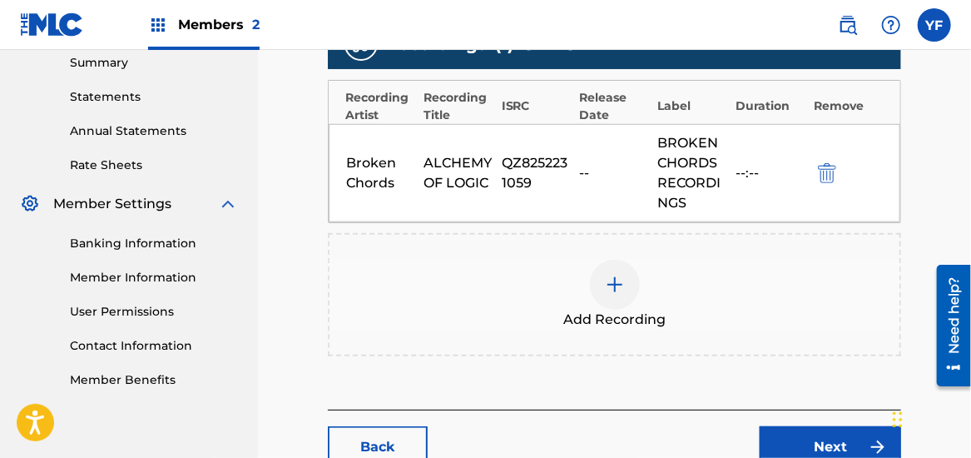
scroll to position [542, 0]
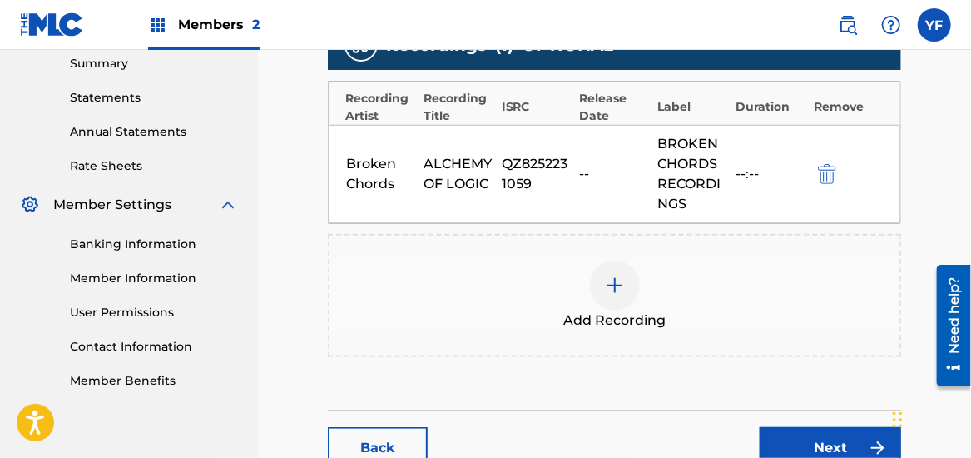
click at [619, 284] on img at bounding box center [615, 285] width 20 height 20
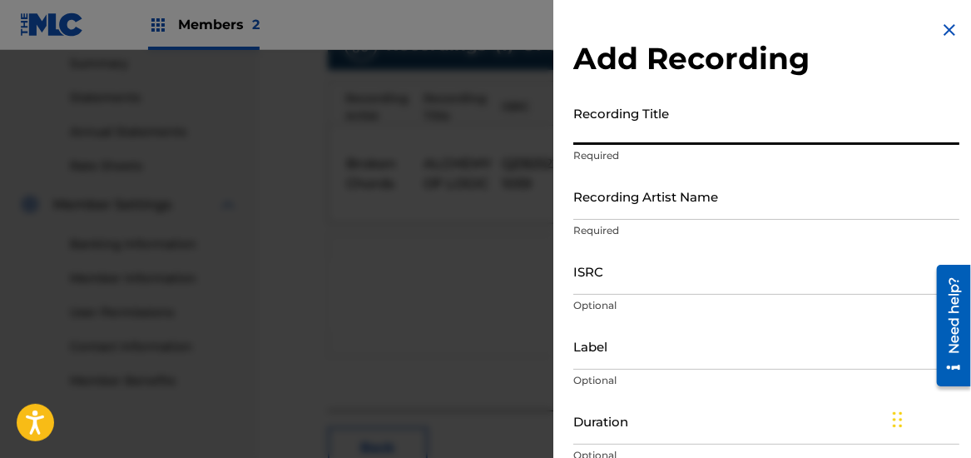
click at [676, 125] on input "Recording Title" at bounding box center [766, 120] width 386 height 47
type input "ALCHEMY OF LOGIC"
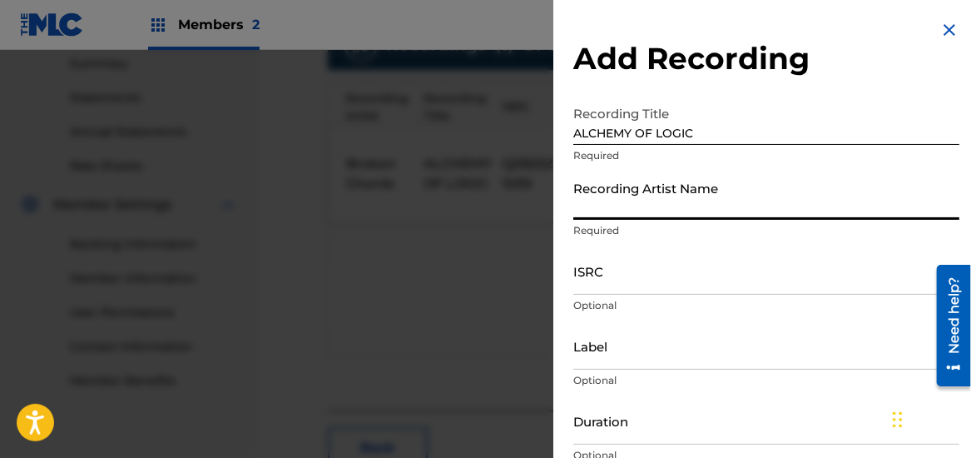
type input "R"
type input "Broken Chords"
click at [611, 275] on input "ISRC" at bounding box center [766, 270] width 386 height 47
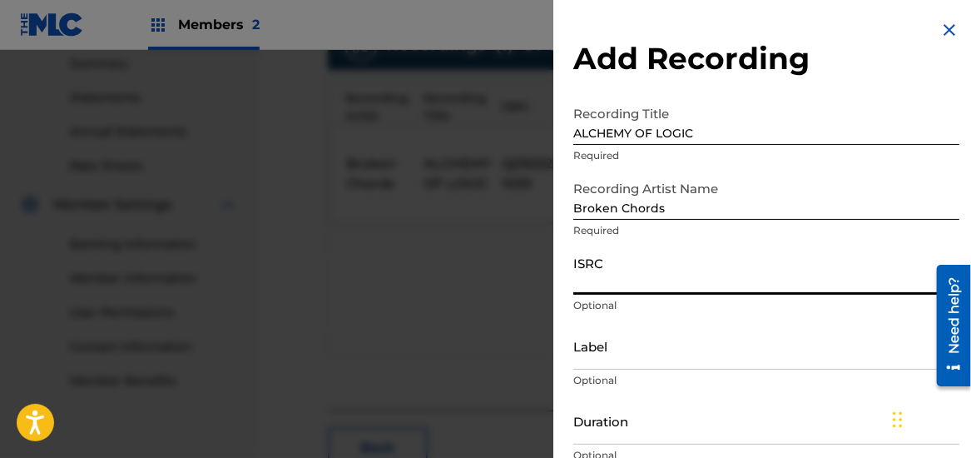
paste input "QZ8252223874"
type input "QZ8252223874"
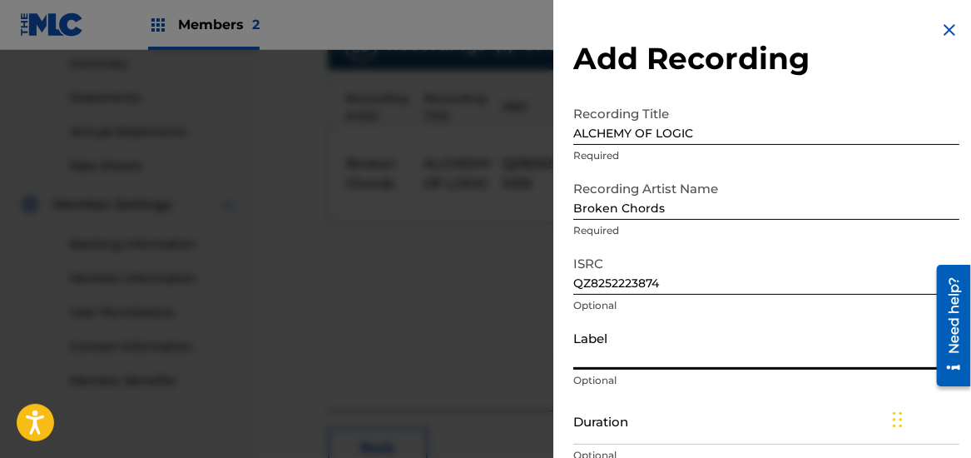
click at [602, 354] on input "Label" at bounding box center [766, 345] width 386 height 47
type input "BROKEN CHORDS RECORDINGS"
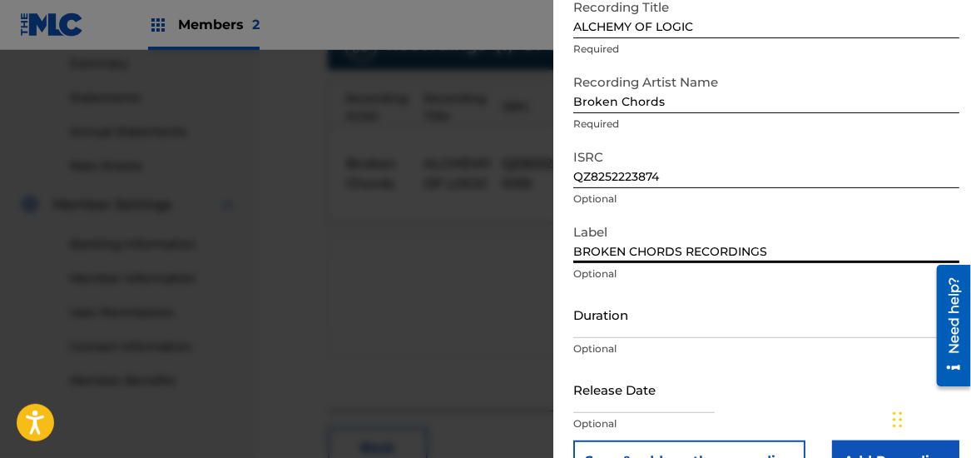
scroll to position [150, 0]
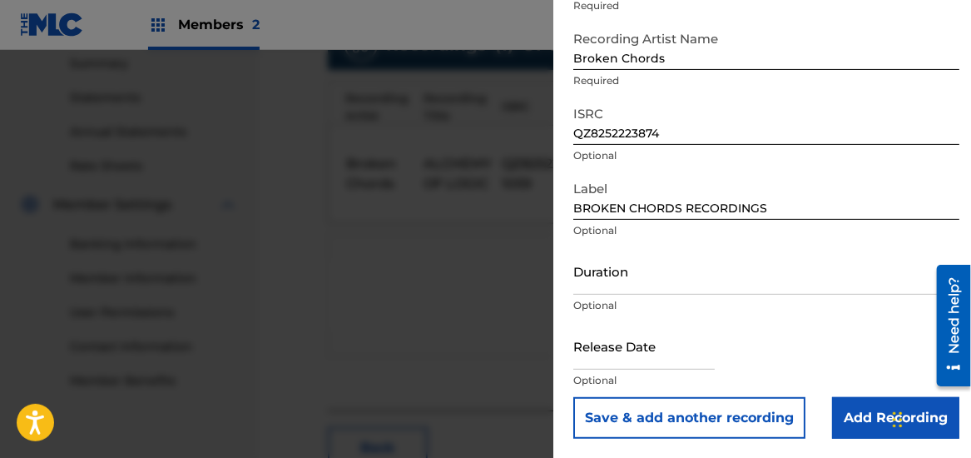
select select "8"
select select "2025"
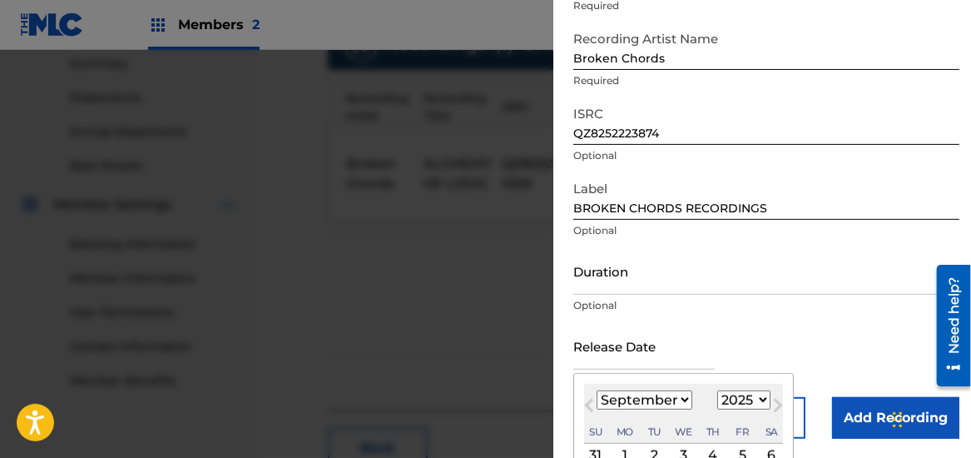
click at [630, 349] on input "text" at bounding box center [643, 345] width 141 height 47
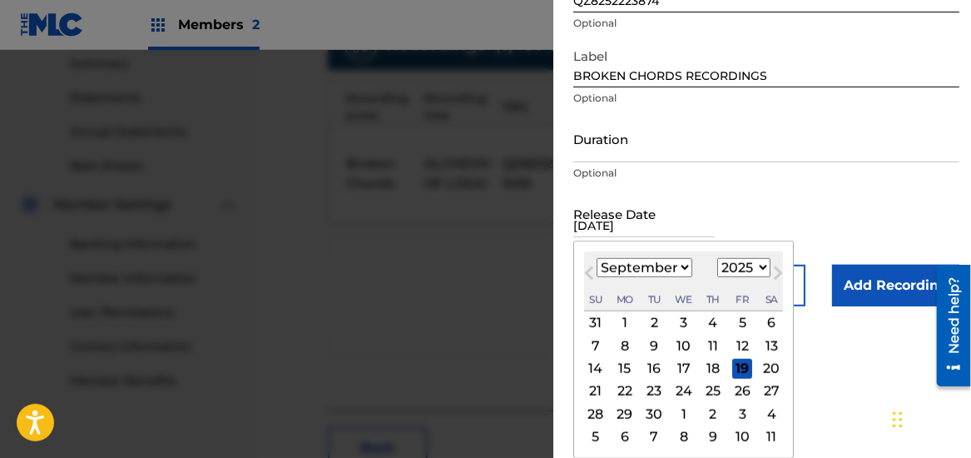
click at [626, 387] on div "22" at bounding box center [625, 391] width 20 height 20
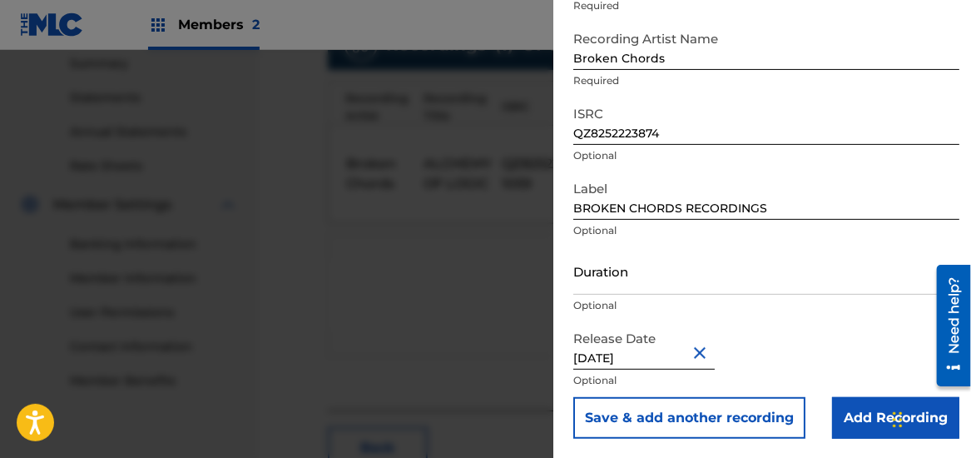
scroll to position [656, 0]
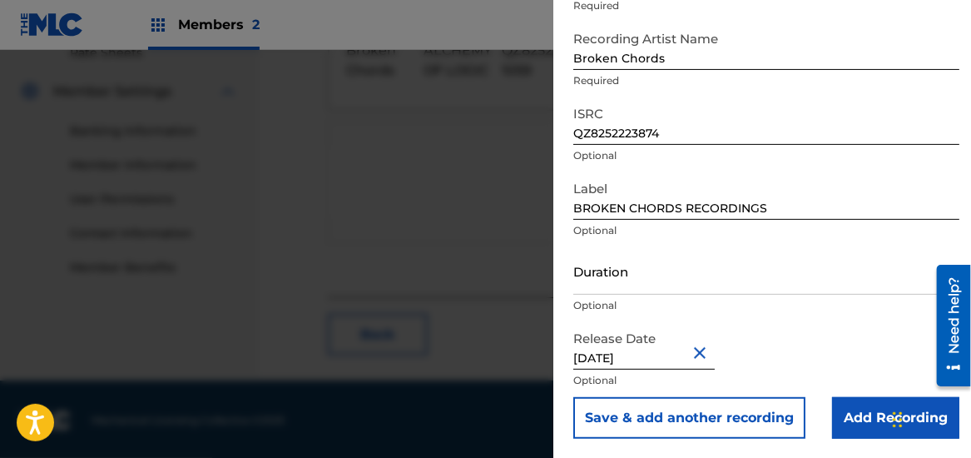
type input "[DATE]"
click at [879, 414] on input "Add Recording" at bounding box center [895, 418] width 127 height 42
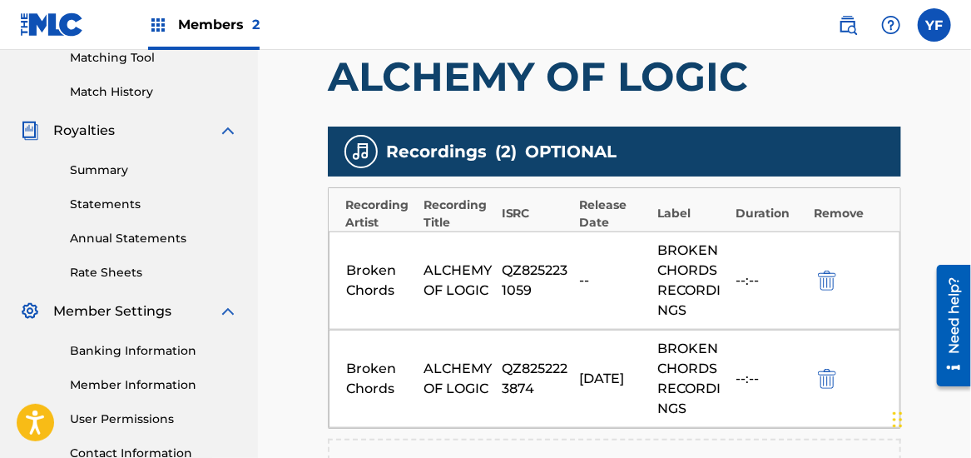
scroll to position [435, 0]
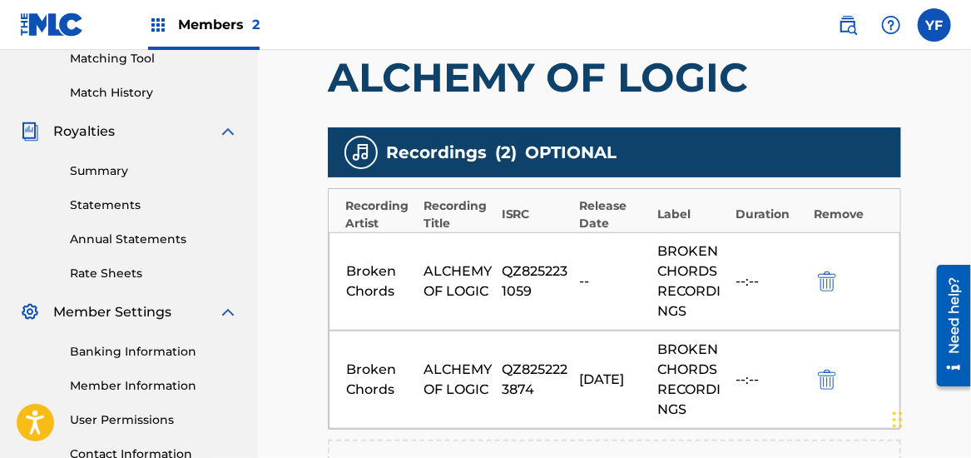
click at [838, 275] on button "submit" at bounding box center [825, 280] width 25 height 19
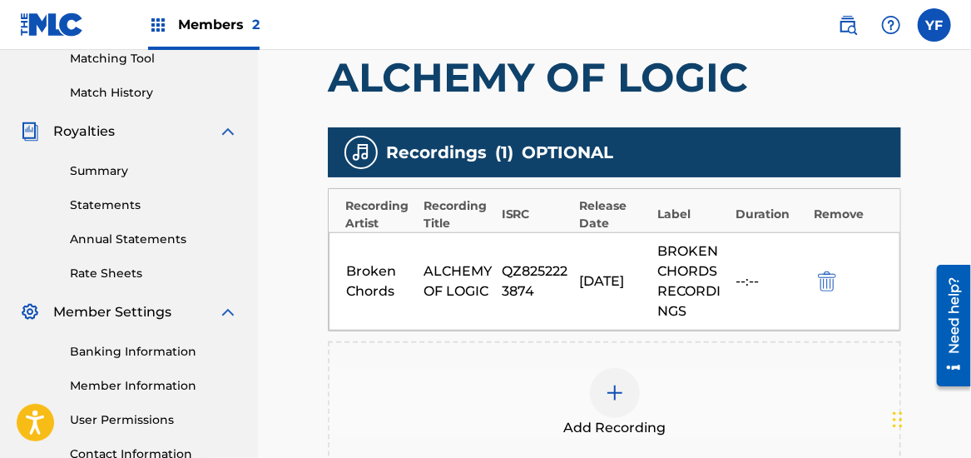
scroll to position [656, 0]
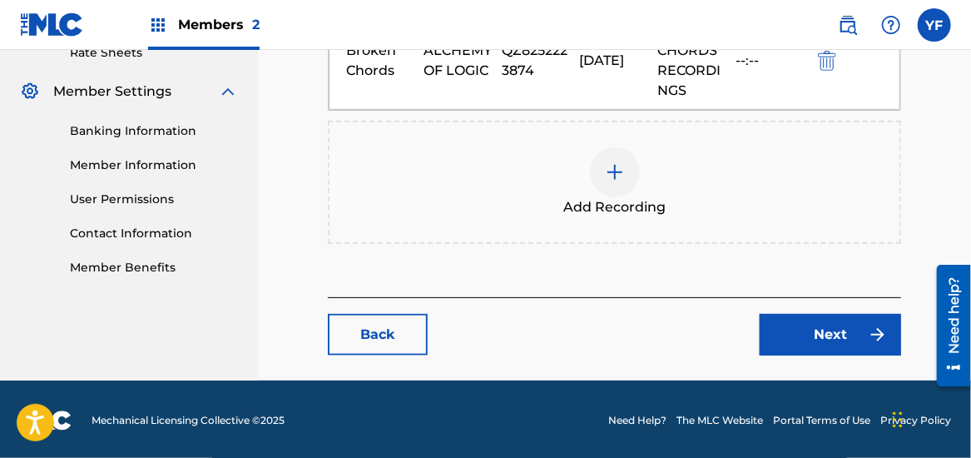
click at [812, 317] on link "Next" at bounding box center [830, 335] width 141 height 42
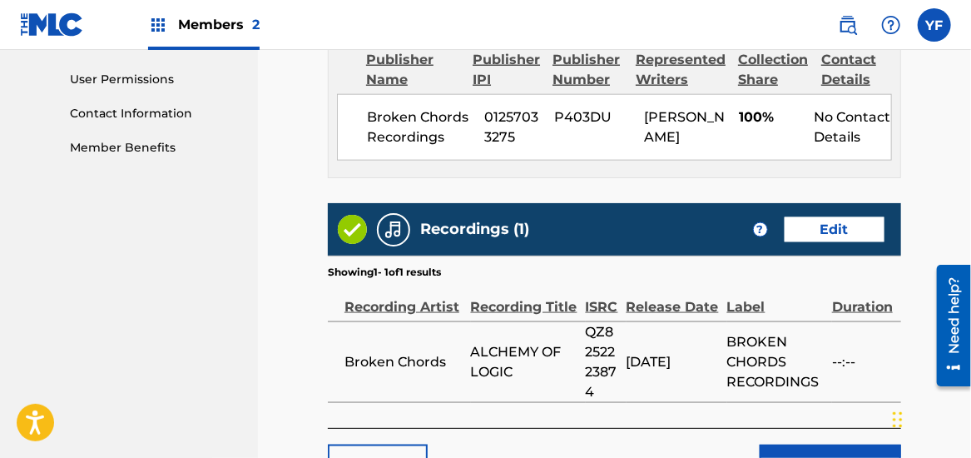
scroll to position [904, 0]
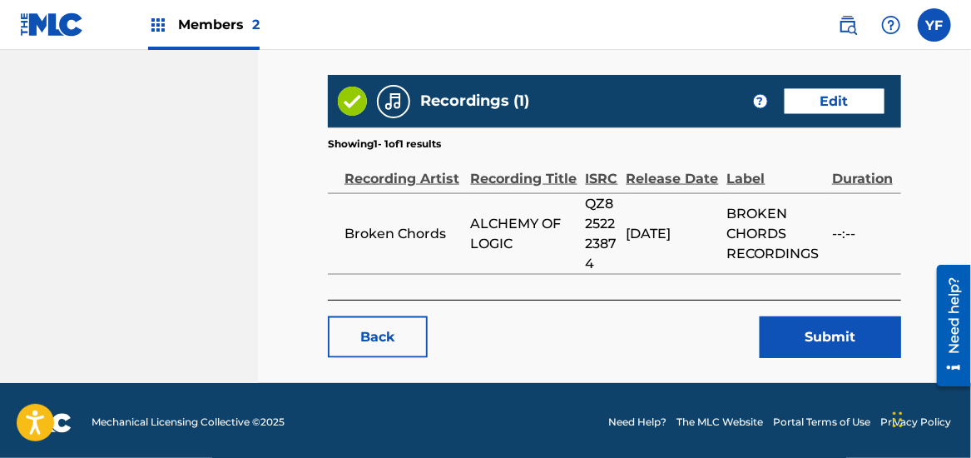
click at [812, 317] on button "Submit" at bounding box center [830, 337] width 141 height 42
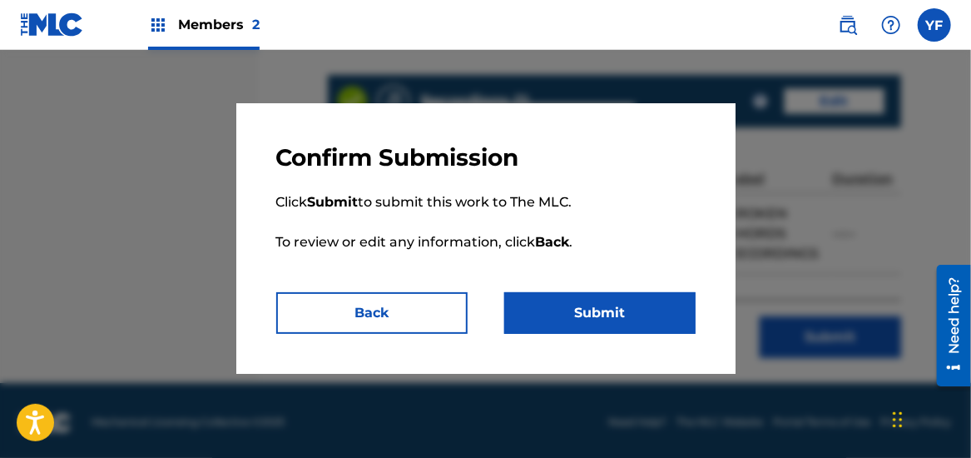
click at [545, 311] on button "Submit" at bounding box center [599, 313] width 191 height 42
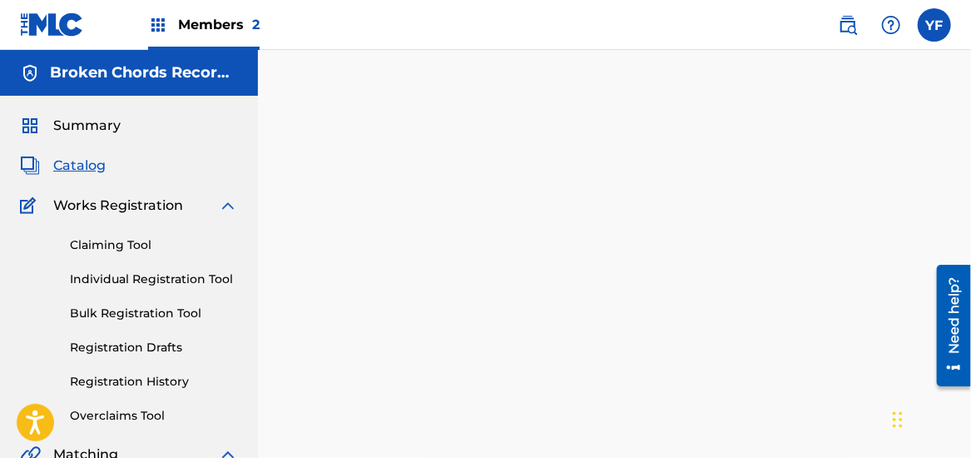
click at [545, 311] on div "Back Done" at bounding box center [614, 320] width 573 height 408
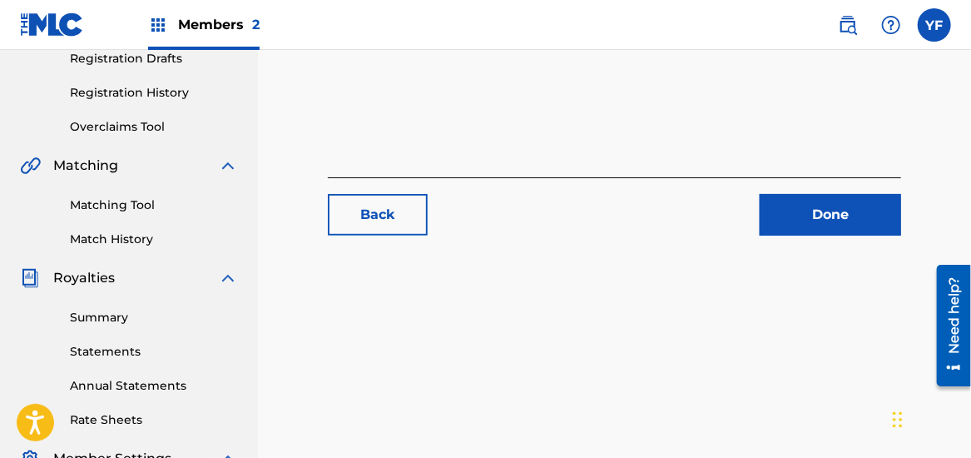
scroll to position [287, 0]
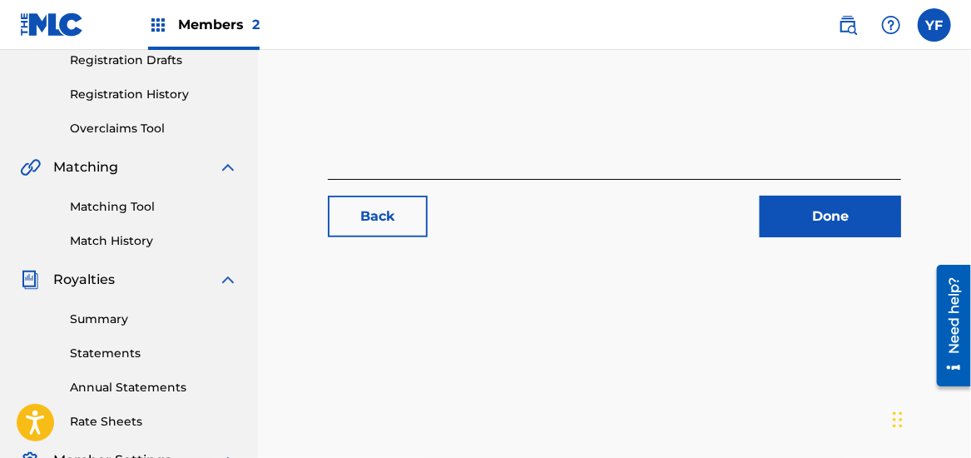
click at [810, 225] on link "Done" at bounding box center [830, 217] width 141 height 42
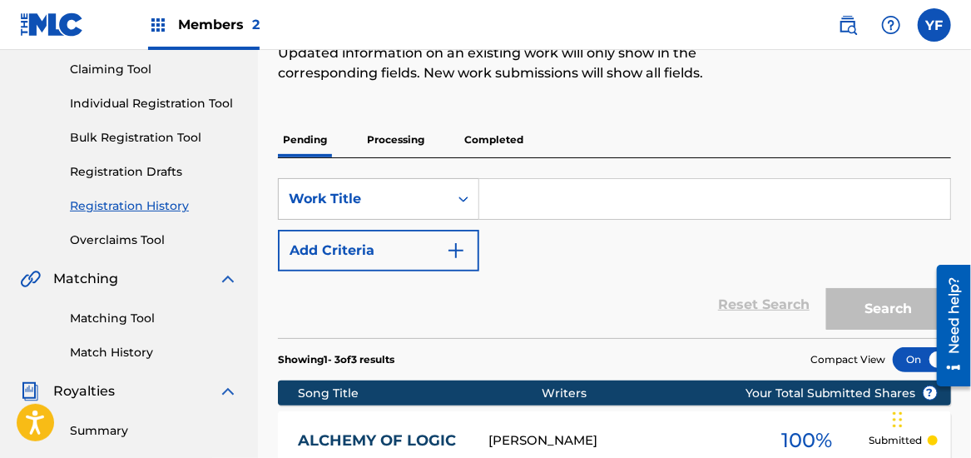
scroll to position [150, 0]
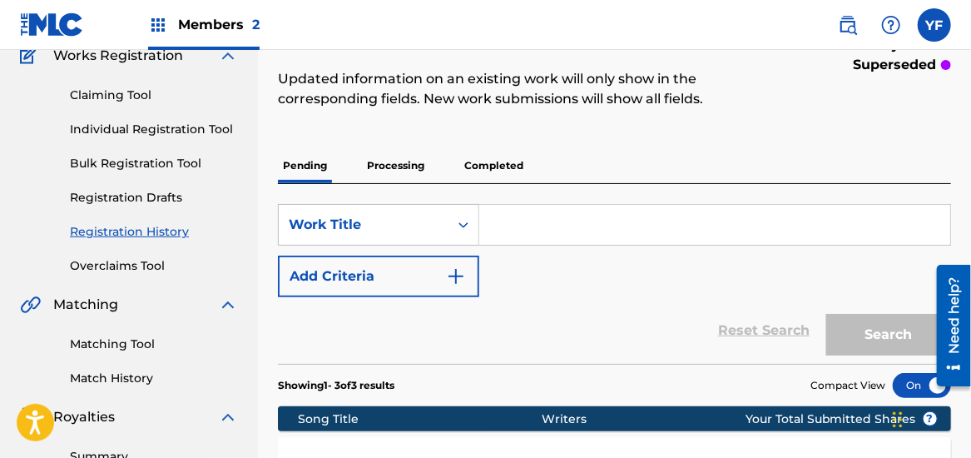
click at [491, 165] on p "Completed" at bounding box center [493, 165] width 69 height 35
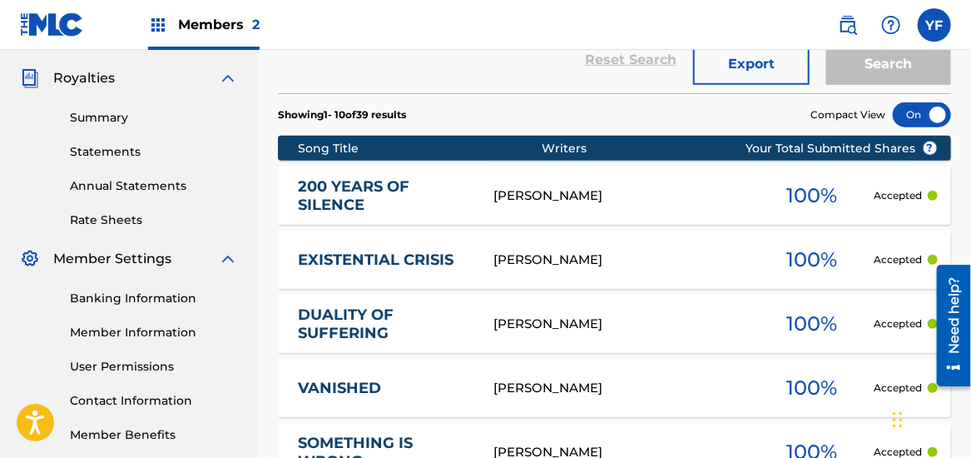
scroll to position [488, 0]
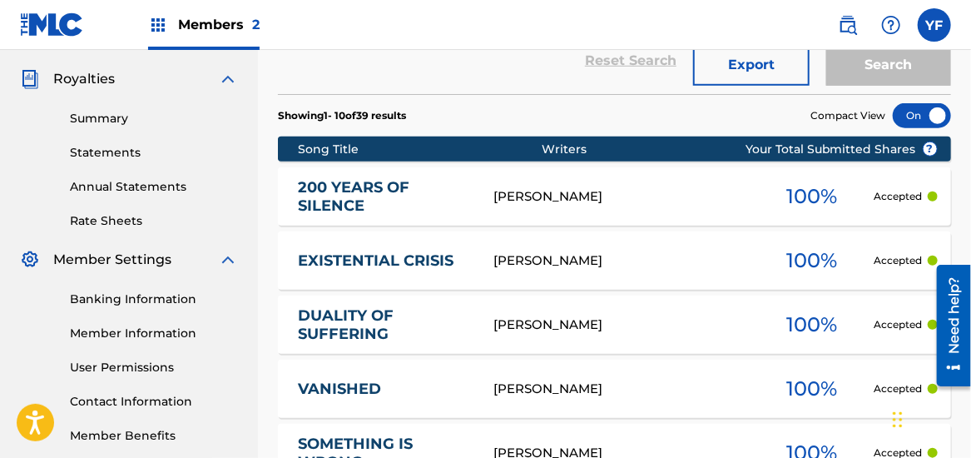
click at [543, 187] on div "[PERSON_NAME]" at bounding box center [620, 196] width 255 height 19
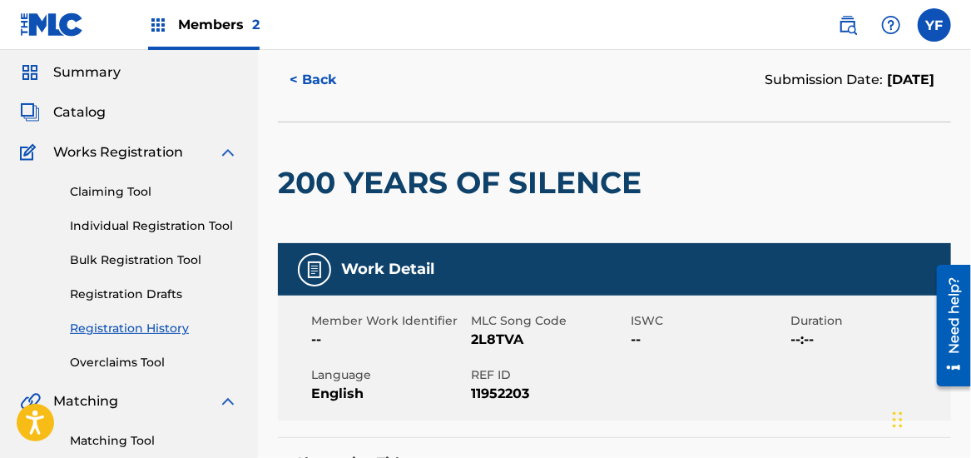
scroll to position [54, 0]
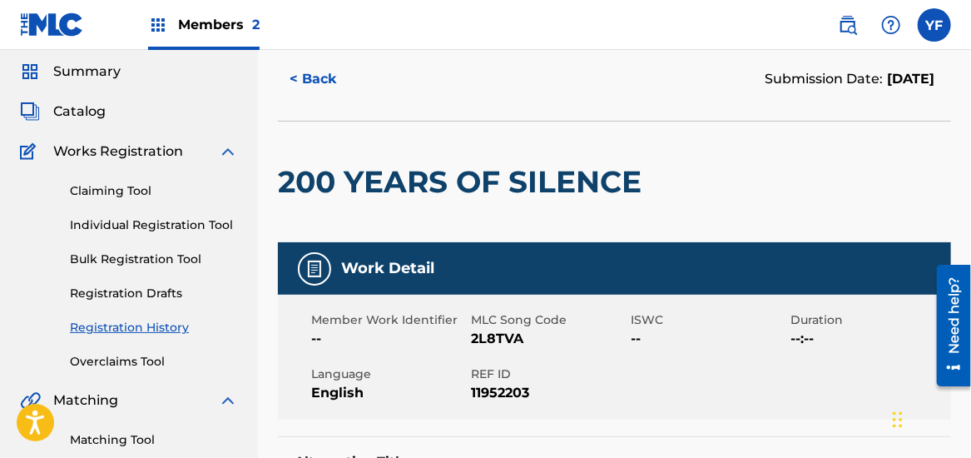
click at [160, 224] on link "Individual Registration Tool" at bounding box center [154, 224] width 168 height 17
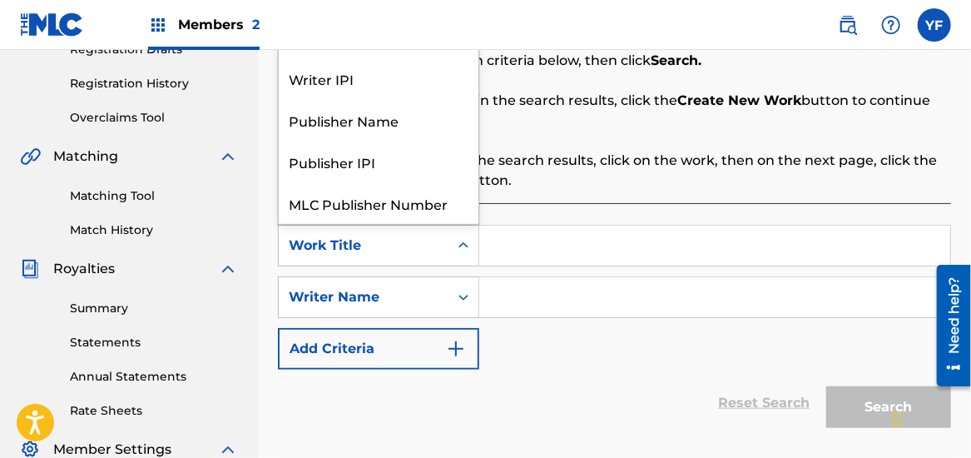
scroll to position [41, 0]
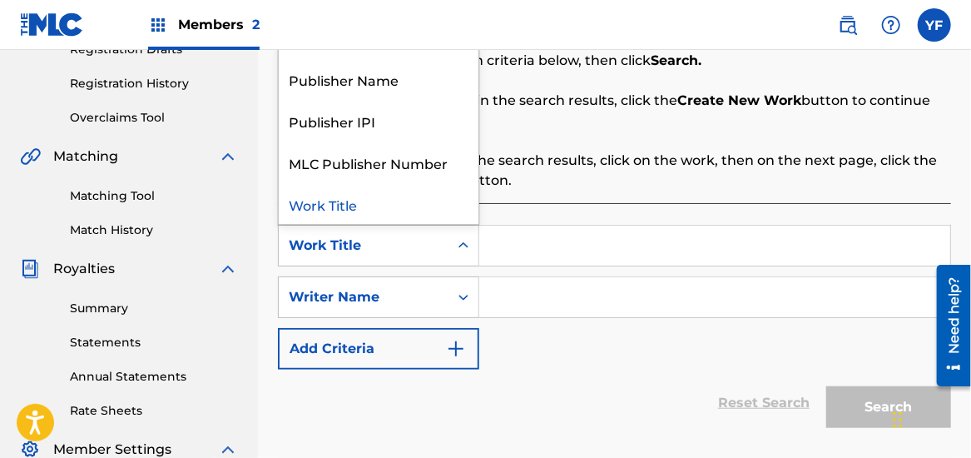
click at [465, 244] on icon "Search Form" at bounding box center [463, 245] width 10 height 6
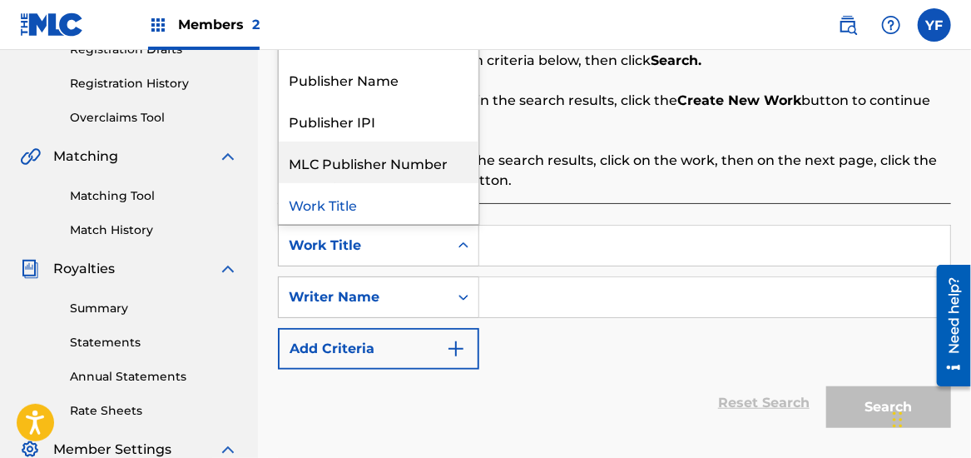
click at [421, 150] on div "MLC Publisher Number" at bounding box center [379, 162] width 200 height 42
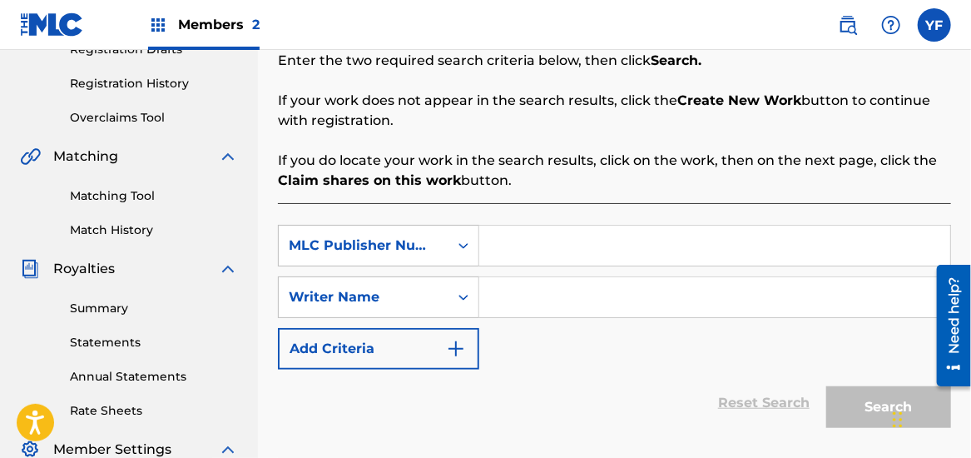
click at [537, 239] on input "Search Form" at bounding box center [714, 245] width 471 height 40
click at [514, 240] on input "Search Form" at bounding box center [714, 245] width 471 height 40
paste input "1257033275"
type input "1257033275"
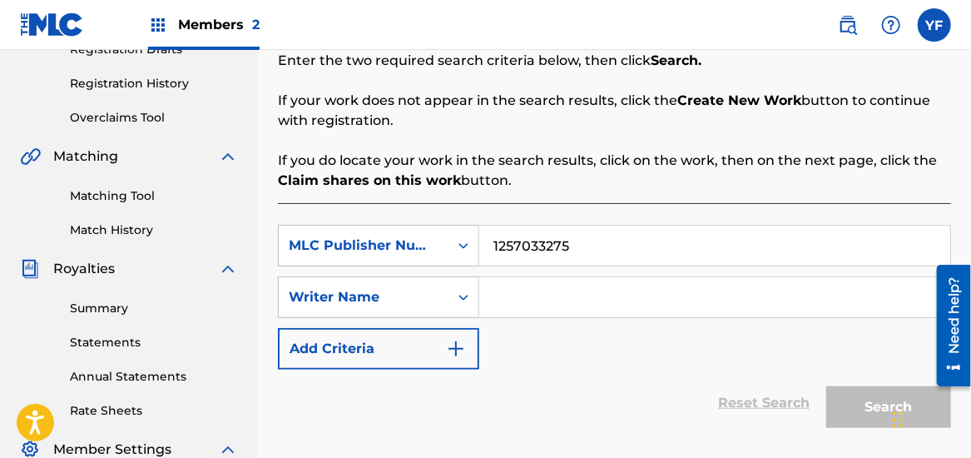
click at [529, 285] on input "Search Form" at bounding box center [714, 297] width 471 height 40
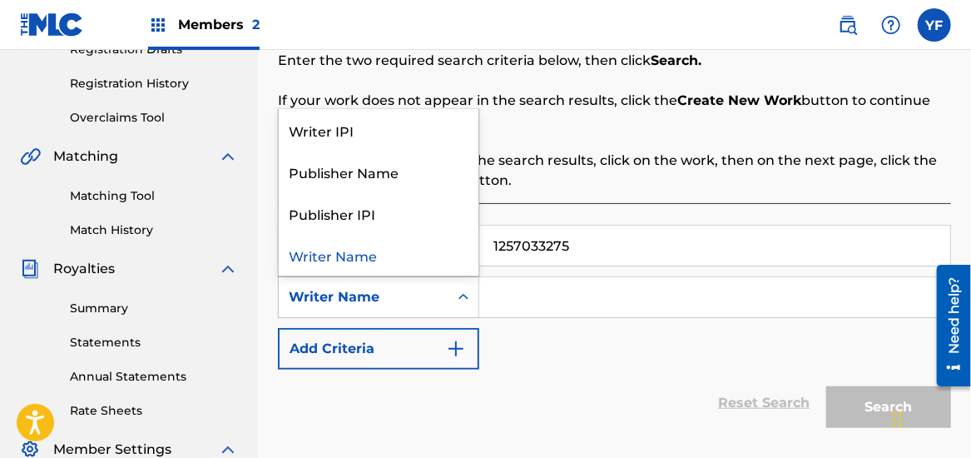
click at [464, 297] on icon "Search Form" at bounding box center [463, 297] width 17 height 17
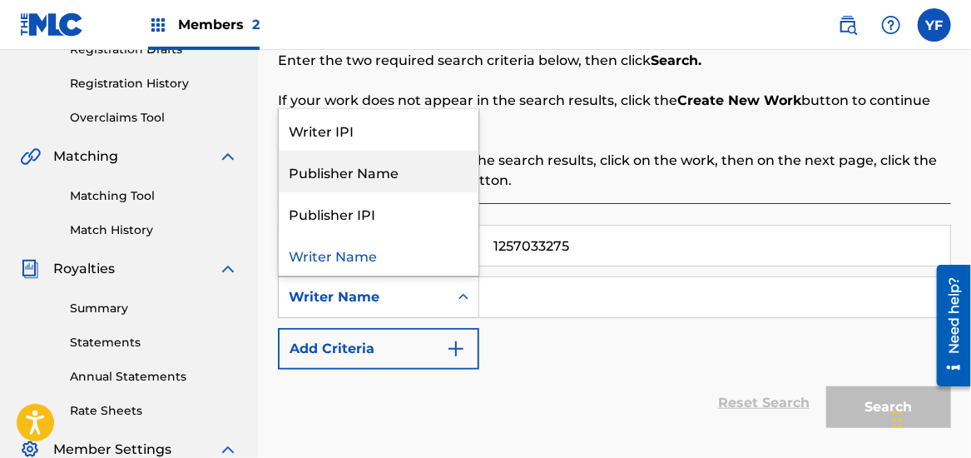
click at [421, 176] on div "Publisher Name" at bounding box center [379, 172] width 200 height 42
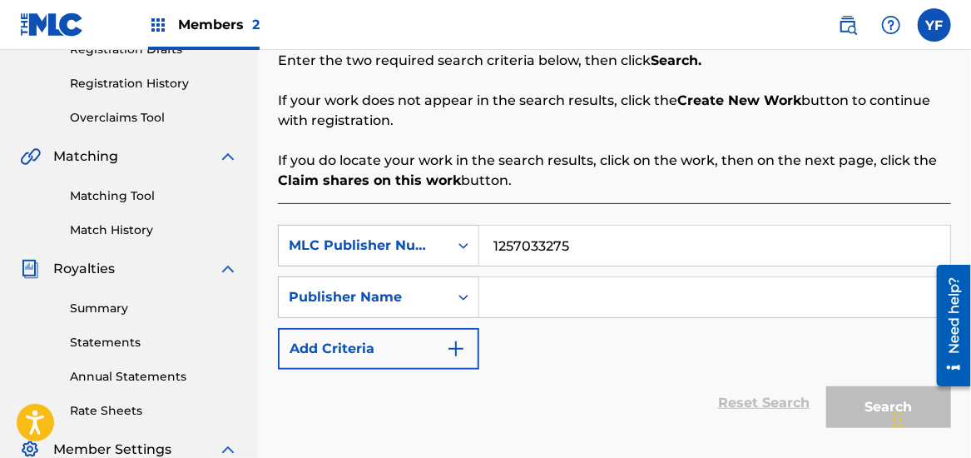
click at [527, 299] on input "Search Form" at bounding box center [714, 297] width 471 height 40
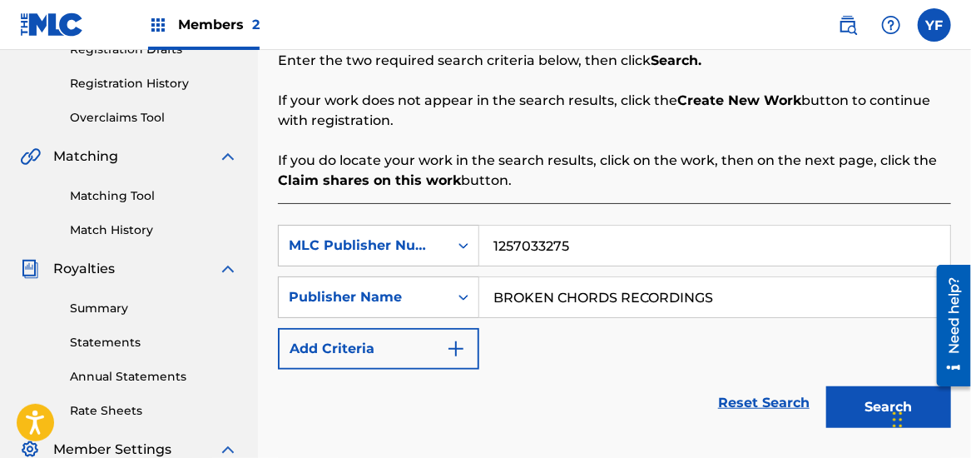
type input "BROKEN CHORDS RECORDINGS"
click at [826, 386] on button "Search" at bounding box center [888, 407] width 125 height 42
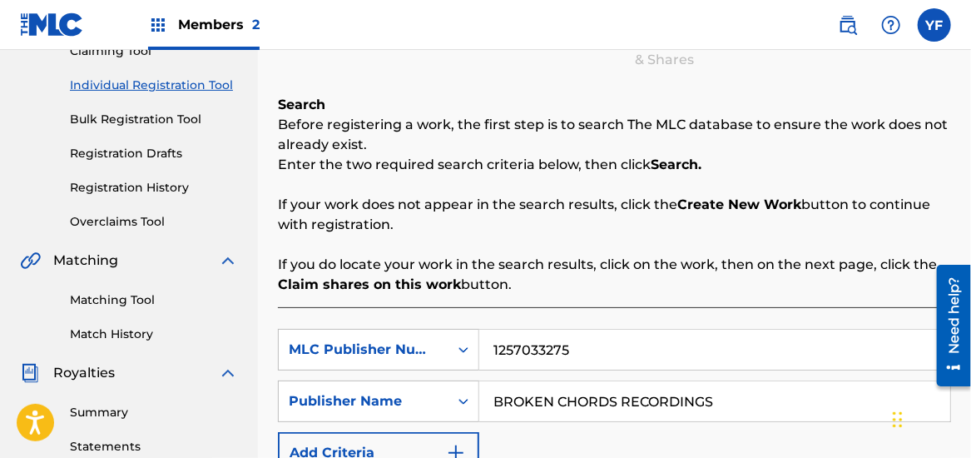
scroll to position [196, 0]
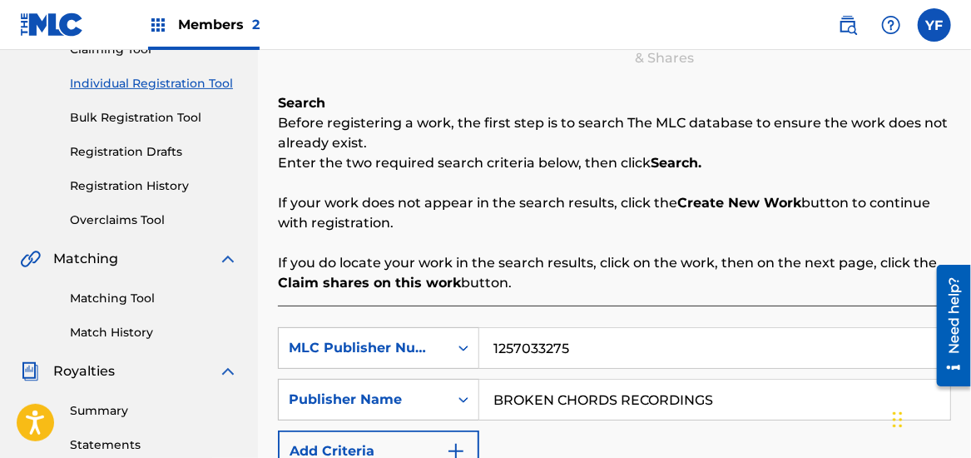
click at [134, 296] on link "Matching Tool" at bounding box center [154, 298] width 168 height 17
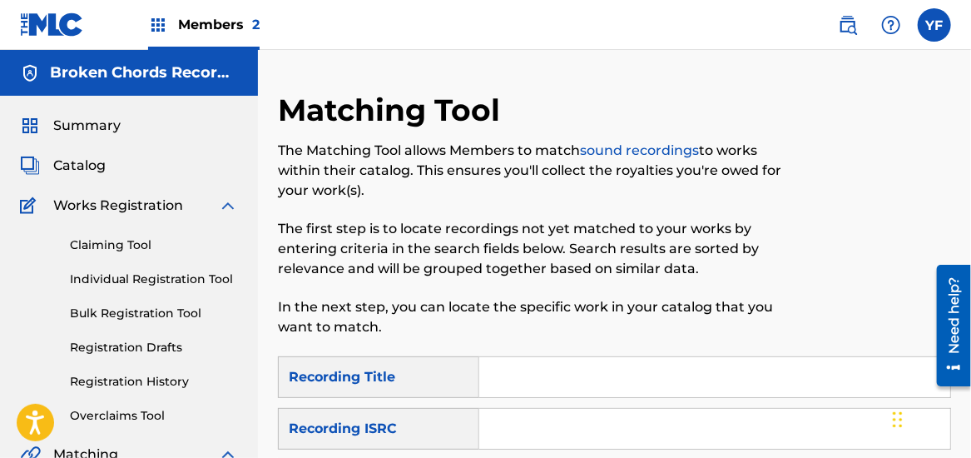
click at [537, 384] on input "Search Form" at bounding box center [714, 377] width 471 height 40
click at [517, 374] on input "Search Form" at bounding box center [714, 377] width 471 height 40
paste input "200 YEARS OF SILENCE"
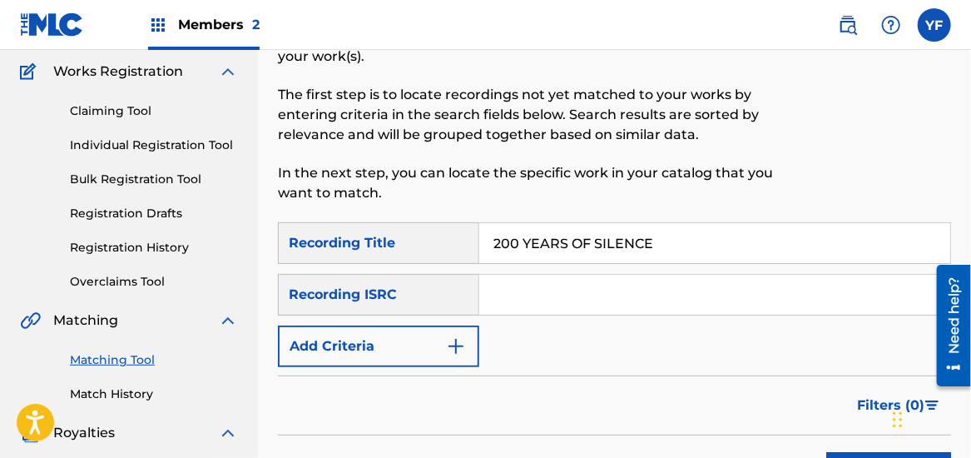
scroll to position [189, 0]
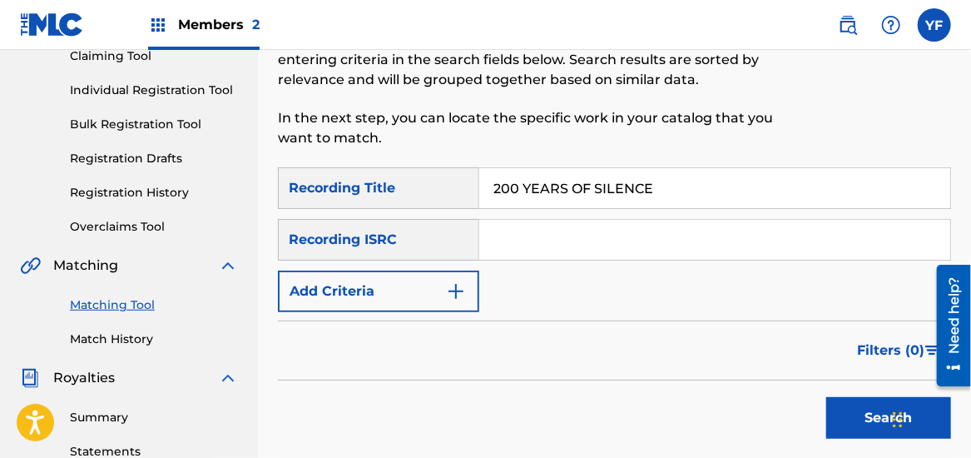
click at [864, 403] on button "Search" at bounding box center [888, 418] width 125 height 42
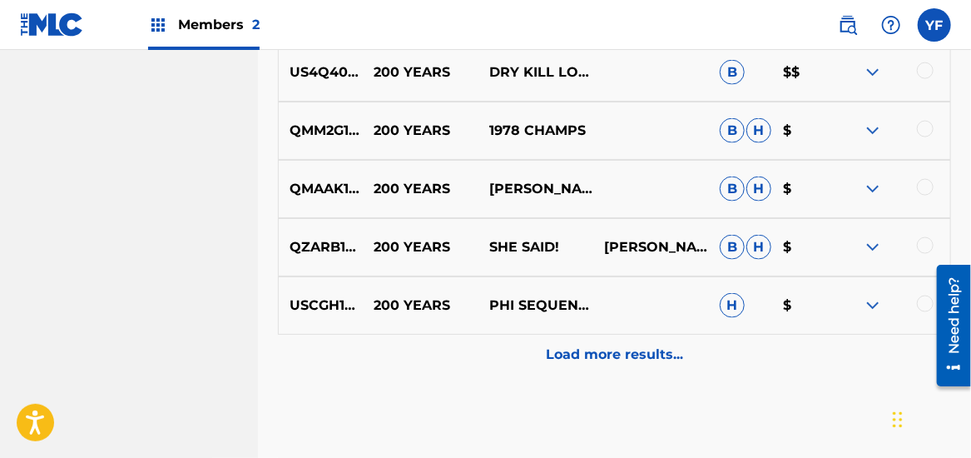
scroll to position [948, 0]
click at [606, 358] on p "Load more results..." at bounding box center [614, 355] width 137 height 20
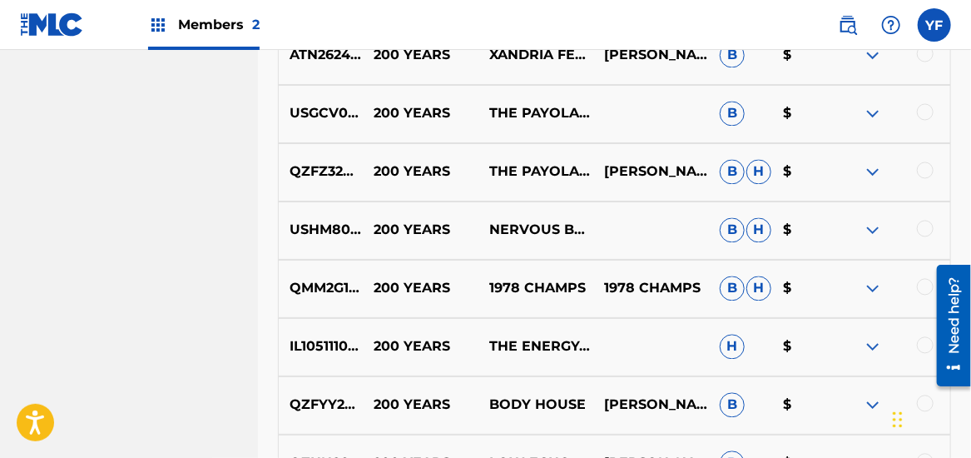
scroll to position [1537, 0]
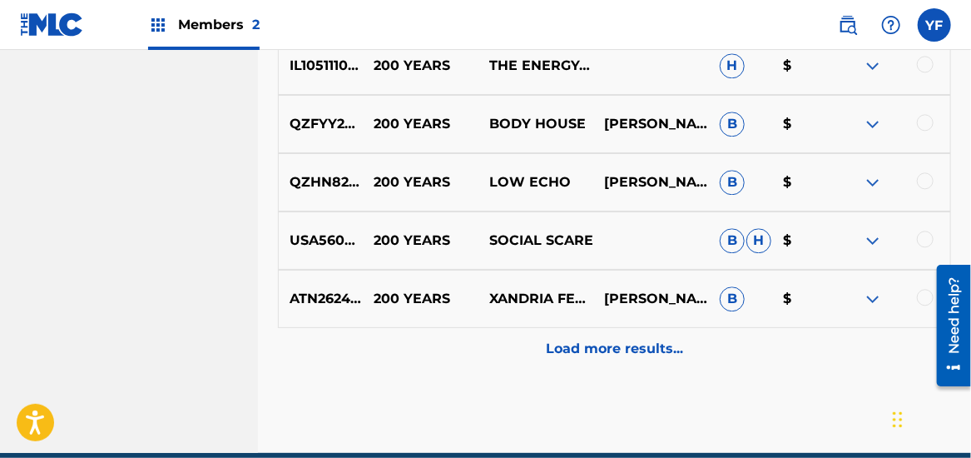
click at [606, 358] on div "Load more results..." at bounding box center [614, 349] width 673 height 42
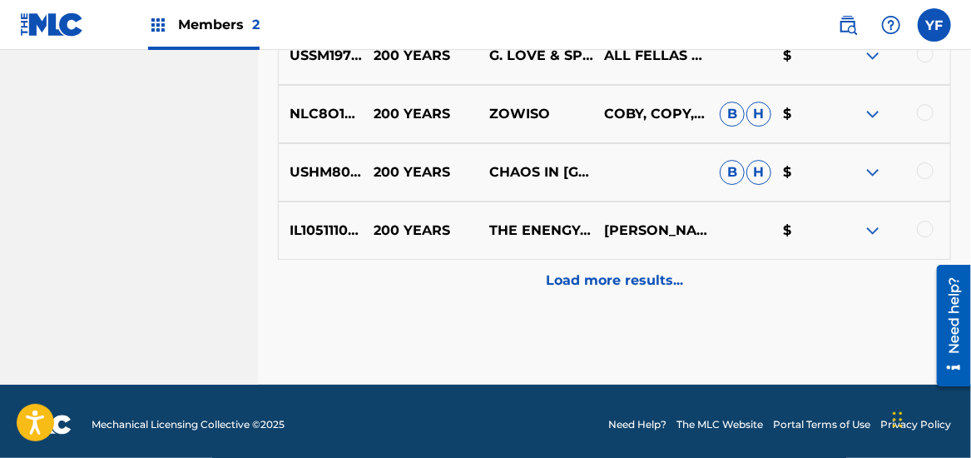
scroll to position [2193, 0]
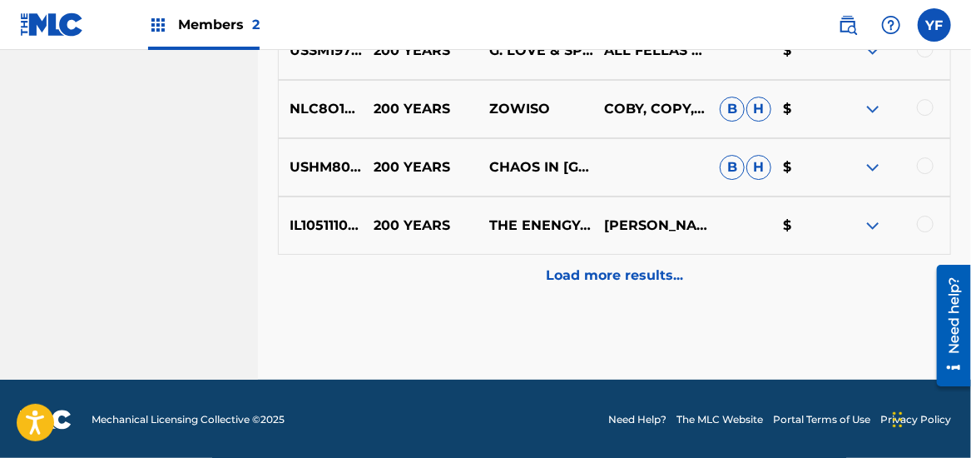
click at [621, 282] on p "Load more results..." at bounding box center [614, 275] width 137 height 20
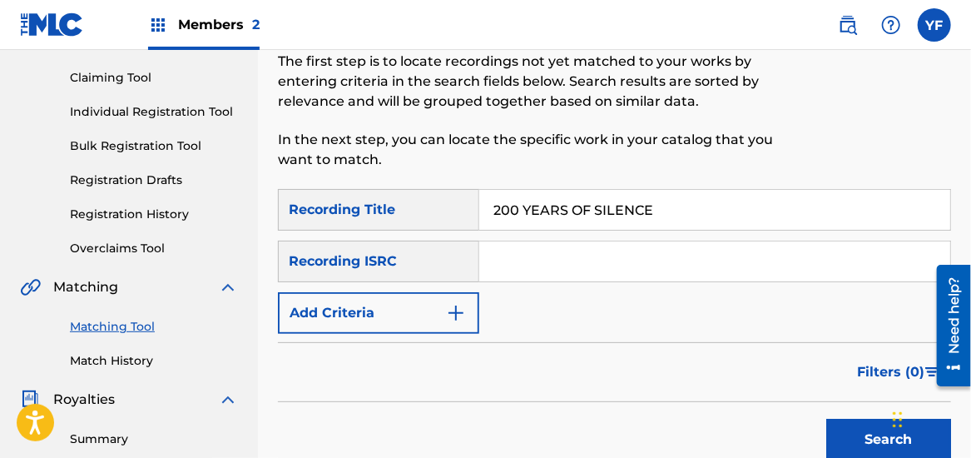
scroll to position [173, 0]
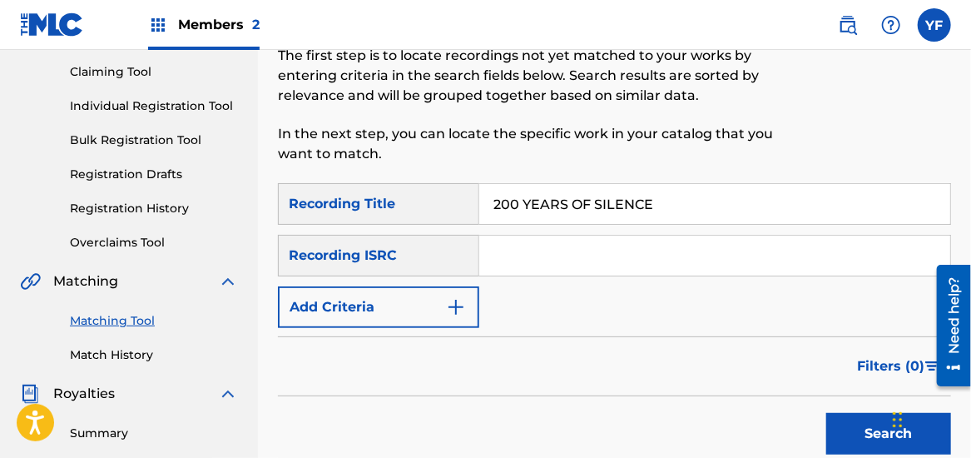
click at [658, 205] on input "200 YEARS OF SILENCE" at bounding box center [714, 204] width 471 height 40
type input "2"
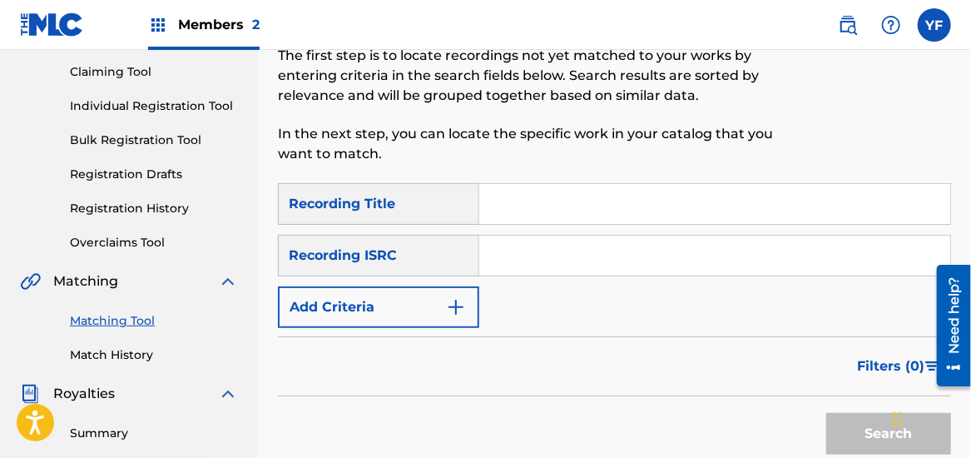
click at [538, 258] on input "Search Form" at bounding box center [714, 255] width 471 height 40
paste input "QZWFF2434428"
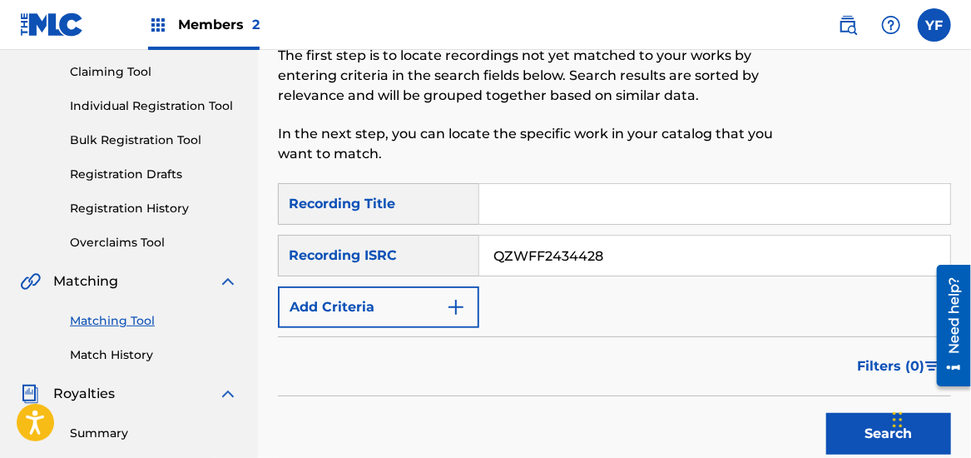
click at [882, 443] on button "Search" at bounding box center [888, 434] width 125 height 42
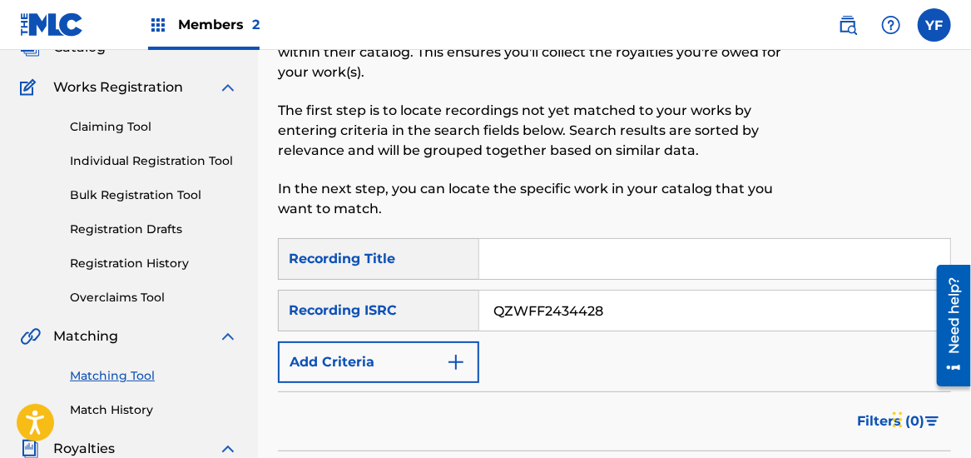
scroll to position [116, 0]
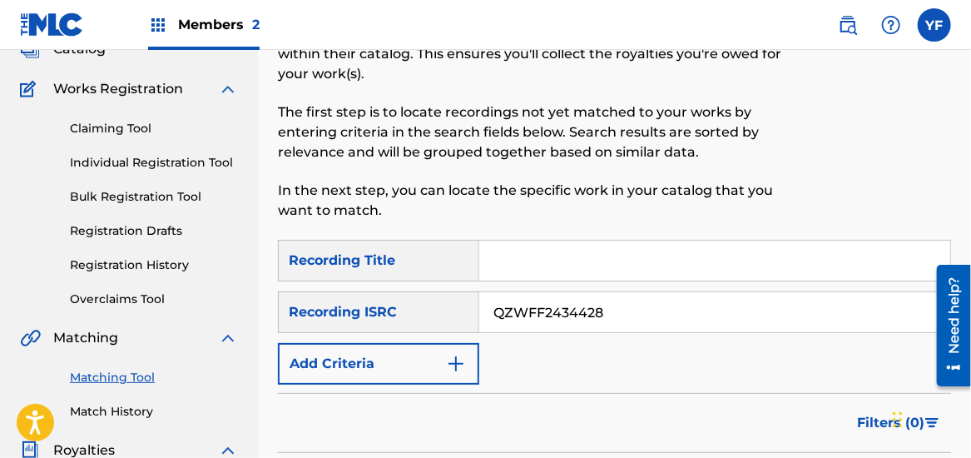
click at [630, 308] on input "QZWFF2434428" at bounding box center [714, 312] width 471 height 40
type input "Q"
click at [459, 362] on img "Search Form" at bounding box center [456, 364] width 20 height 20
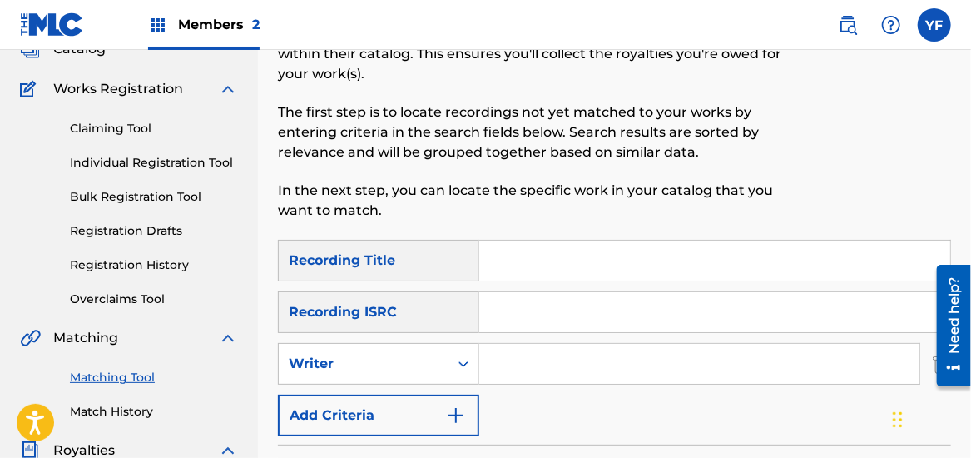
click at [512, 364] on input "Search Form" at bounding box center [699, 364] width 440 height 40
type input "[PERSON_NAME]"
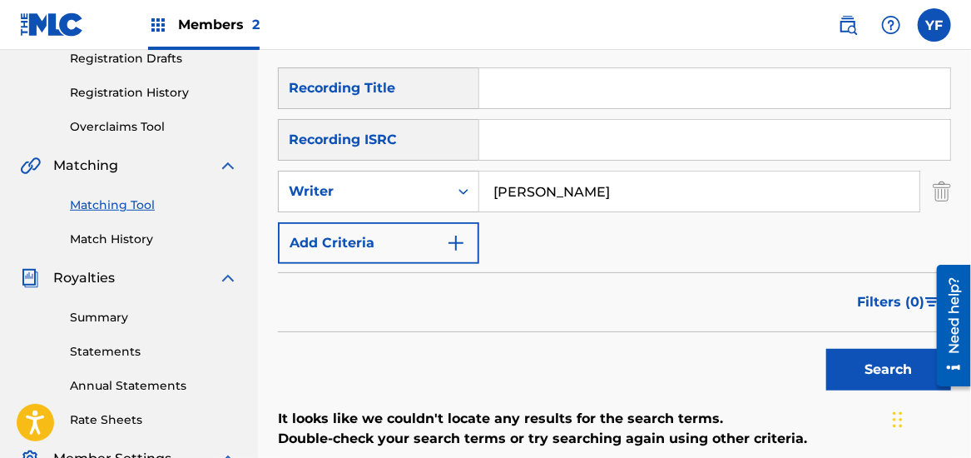
scroll to position [294, 0]
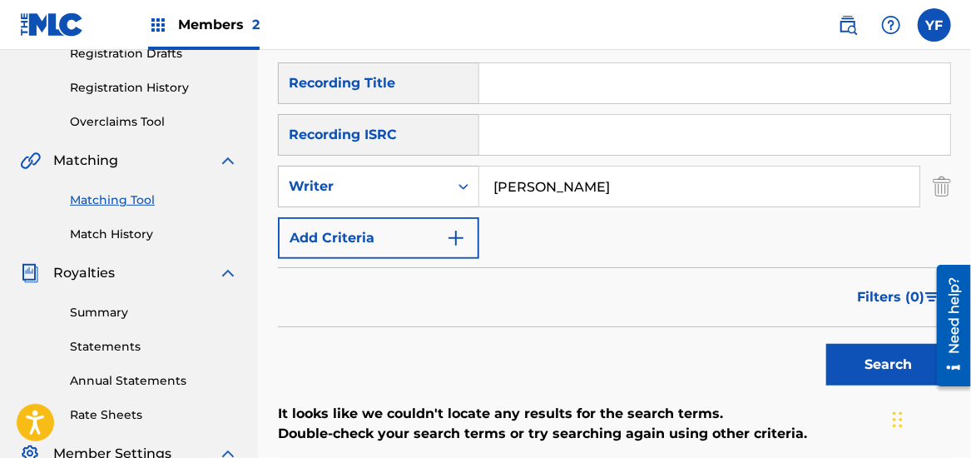
click at [872, 351] on button "Search" at bounding box center [888, 365] width 125 height 42
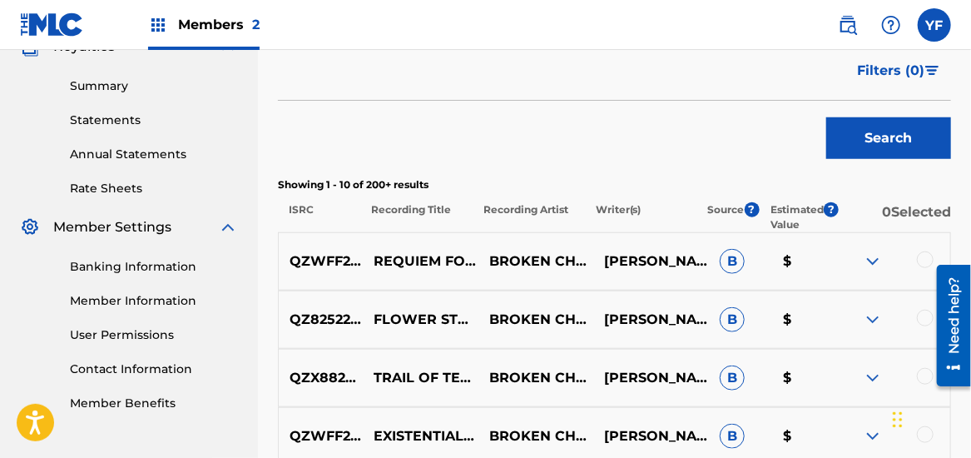
scroll to position [520, 0]
click at [876, 254] on img at bounding box center [873, 261] width 20 height 20
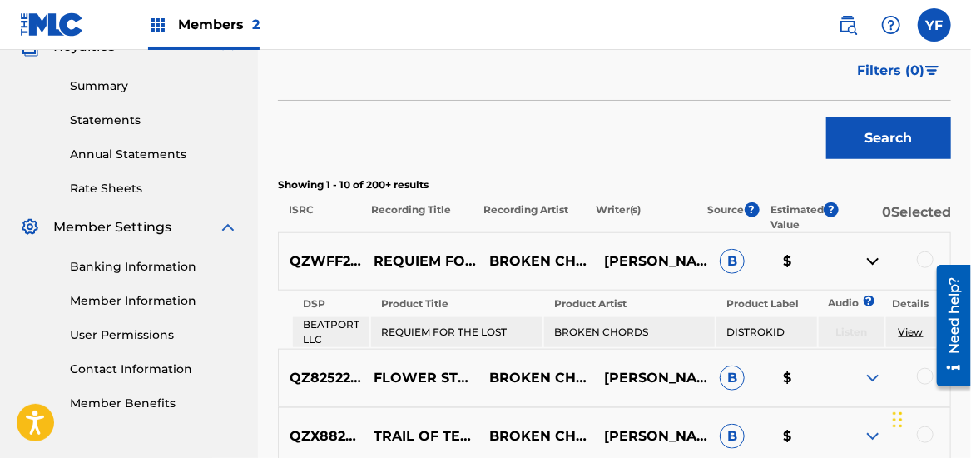
click at [913, 332] on link "View" at bounding box center [911, 331] width 25 height 12
click at [882, 260] on img at bounding box center [873, 261] width 20 height 20
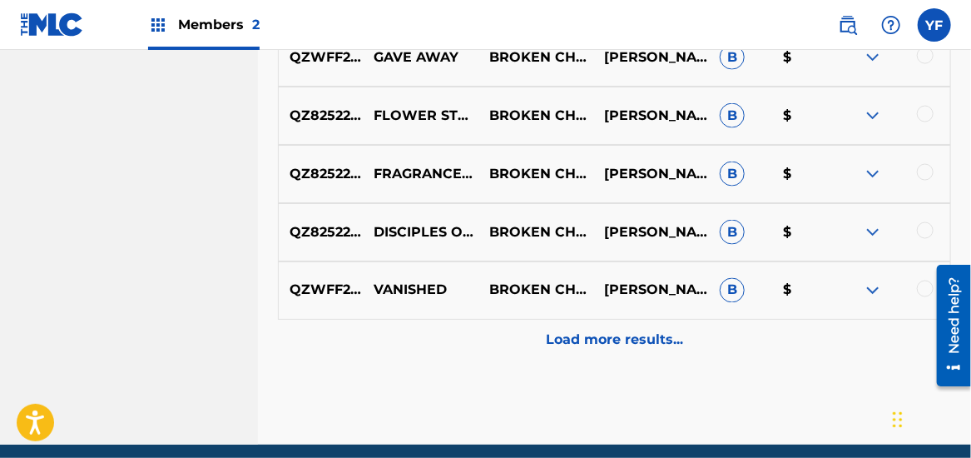
scroll to position [1021, 0]
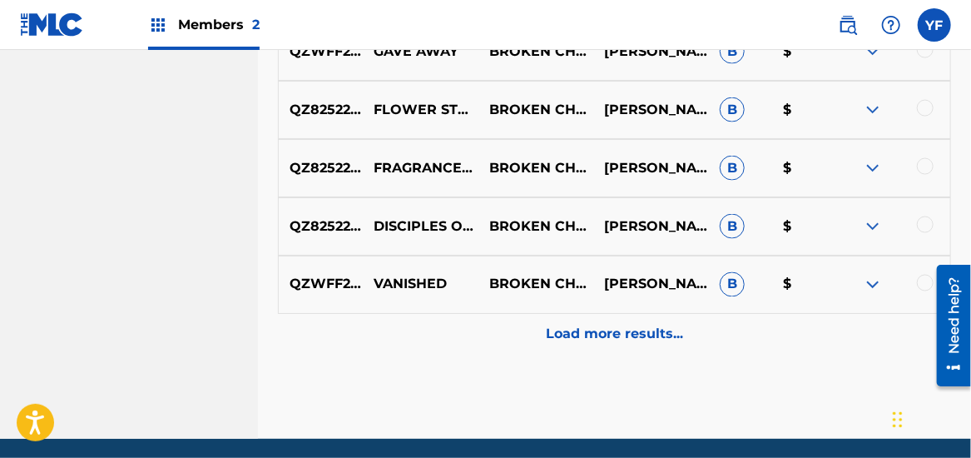
click at [616, 329] on p "Load more results..." at bounding box center [614, 334] width 137 height 20
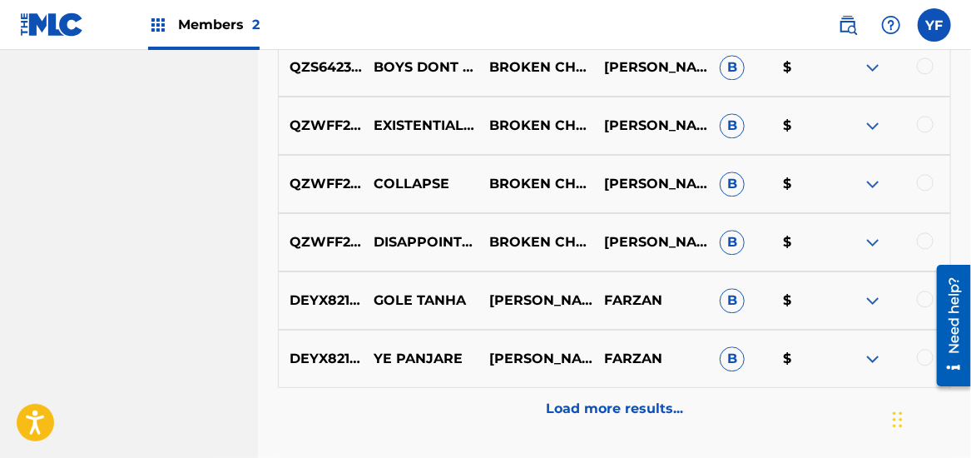
scroll to position [1529, 0]
click at [635, 408] on p "Load more results..." at bounding box center [614, 409] width 137 height 20
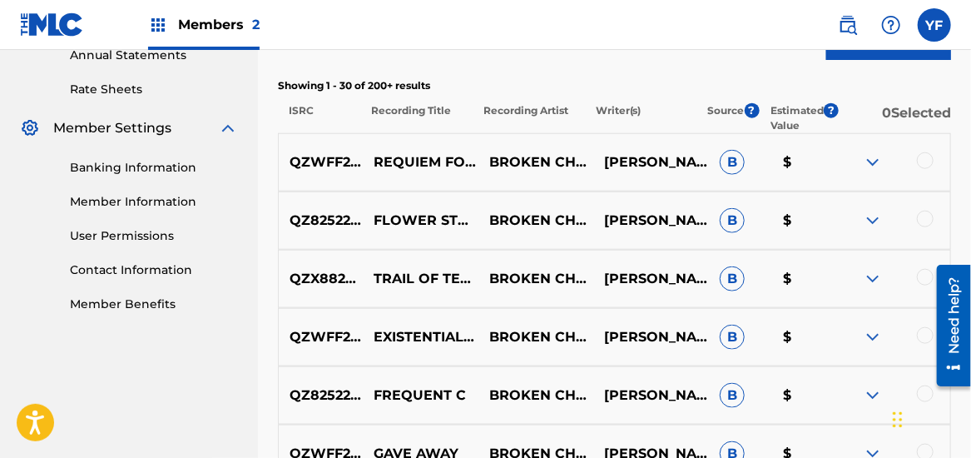
scroll to position [520, 0]
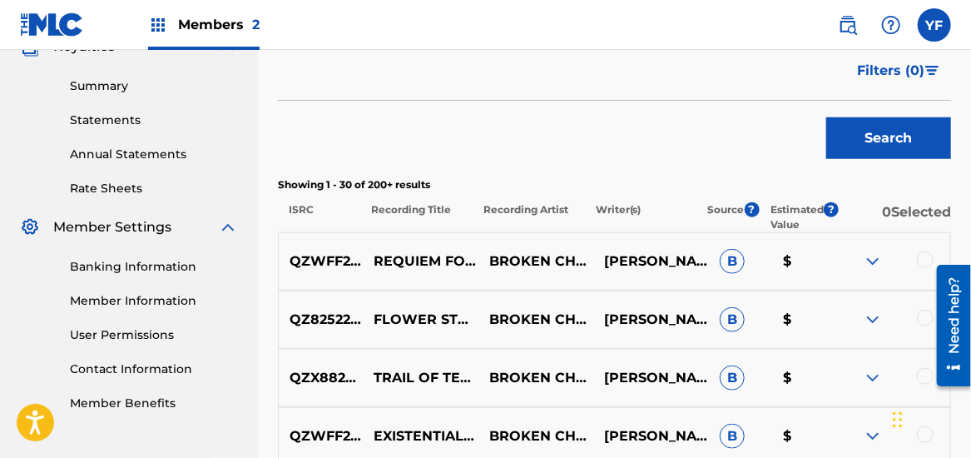
click at [928, 318] on div at bounding box center [946, 325] width 47 height 134
click at [874, 314] on img at bounding box center [873, 319] width 20 height 20
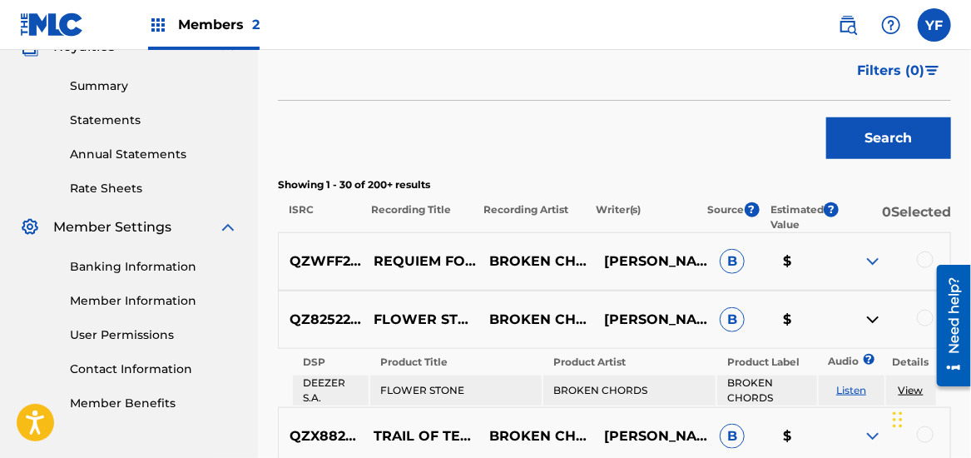
scroll to position [553, 0]
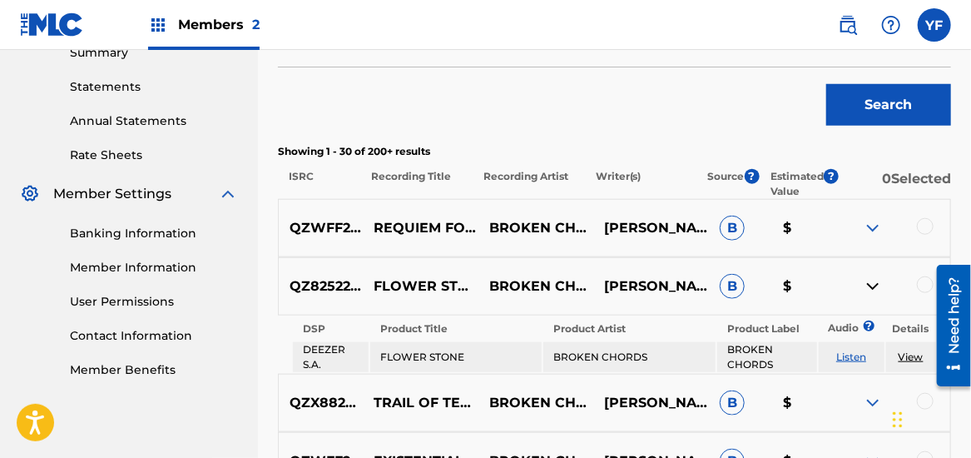
click at [879, 284] on img at bounding box center [873, 286] width 20 height 20
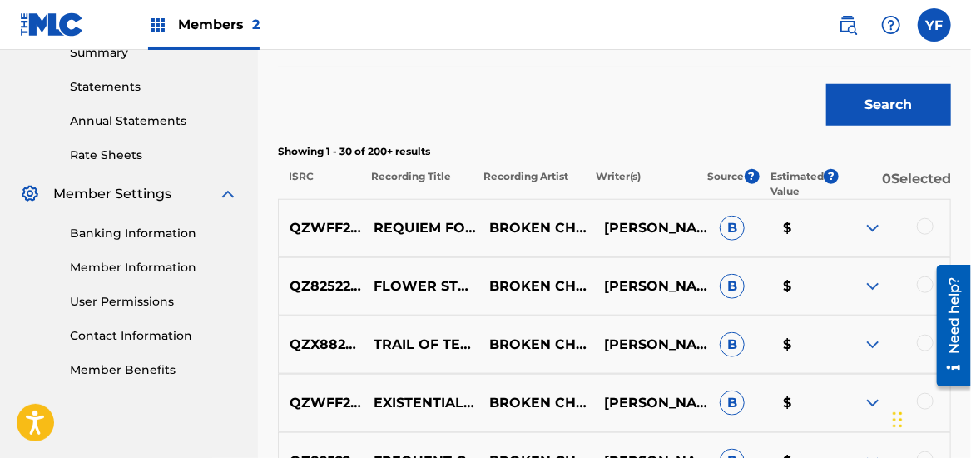
click at [925, 281] on div at bounding box center [946, 325] width 47 height 134
click at [923, 284] on div at bounding box center [946, 325] width 47 height 134
click at [920, 285] on div at bounding box center [925, 284] width 17 height 17
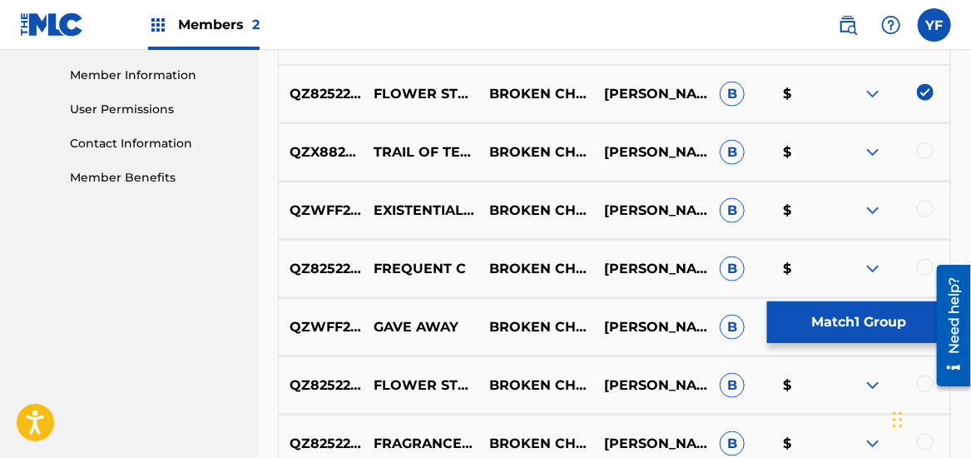
scroll to position [748, 0]
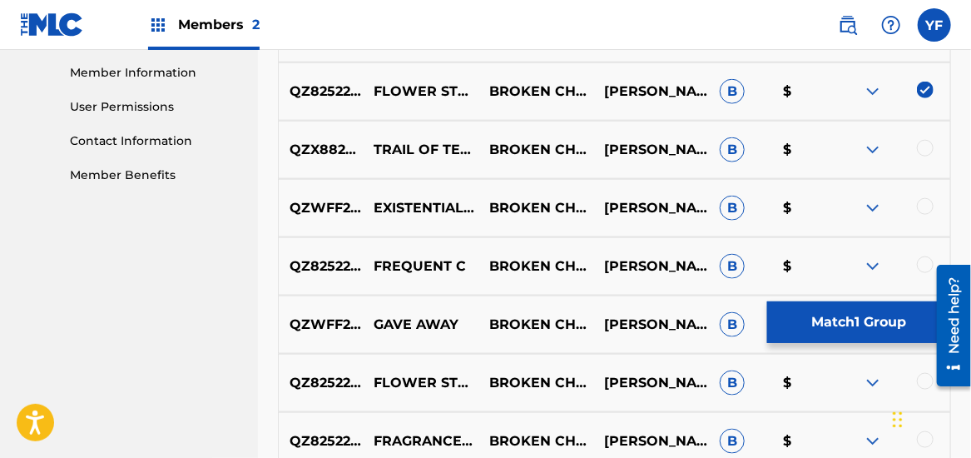
click at [923, 377] on div at bounding box center [946, 325] width 47 height 134
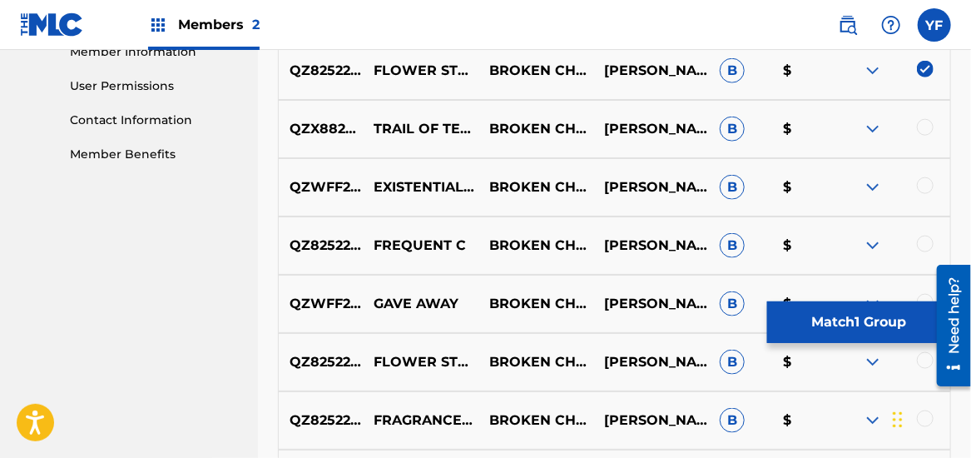
scroll to position [770, 0]
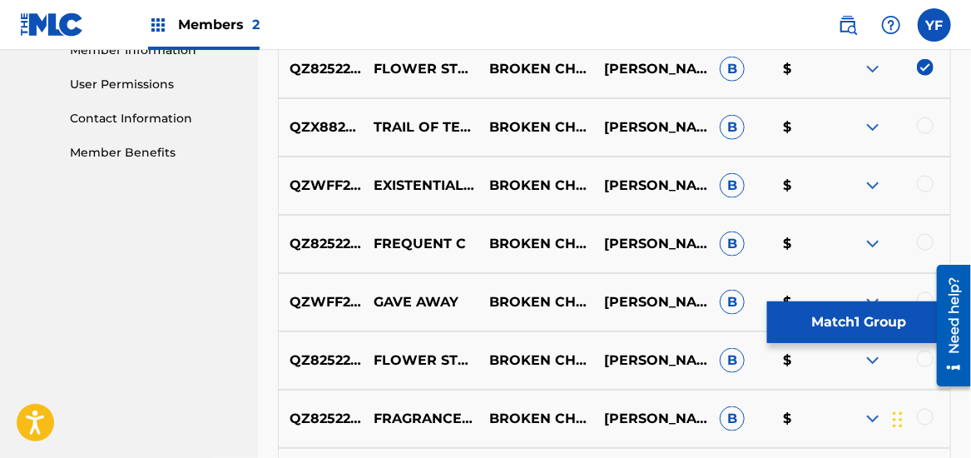
click at [922, 363] on div at bounding box center [925, 358] width 17 height 17
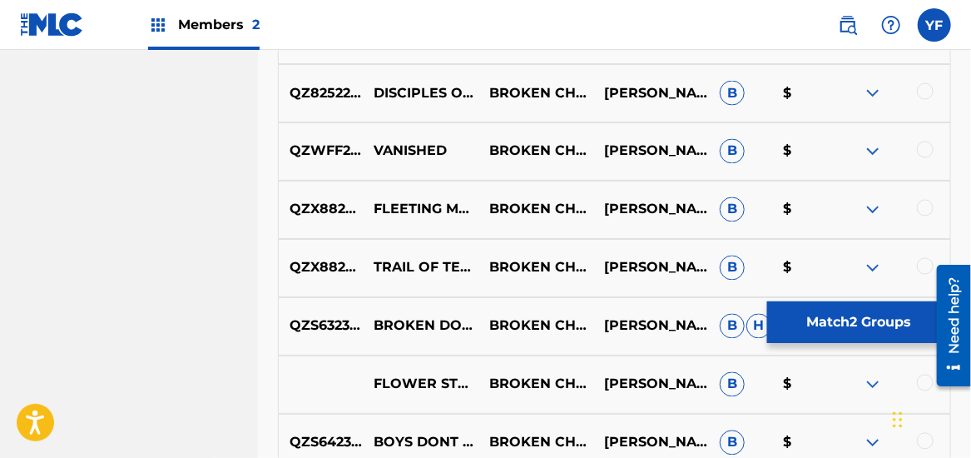
scroll to position [1155, 0]
click at [928, 379] on div at bounding box center [946, 325] width 47 height 134
click at [927, 380] on div at bounding box center [946, 325] width 47 height 134
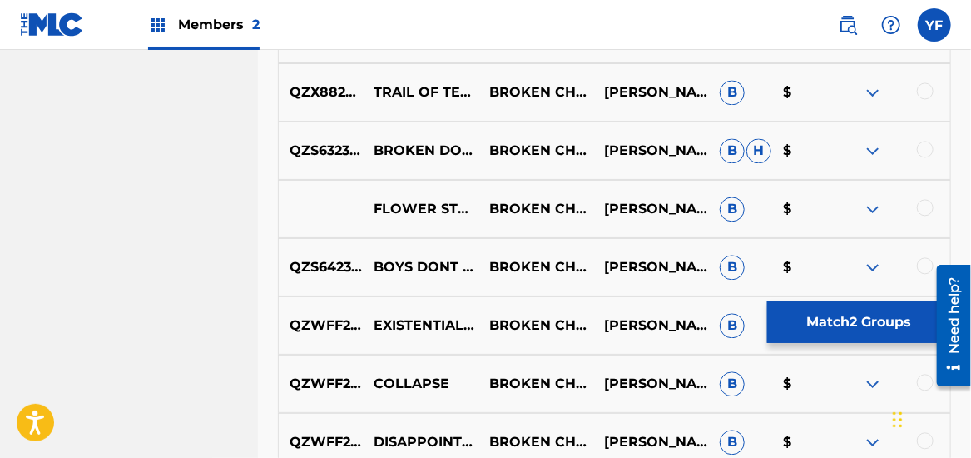
scroll to position [1332, 0]
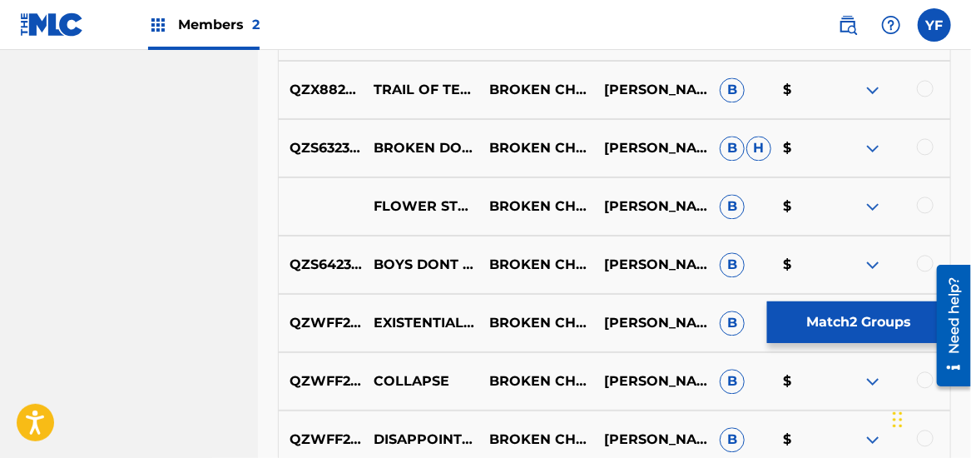
click at [874, 205] on img at bounding box center [873, 206] width 20 height 20
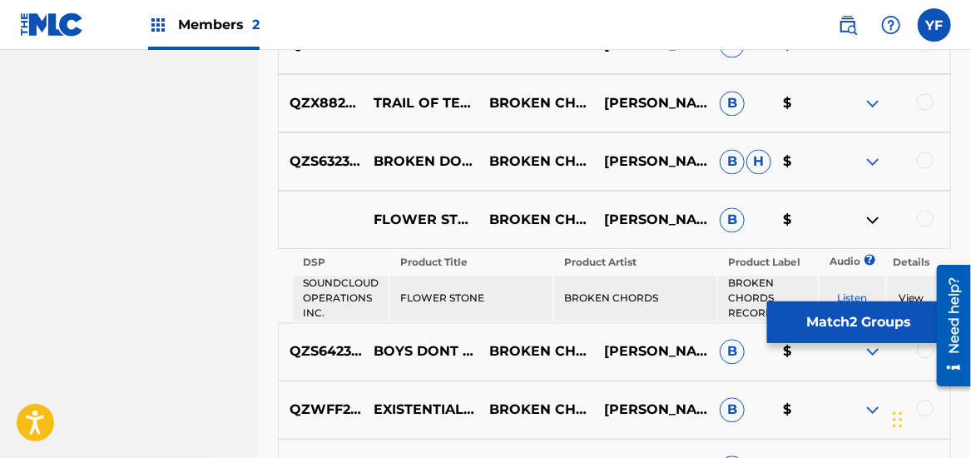
scroll to position [1318, 0]
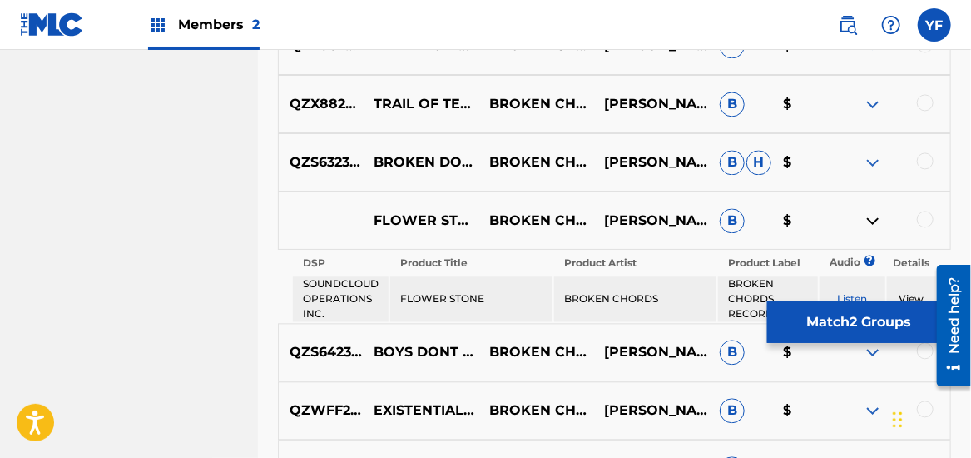
click at [929, 222] on div at bounding box center [925, 218] width 17 height 17
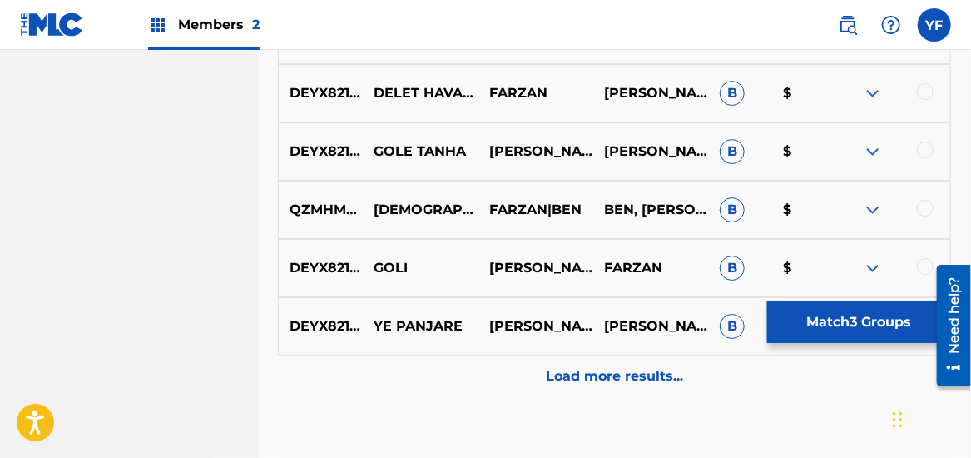
scroll to position [2318, 0]
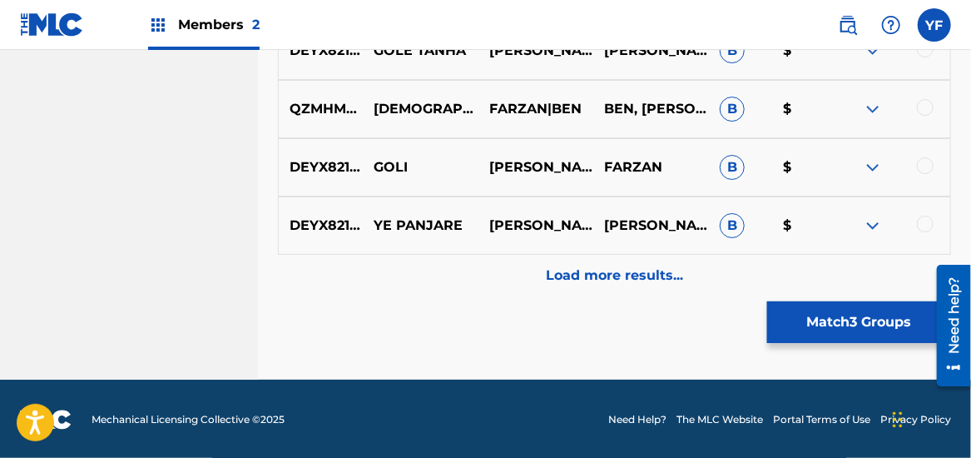
click at [683, 291] on div "Load more results..." at bounding box center [614, 276] width 673 height 42
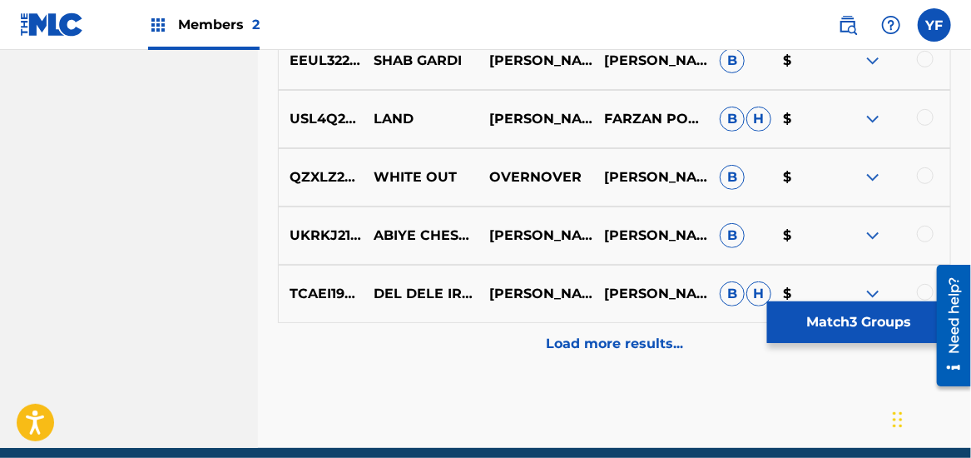
scroll to position [2788, 0]
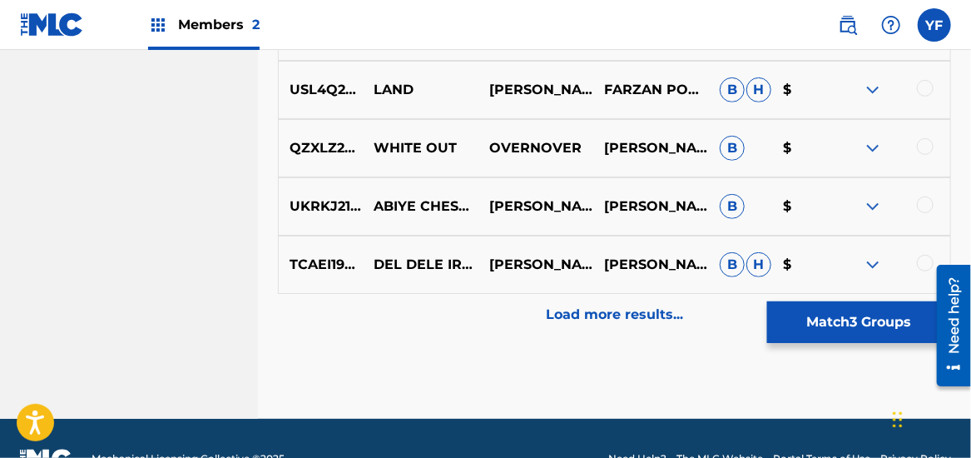
click at [683, 291] on div "TCAEI1927720 DEL DELE IROONIYE [PERSON_NAME] [PERSON_NAME] [PERSON_NAME] $" at bounding box center [614, 264] width 673 height 58
click at [651, 313] on p "Load more results..." at bounding box center [614, 314] width 137 height 20
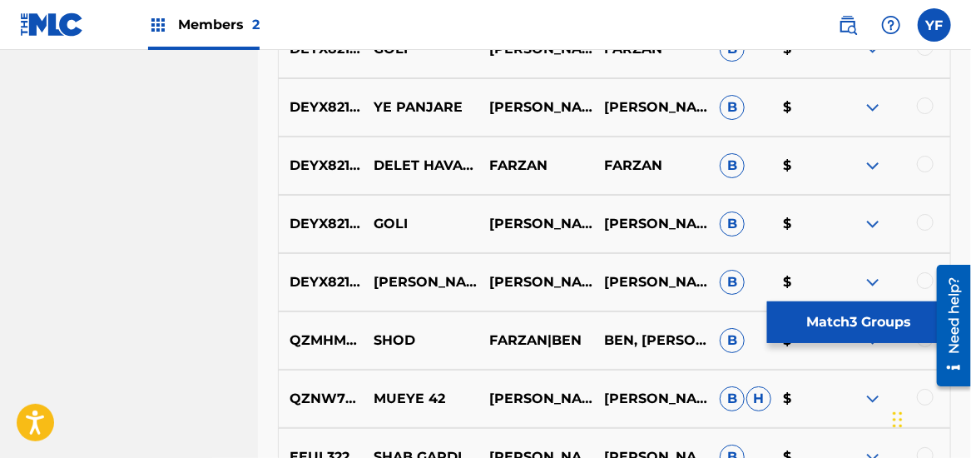
scroll to position [2359, 0]
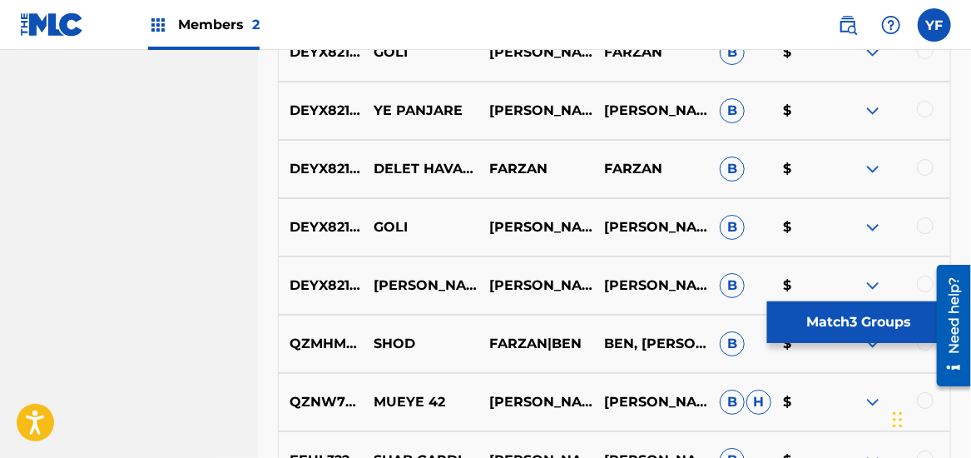
click at [877, 319] on button "Match 3 Groups" at bounding box center [859, 322] width 184 height 42
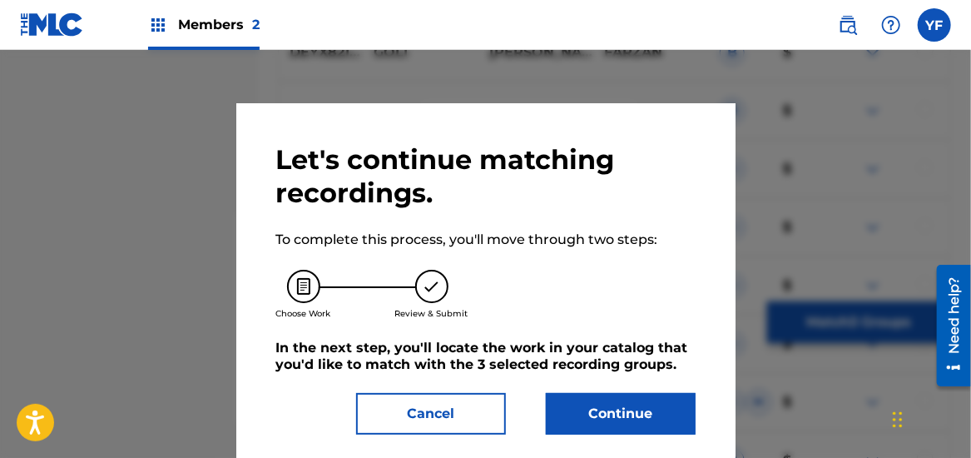
click at [592, 418] on button "Continue" at bounding box center [621, 414] width 150 height 42
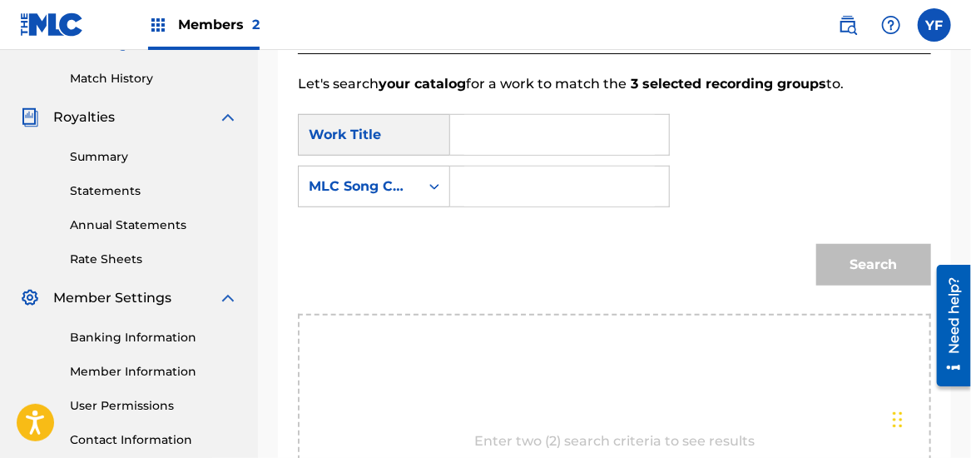
scroll to position [334, 0]
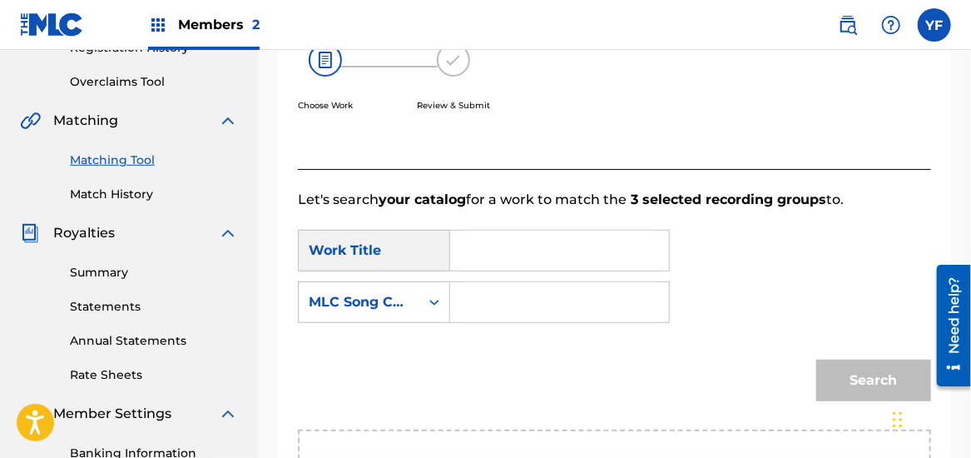
click at [492, 265] on input "Search Form" at bounding box center [559, 250] width 191 height 40
type input "FLOWER STONE"
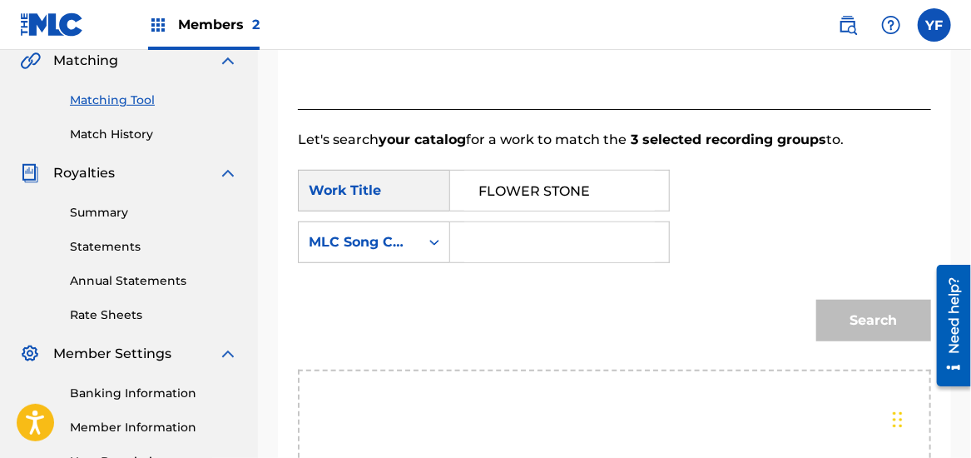
scroll to position [395, 0]
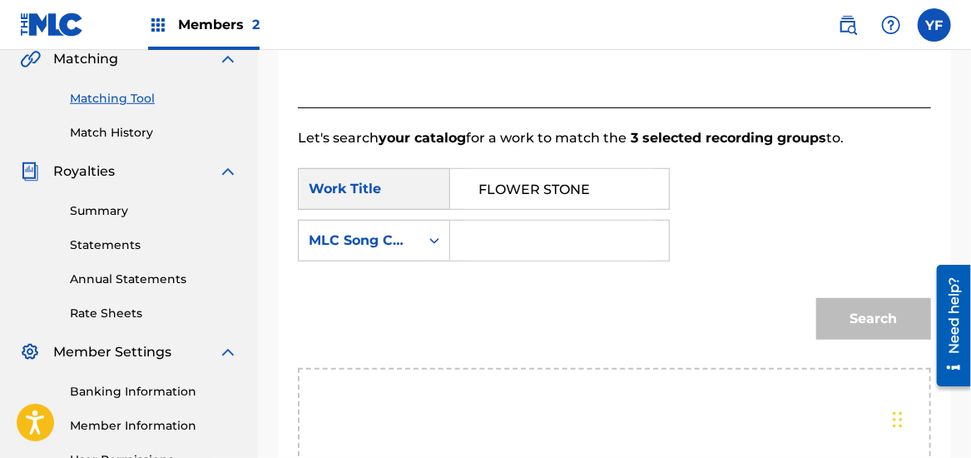
click at [477, 230] on input "Search Form" at bounding box center [559, 240] width 191 height 40
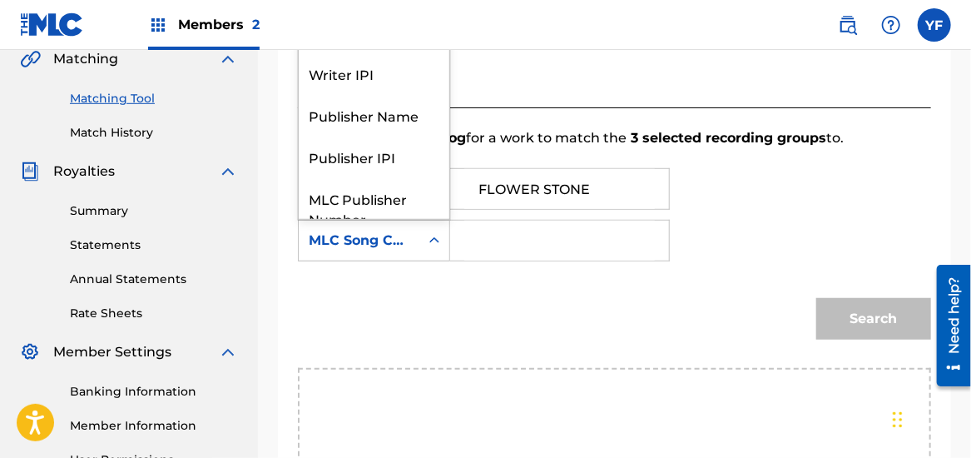
scroll to position [61, 0]
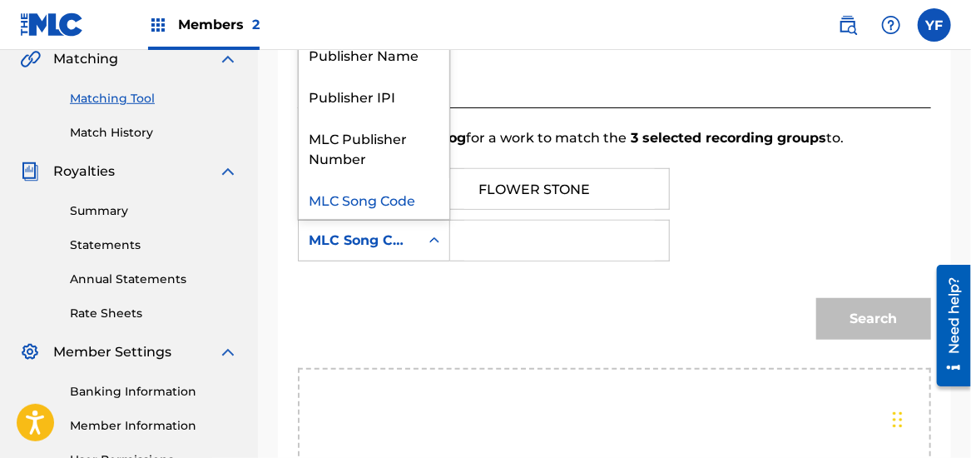
click at [432, 238] on icon "Search Form" at bounding box center [434, 240] width 17 height 17
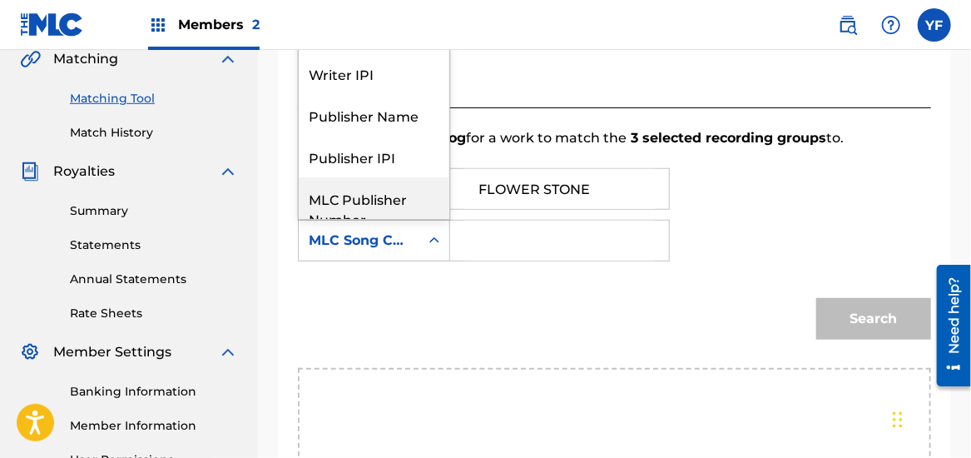
scroll to position [1, 0]
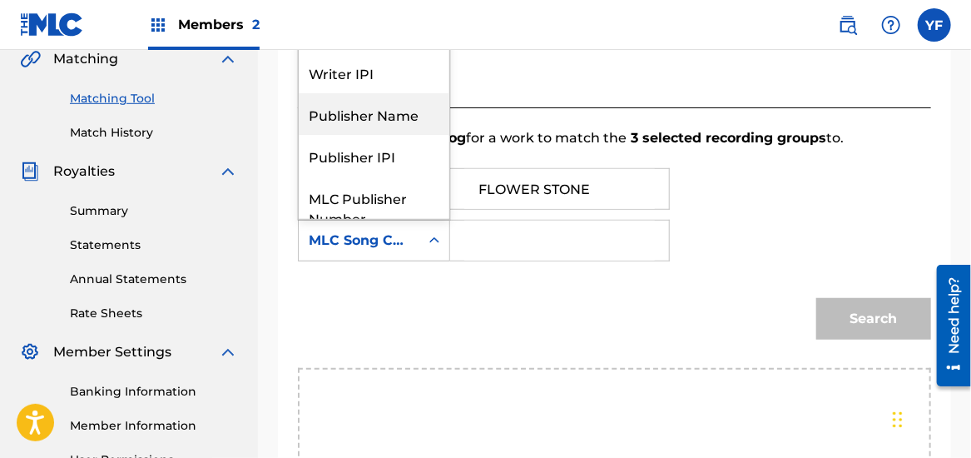
click at [379, 116] on div "Publisher Name" at bounding box center [374, 114] width 151 height 42
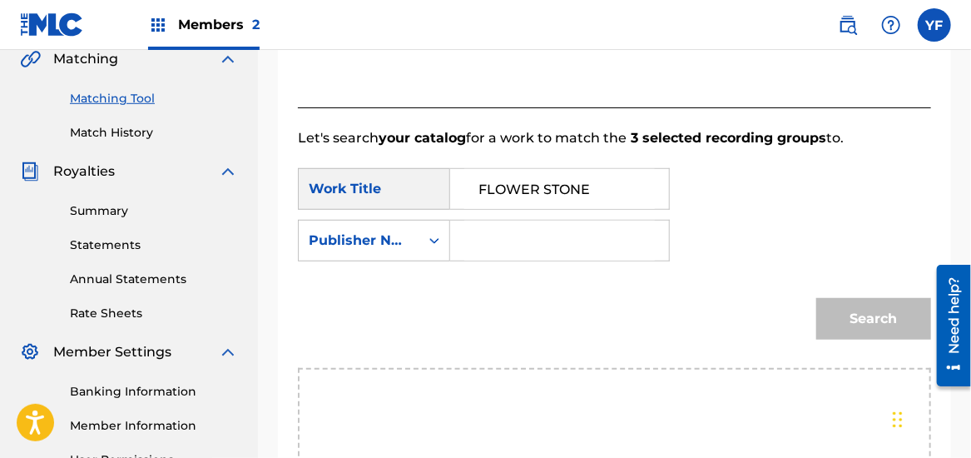
click at [554, 245] on input "Search Form" at bounding box center [559, 240] width 191 height 40
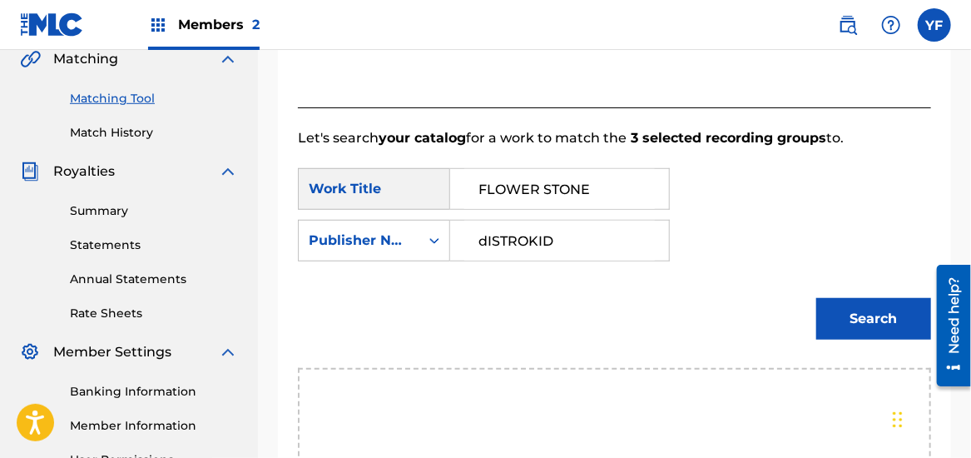
click at [816, 298] on button "Search" at bounding box center [873, 319] width 115 height 42
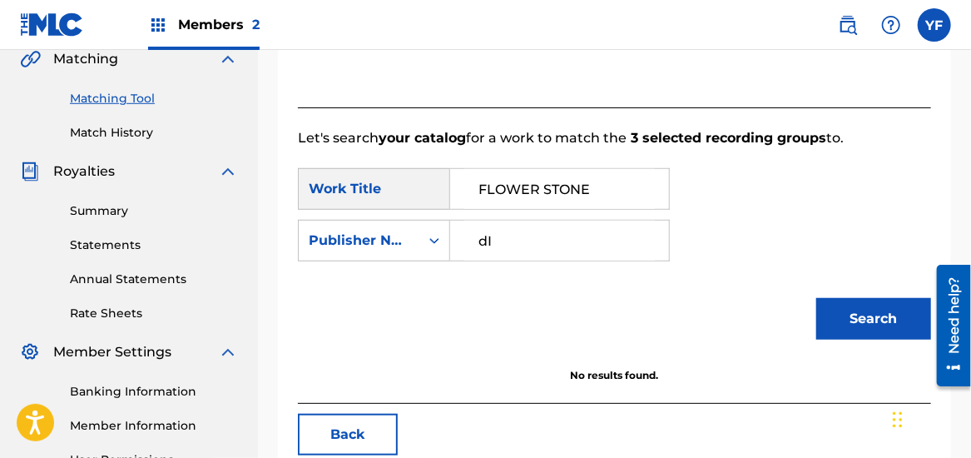
type input "d"
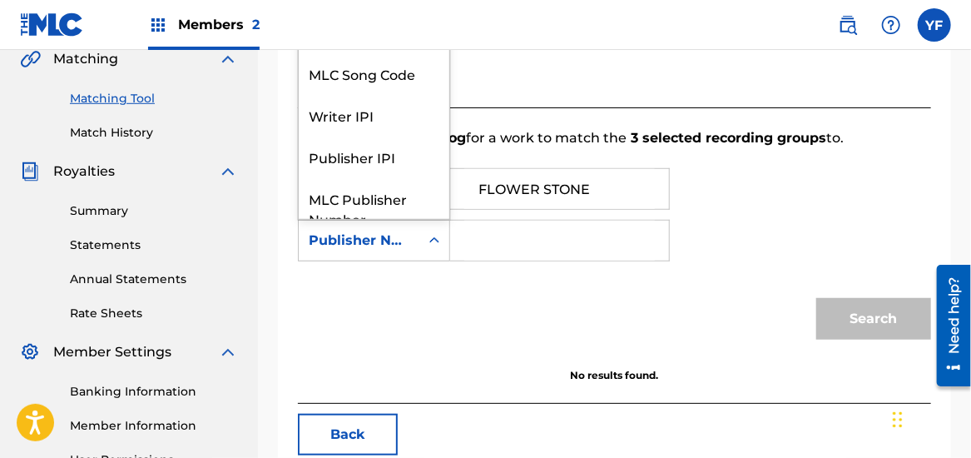
click at [432, 239] on icon "Search Form" at bounding box center [434, 240] width 10 height 6
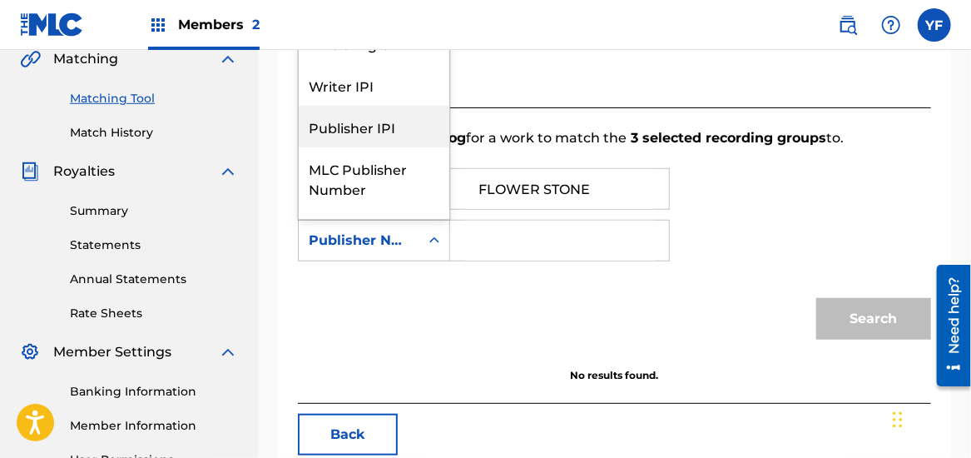
scroll to position [29, 0]
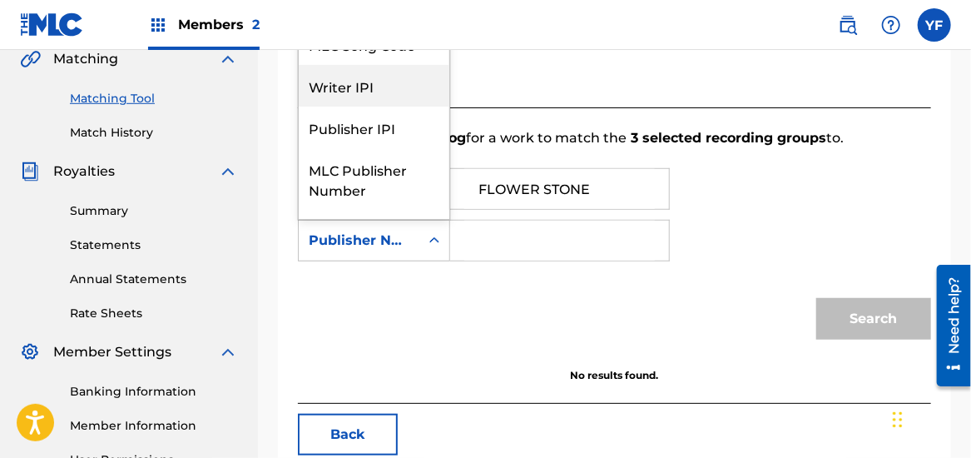
click at [383, 101] on div "Writer IPI" at bounding box center [374, 86] width 151 height 42
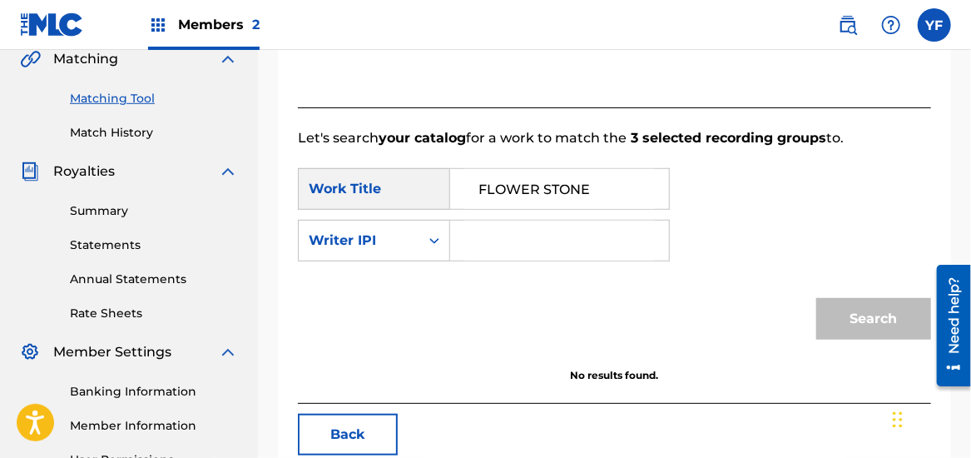
click at [501, 243] on input "Search Form" at bounding box center [559, 240] width 191 height 40
paste input "AX43CP"
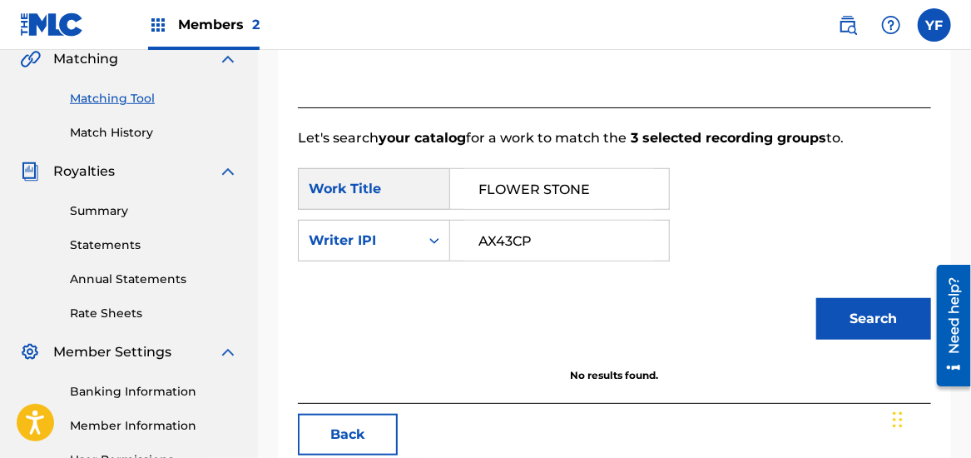
scroll to position [493, 0]
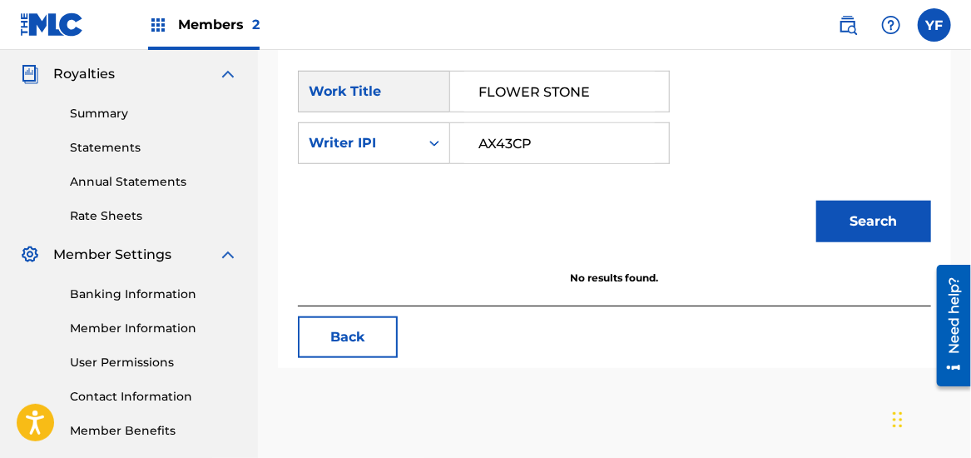
type input "AX43CP"
click at [856, 220] on button "Search" at bounding box center [873, 222] width 115 height 42
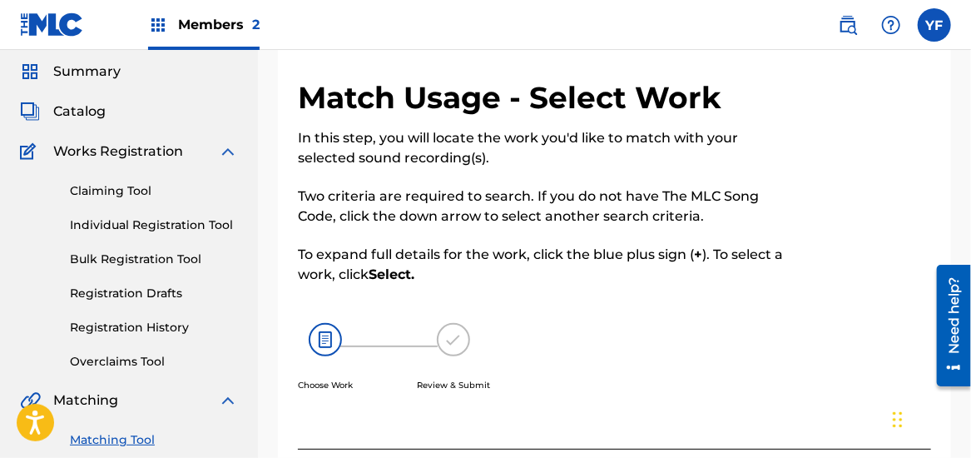
scroll to position [52, 0]
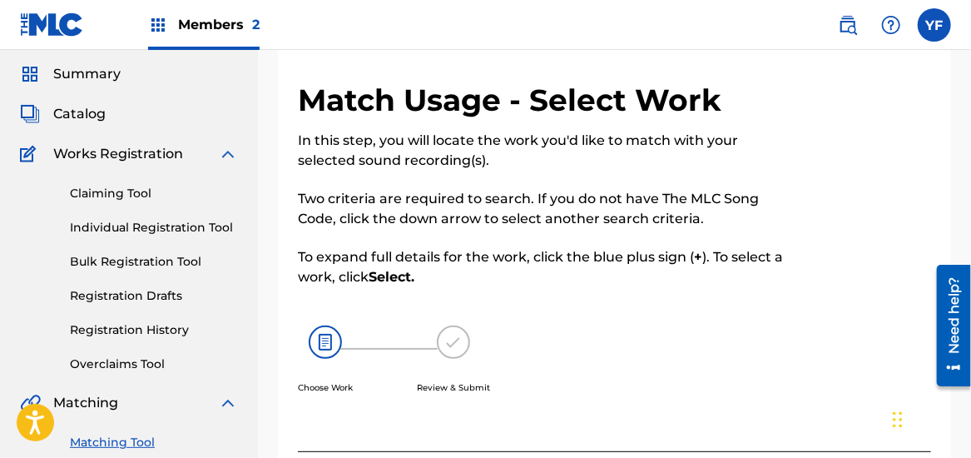
click at [68, 115] on span "Catalog" at bounding box center [79, 114] width 52 height 20
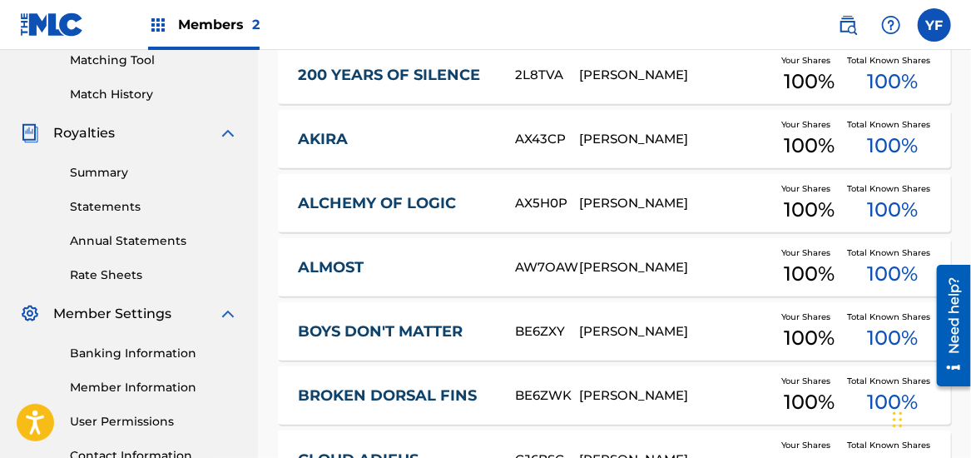
scroll to position [433, 0]
click at [705, 267] on div "[PERSON_NAME]" at bounding box center [675, 267] width 192 height 19
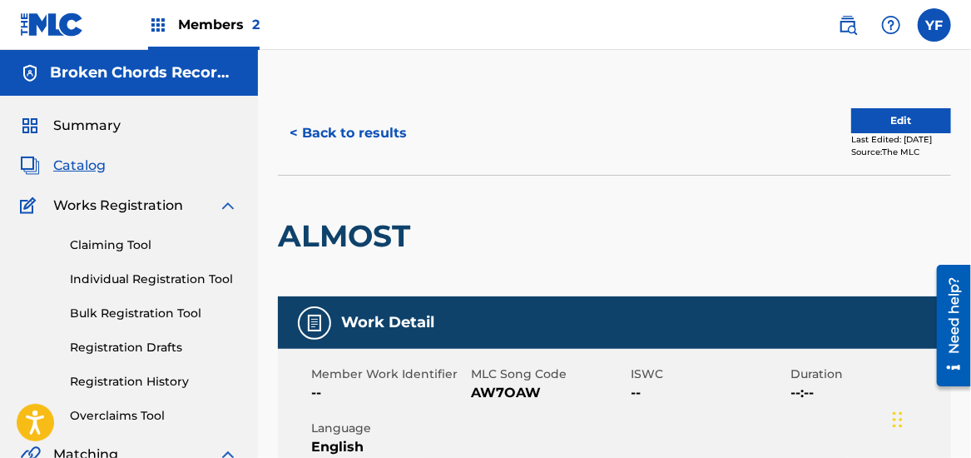
click at [870, 115] on button "Edit" at bounding box center [901, 120] width 100 height 25
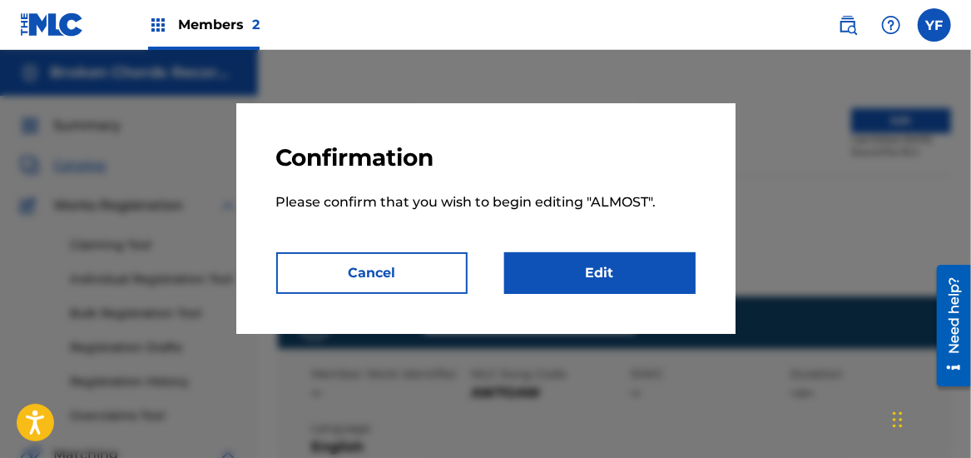
click at [609, 265] on link "Edit" at bounding box center [599, 273] width 191 height 42
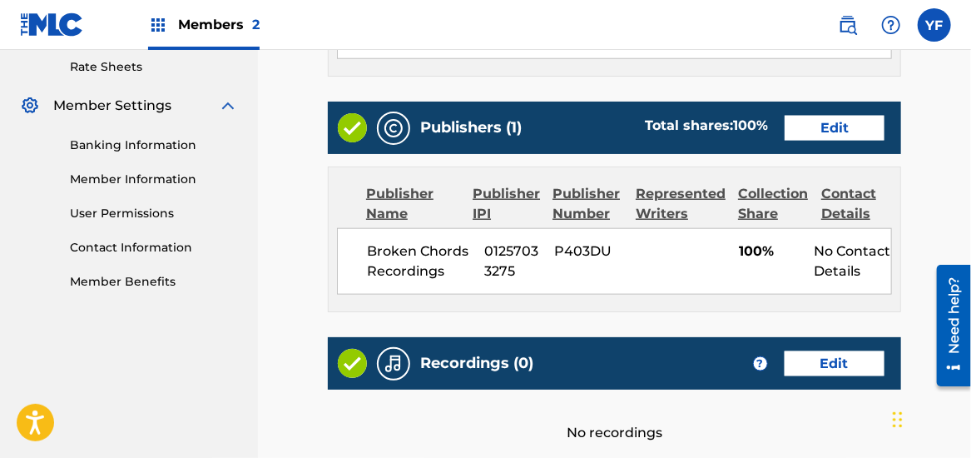
scroll to position [642, 0]
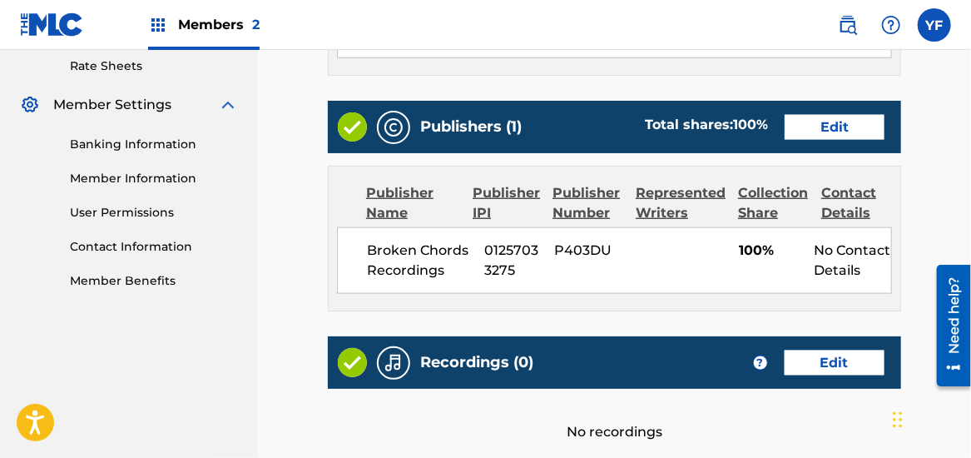
click at [820, 133] on link "Edit" at bounding box center [835, 127] width 100 height 25
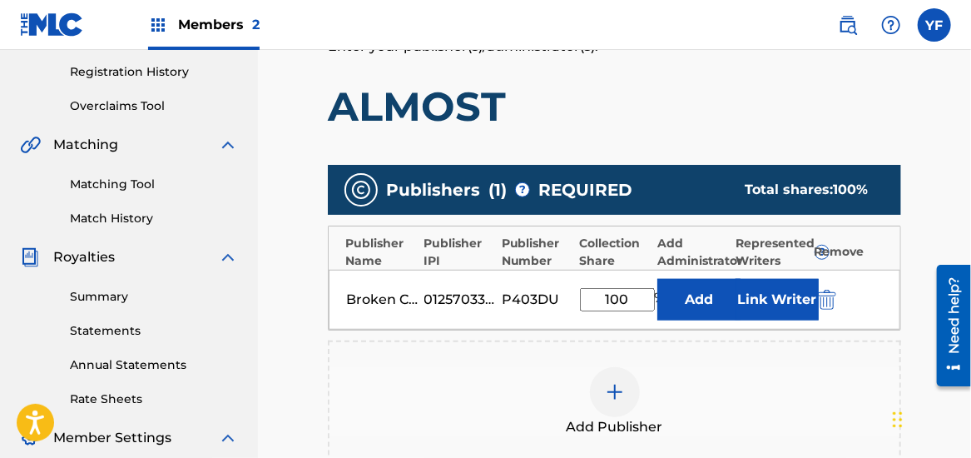
scroll to position [309, 0]
click at [777, 307] on button "Link Writer" at bounding box center [776, 300] width 83 height 42
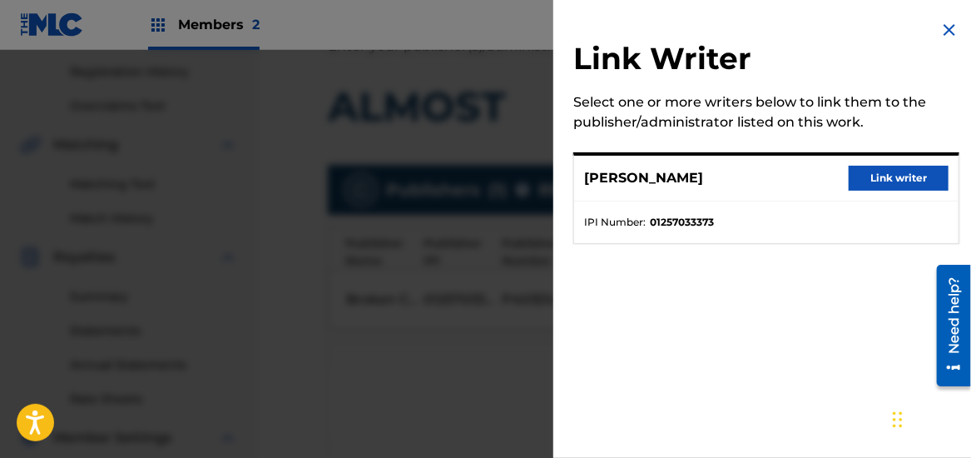
click at [880, 176] on button "Link writer" at bounding box center [899, 178] width 100 height 25
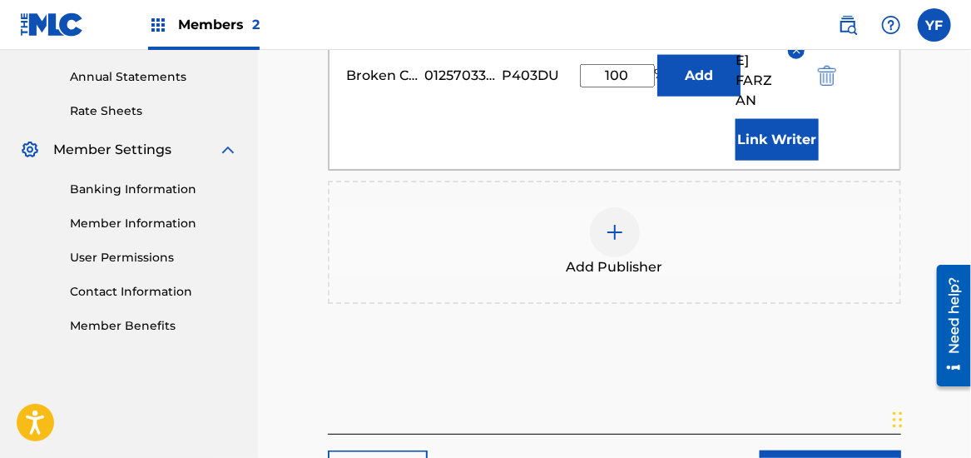
scroll to position [633, 0]
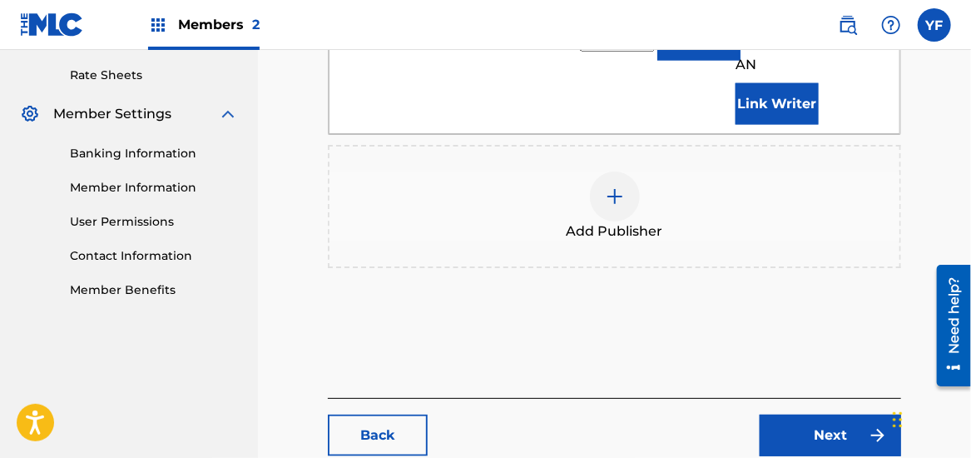
click at [806, 414] on link "Next" at bounding box center [830, 435] width 141 height 42
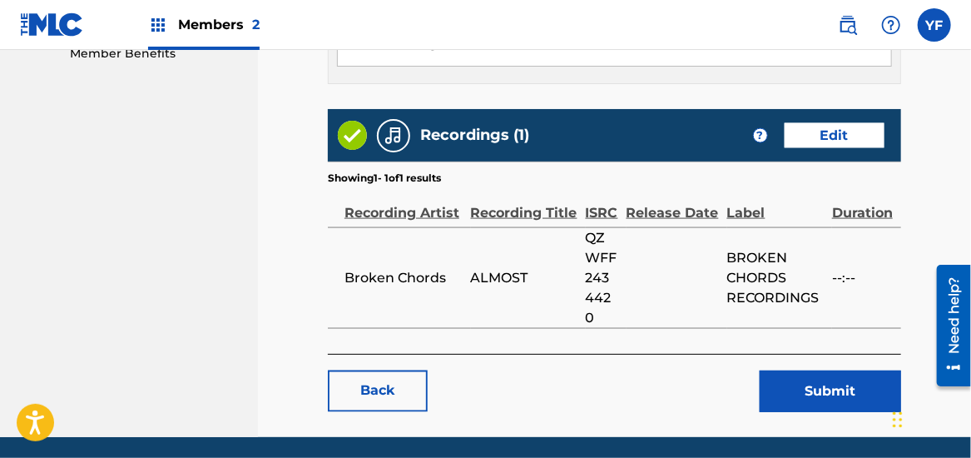
scroll to position [870, 0]
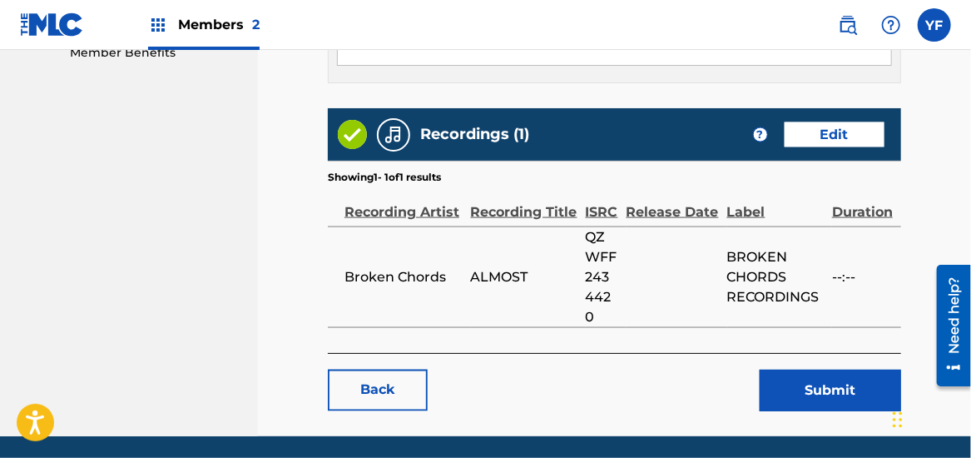
click at [806, 376] on button "Submit" at bounding box center [830, 390] width 141 height 42
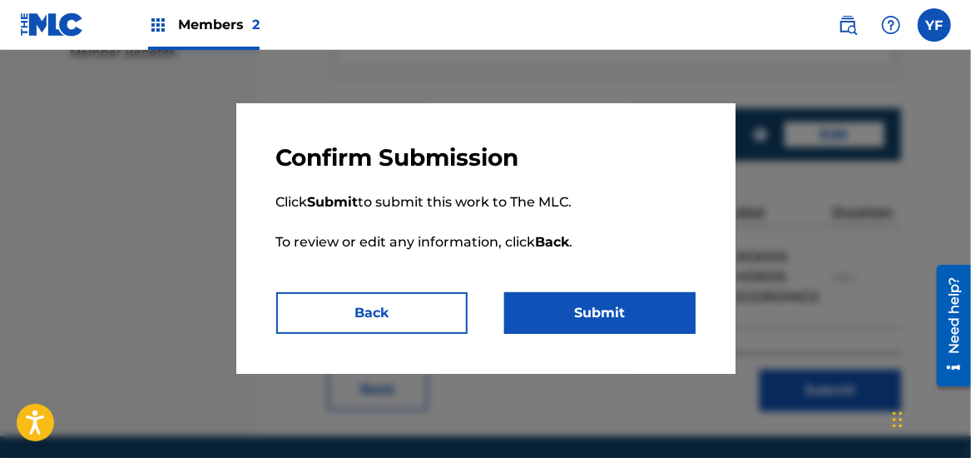
click at [587, 319] on button "Submit" at bounding box center [599, 313] width 191 height 42
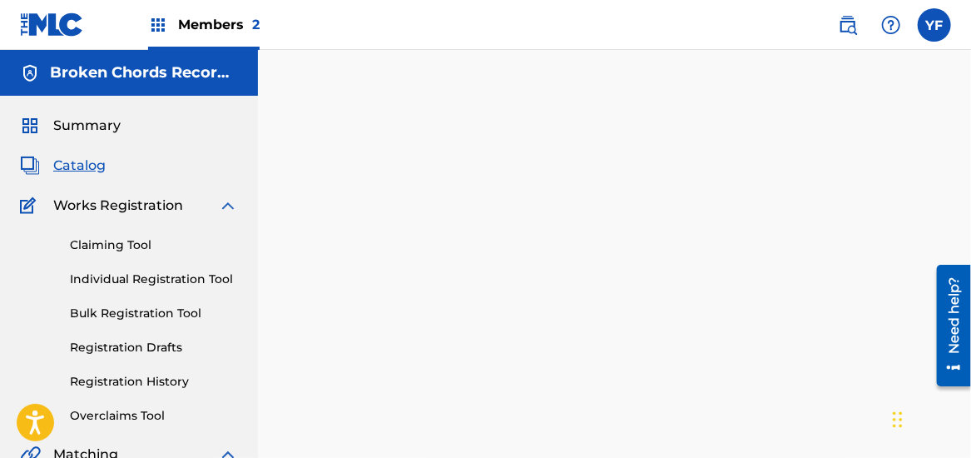
click at [117, 239] on link "Claiming Tool" at bounding box center [154, 244] width 168 height 17
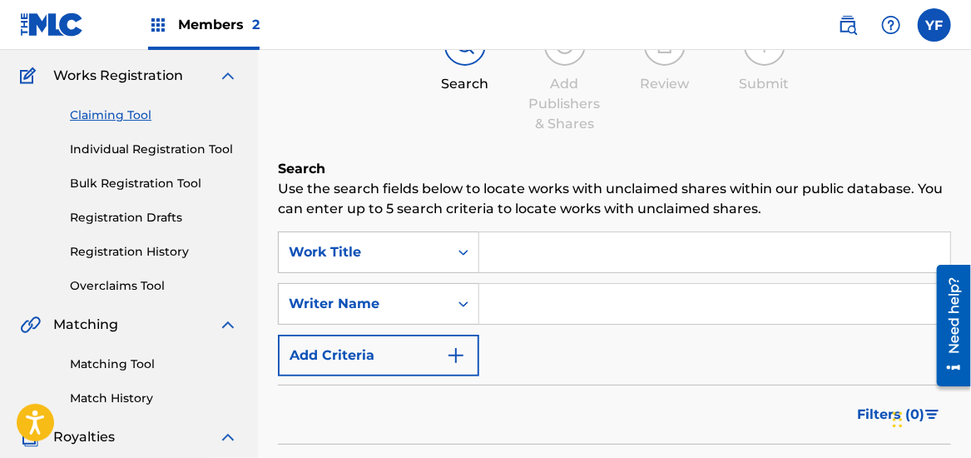
scroll to position [138, 0]
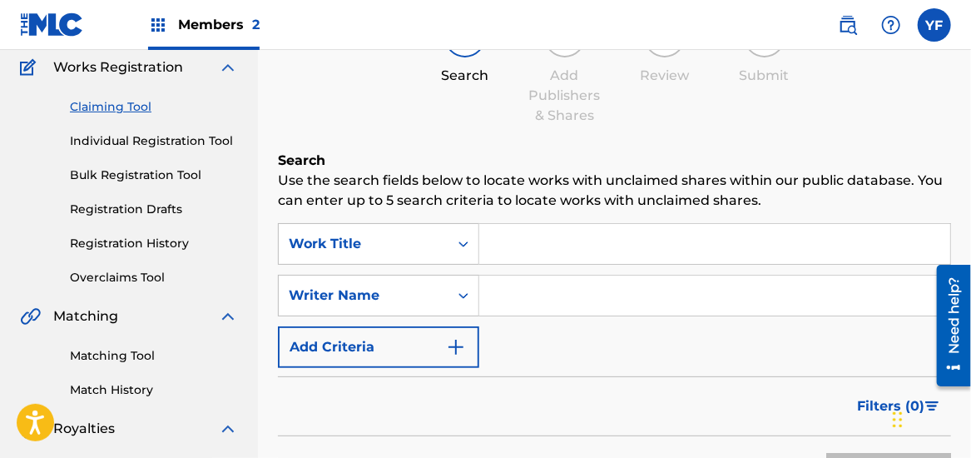
click at [518, 285] on input "Search Form" at bounding box center [714, 295] width 471 height 40
type input "AX43CP"
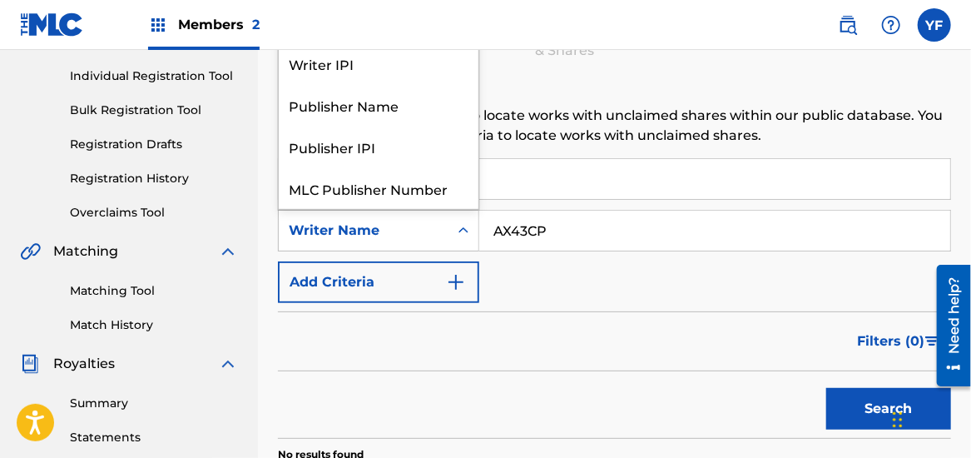
scroll to position [41, 0]
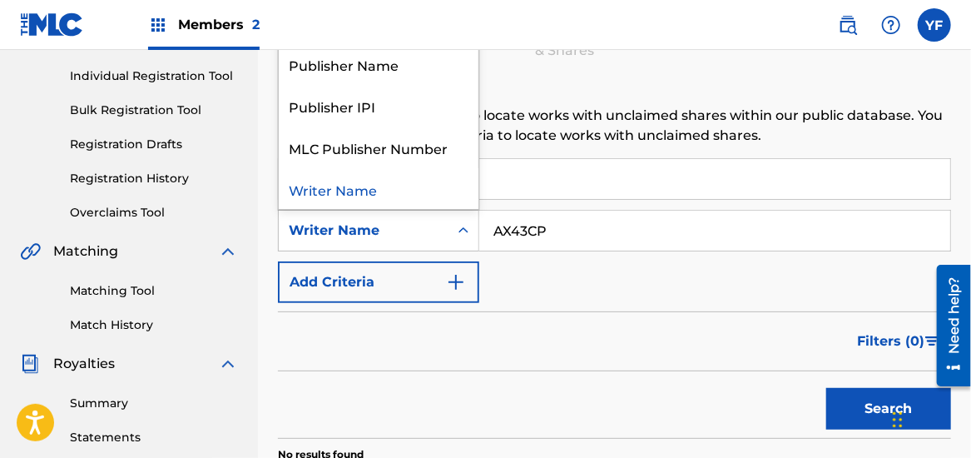
click at [461, 217] on div "Search Form" at bounding box center [463, 230] width 30 height 30
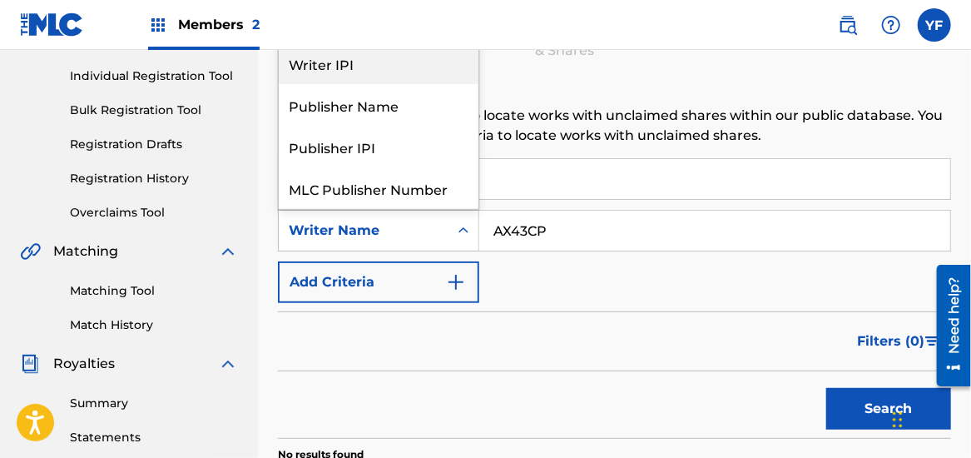
click at [379, 50] on div "Writer IPI" at bounding box center [379, 63] width 200 height 42
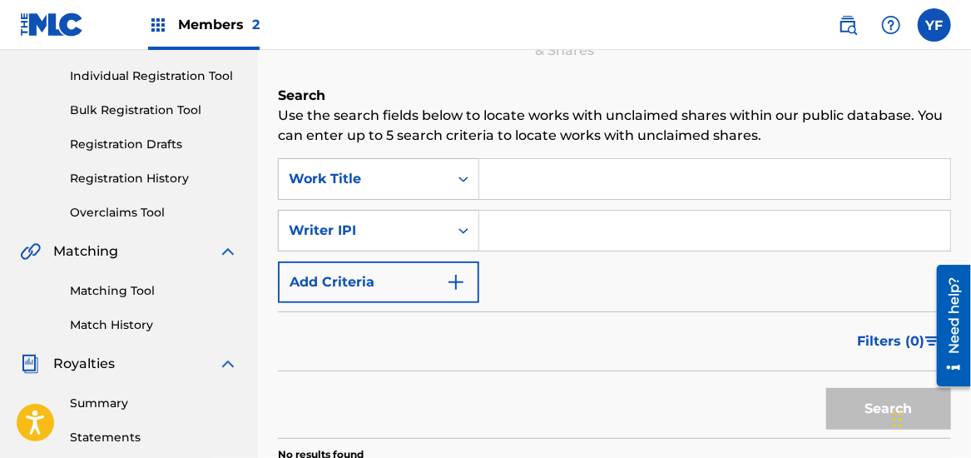
click at [611, 227] on input "Search Form" at bounding box center [714, 230] width 471 height 40
click at [571, 298] on div "SearchWithCriteria3f804232-788e-4650-89d7-3baff1092d7e Work Title SearchWithCri…" at bounding box center [614, 230] width 673 height 145
click at [542, 231] on input "Search Form" at bounding box center [714, 230] width 471 height 40
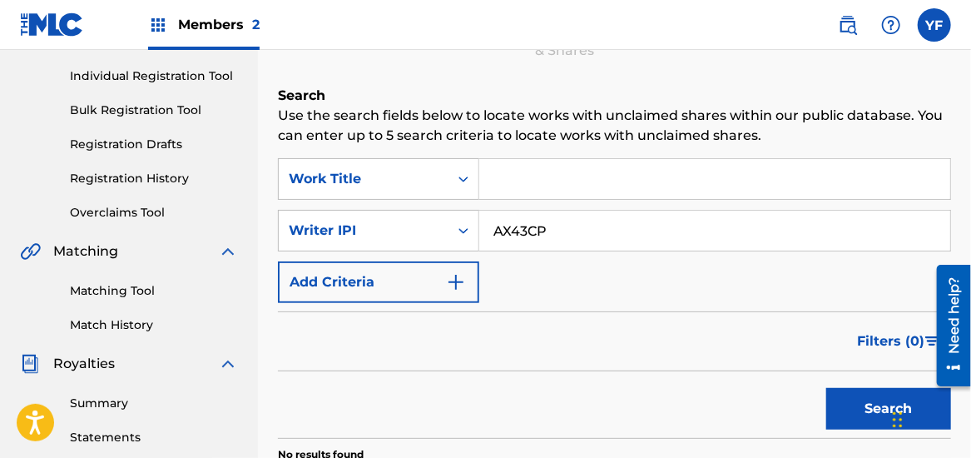
click at [872, 394] on button "Search" at bounding box center [888, 409] width 125 height 42
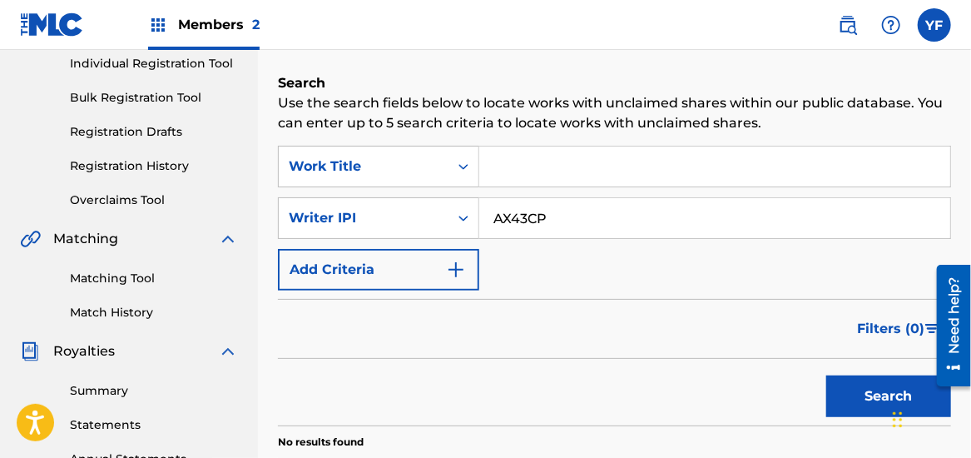
scroll to position [201, 0]
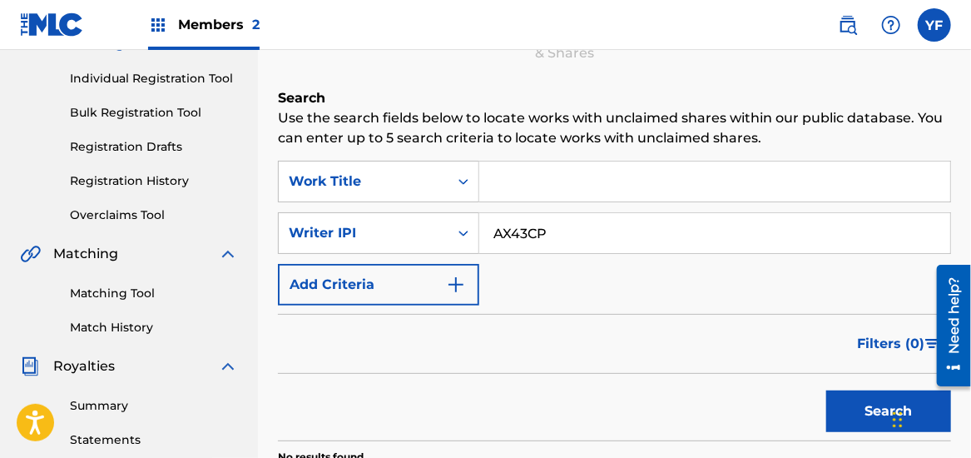
click at [567, 216] on input "AX43CP" at bounding box center [714, 233] width 471 height 40
type input "A"
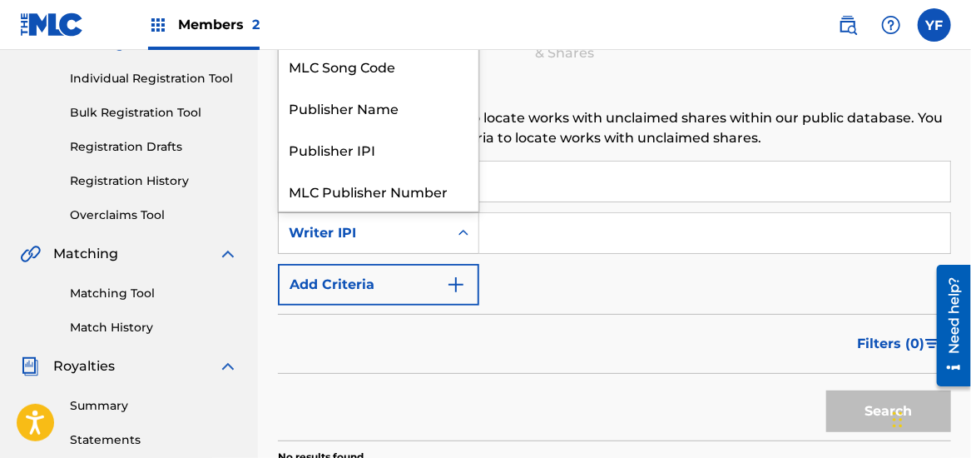
click at [457, 232] on icon "Search Form" at bounding box center [463, 233] width 17 height 17
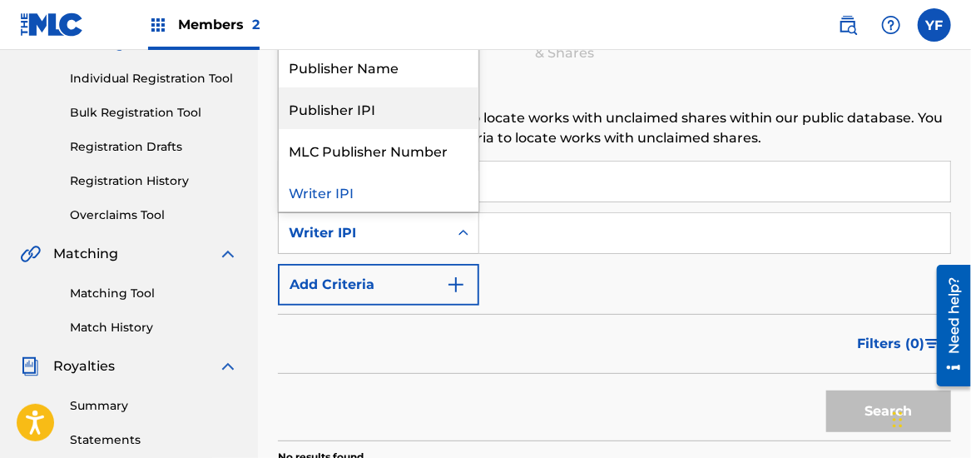
click at [428, 116] on div "Publisher IPI" at bounding box center [379, 108] width 200 height 42
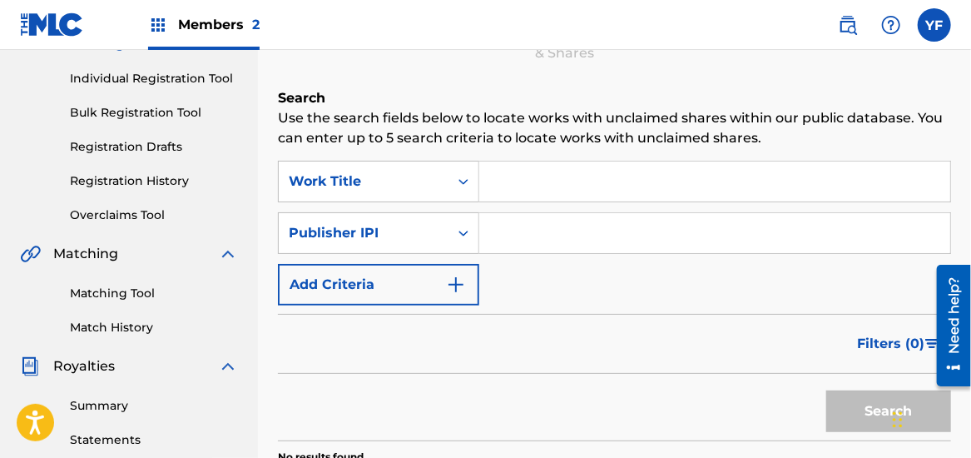
click at [514, 232] on input "Search Form" at bounding box center [714, 233] width 471 height 40
paste input "1257033275"
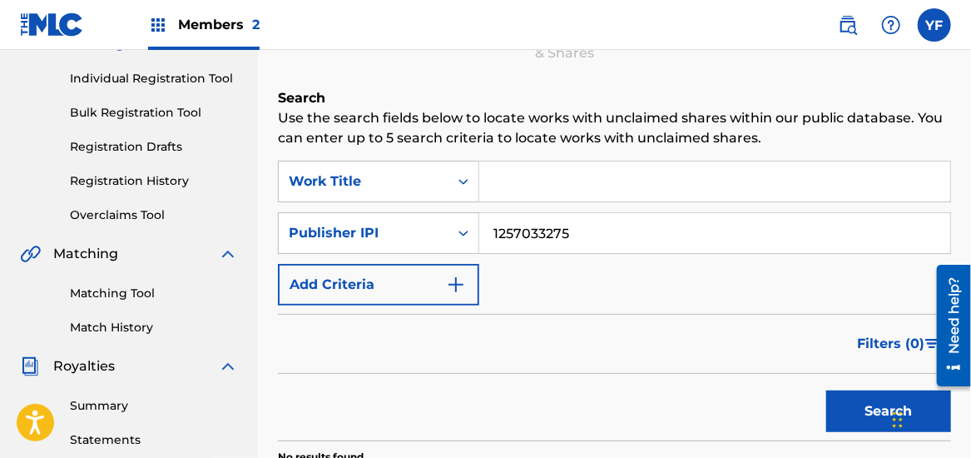
type input "1257033275"
drag, startPoint x: 892, startPoint y: 397, endPoint x: 691, endPoint y: 356, distance: 204.6
click at [691, 356] on div "Filters ( 0 )" at bounding box center [614, 344] width 673 height 60
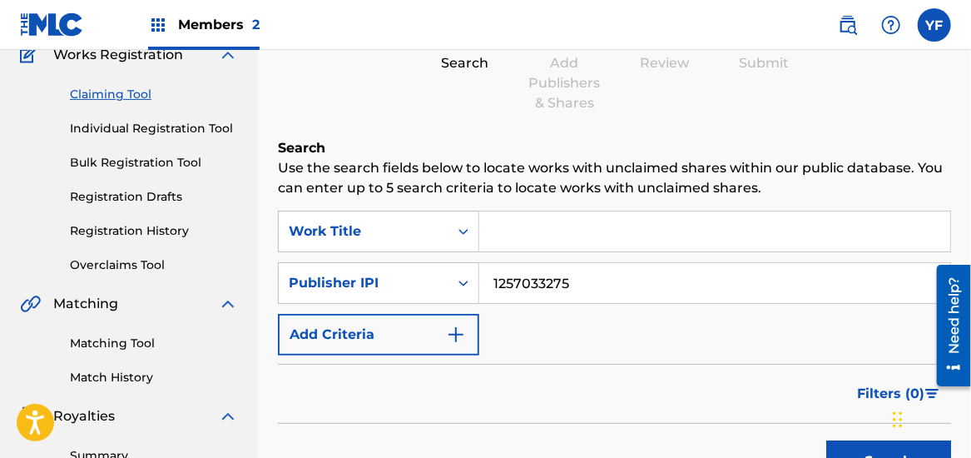
scroll to position [150, 0]
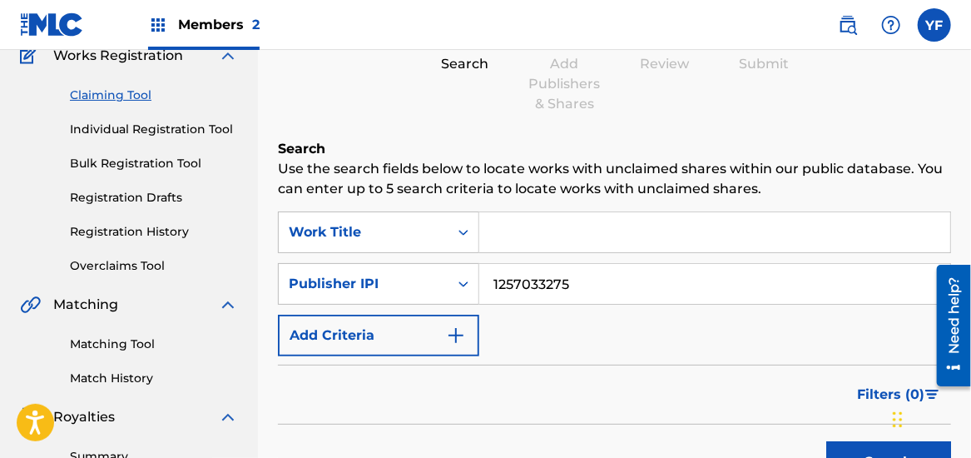
click at [106, 99] on link "Claiming Tool" at bounding box center [154, 95] width 168 height 17
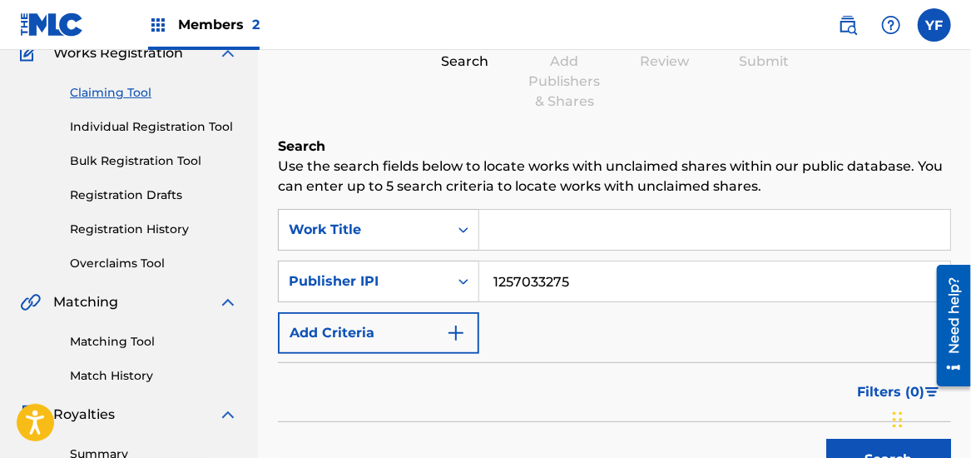
scroll to position [153, 0]
click at [847, 447] on button "Search" at bounding box center [888, 459] width 125 height 42
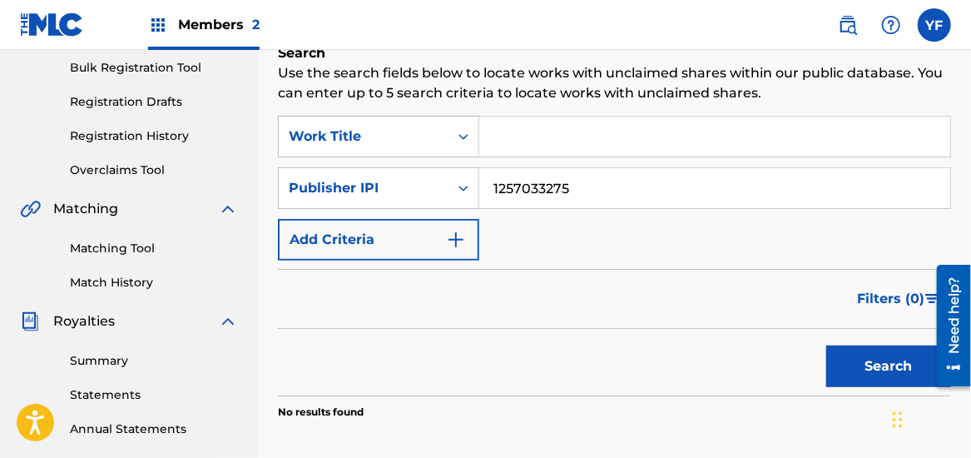
scroll to position [245, 0]
click at [596, 181] on input "1257033275" at bounding box center [714, 189] width 471 height 40
type input "1"
type input "AX43CP"
click at [826, 346] on button "Search" at bounding box center [888, 367] width 125 height 42
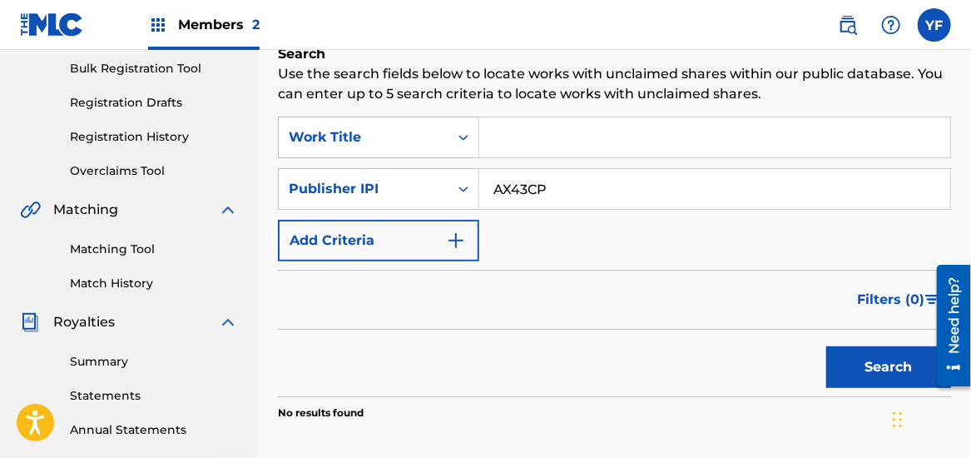
scroll to position [0, 0]
